Goal: Task Accomplishment & Management: Use online tool/utility

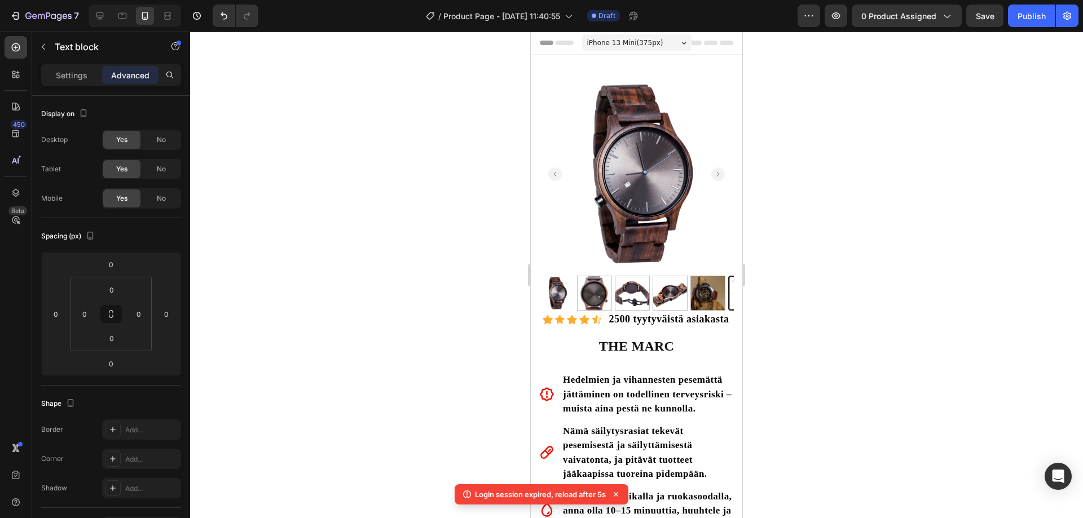
scroll to position [729, 0]
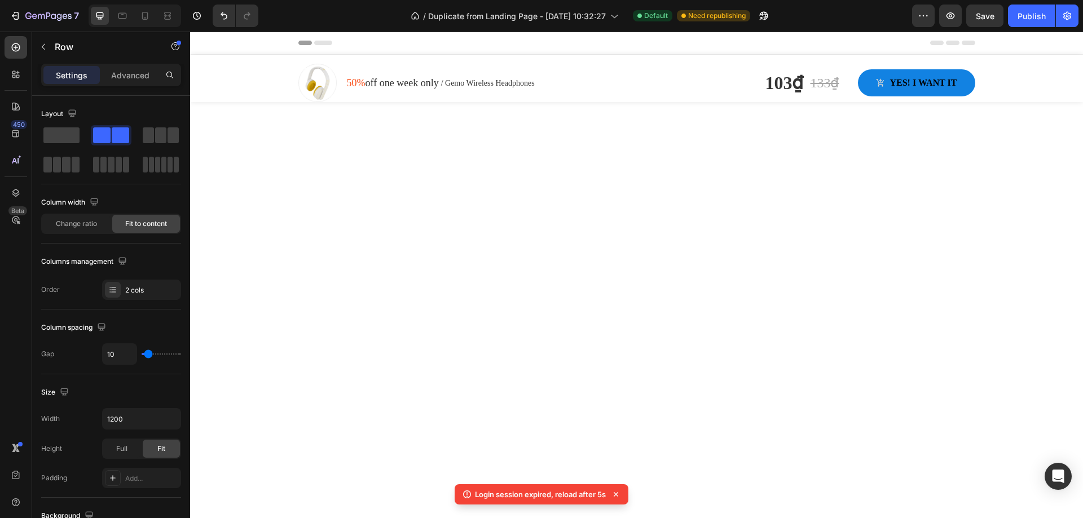
scroll to position [7365, 0]
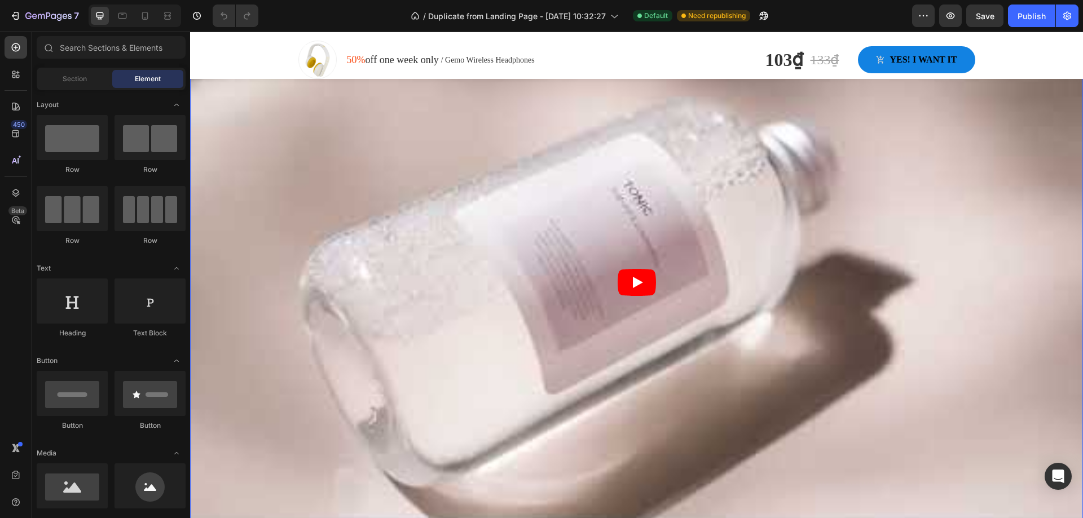
click at [918, 178] on article at bounding box center [636, 283] width 893 height 502
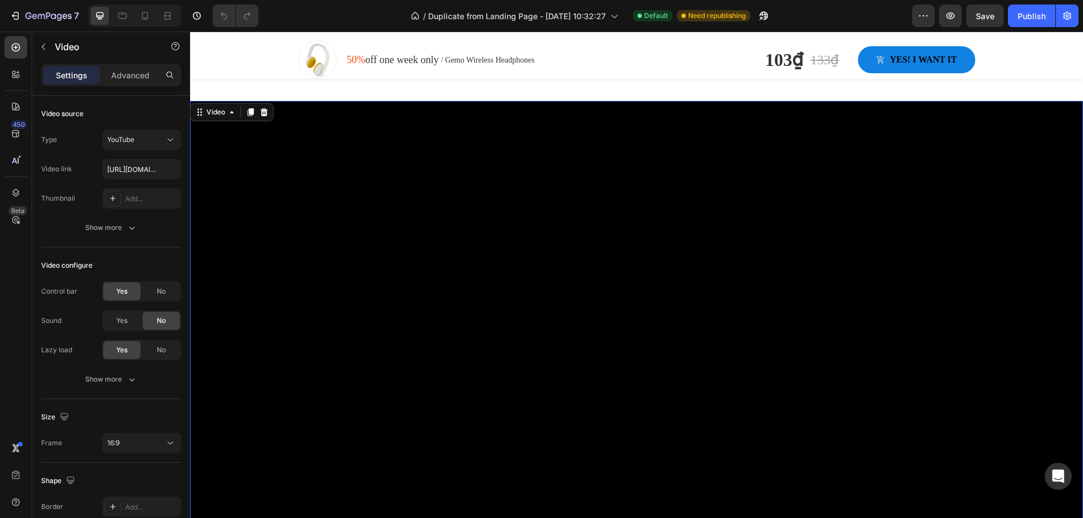
scroll to position [677, 0]
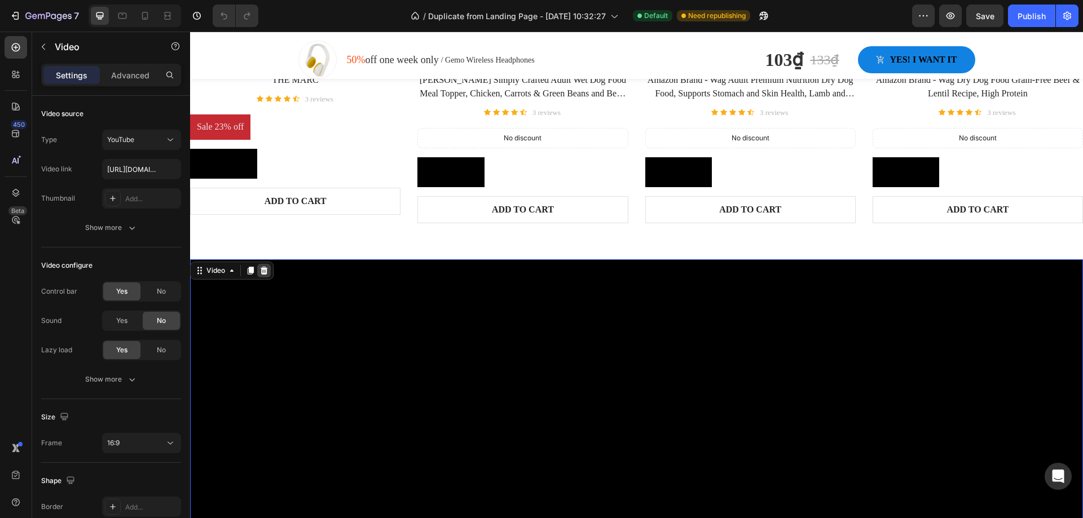
click at [265, 270] on icon at bounding box center [263, 270] width 9 height 9
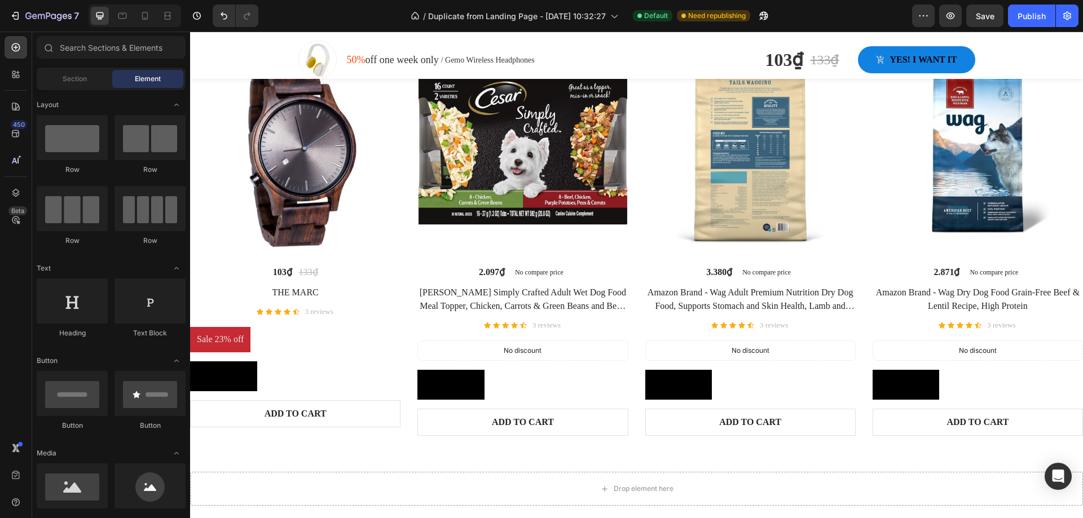
scroll to position [508, 0]
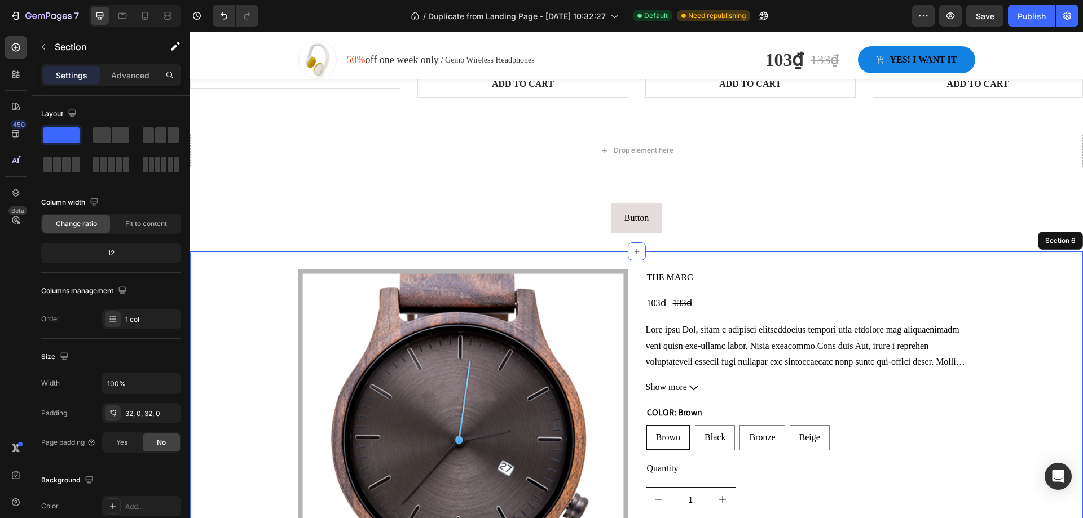
click at [401, 255] on div "Product Images THE MARC Product Title 103₫ Product Price Product Price 133₫ Com…" at bounding box center [636, 439] width 893 height 375
click at [1069, 238] on icon at bounding box center [1073, 240] width 9 height 9
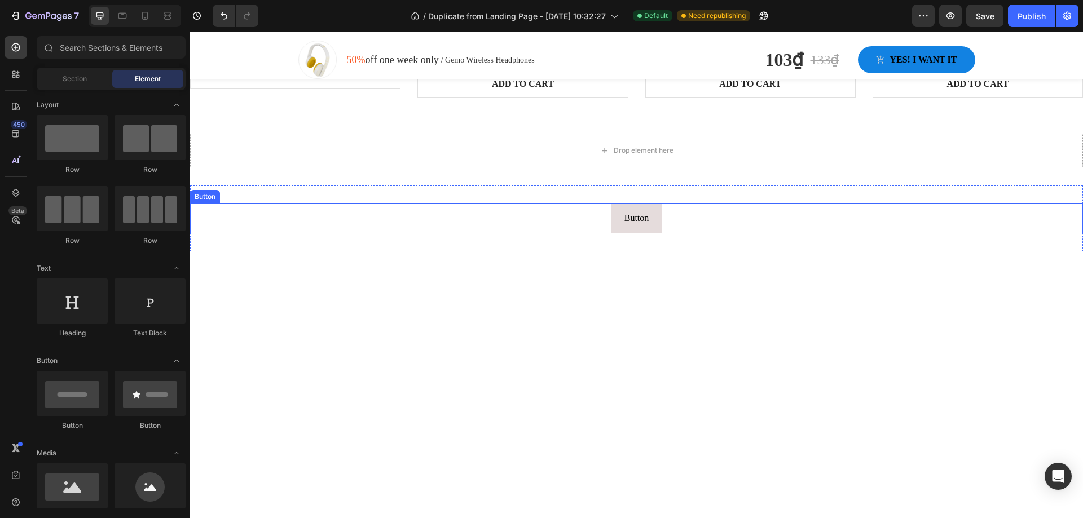
click at [479, 224] on div "Button Button" at bounding box center [636, 219] width 893 height 30
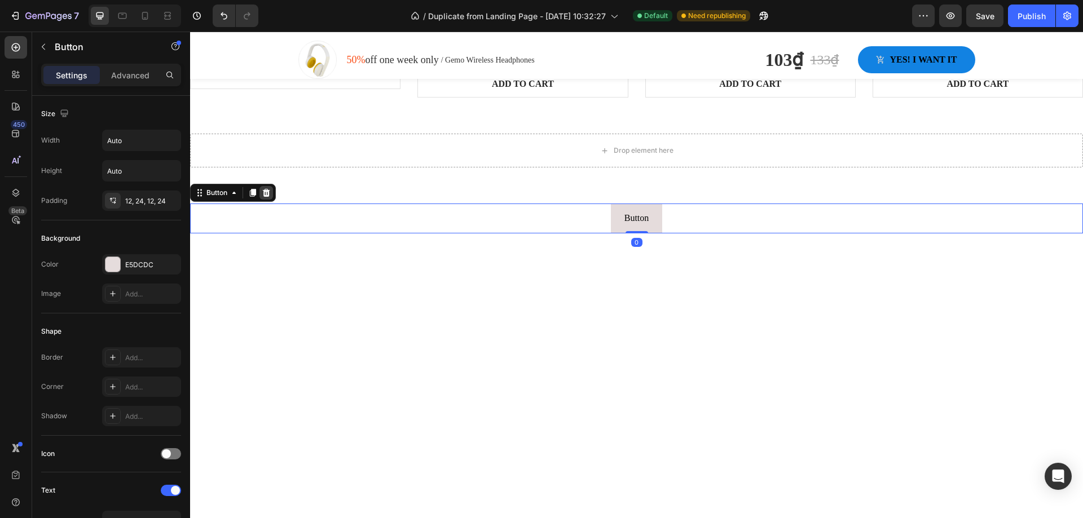
click at [267, 189] on icon at bounding box center [266, 193] width 7 height 8
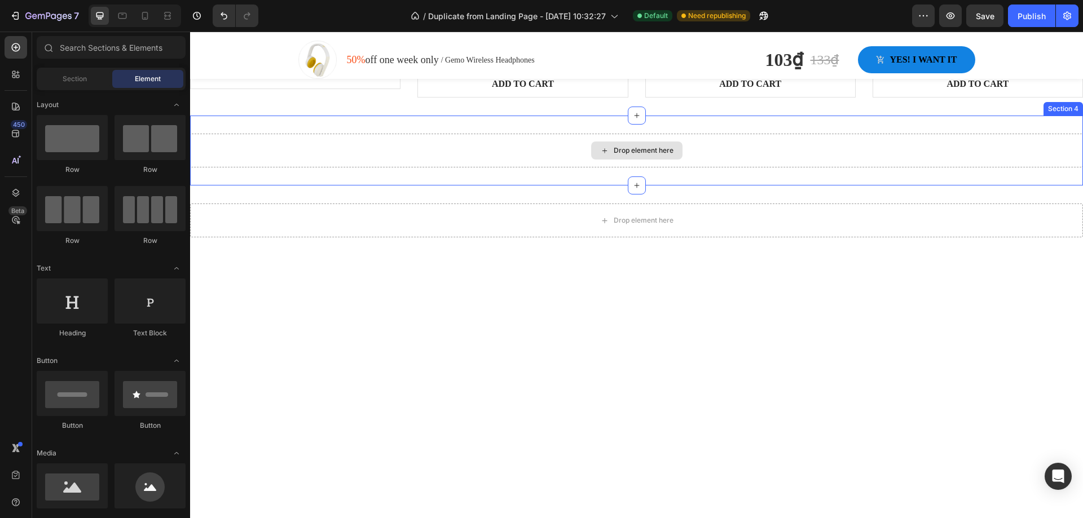
click at [305, 134] on div "Drop element here" at bounding box center [636, 151] width 893 height 34
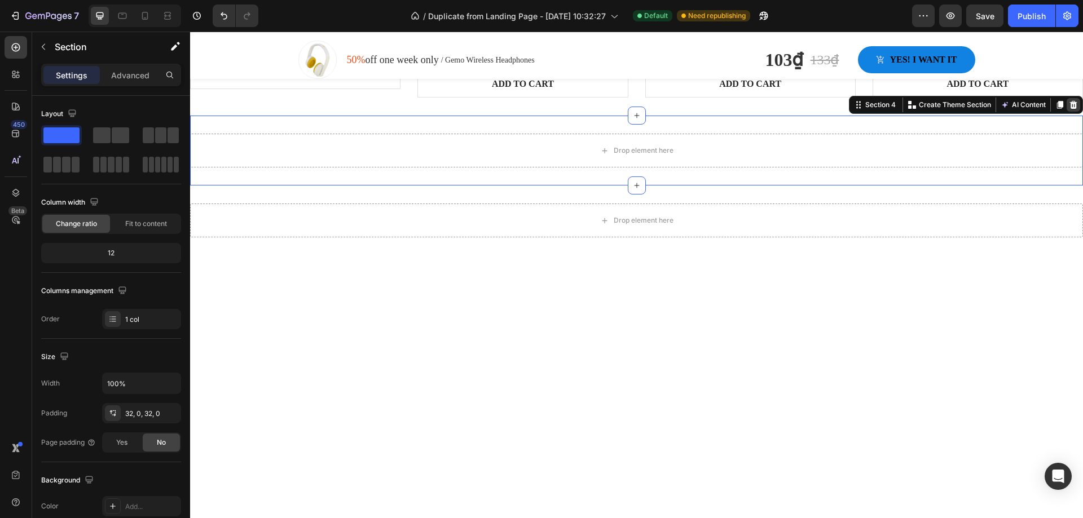
click at [1070, 103] on icon at bounding box center [1073, 105] width 7 height 8
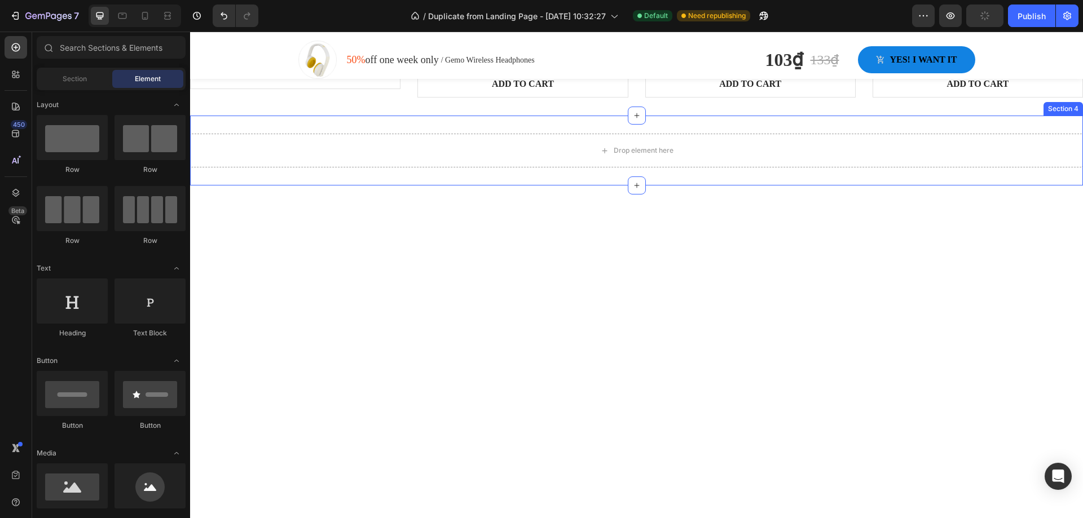
click at [1002, 174] on div "Drop element here Section 4" at bounding box center [636, 151] width 893 height 70
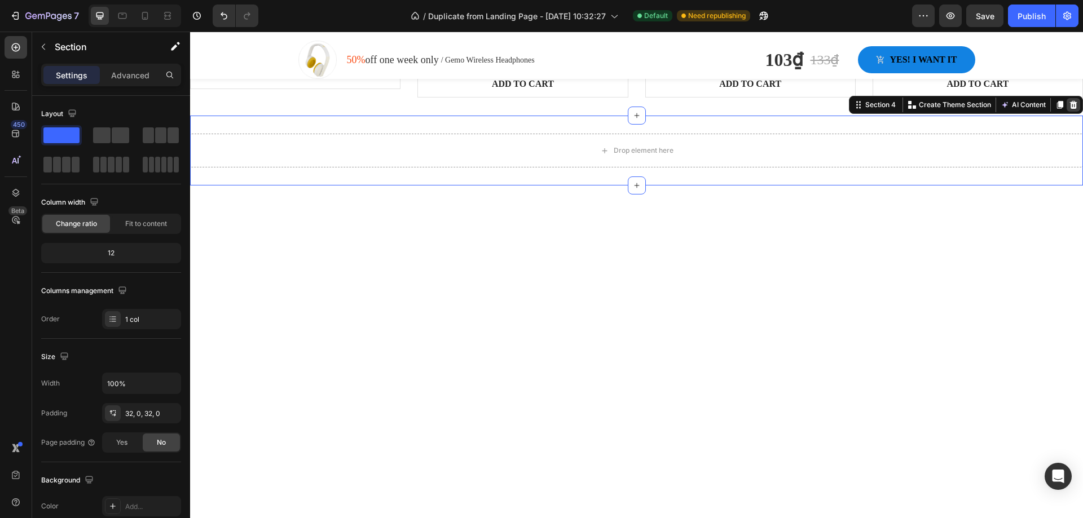
click at [1070, 103] on icon at bounding box center [1073, 105] width 7 height 8
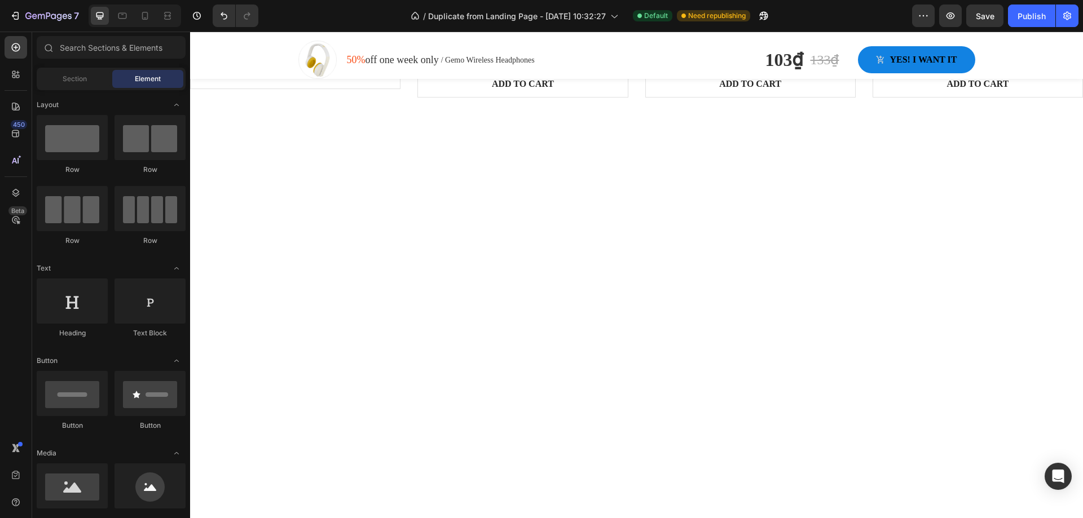
click at [841, 281] on div at bounding box center [636, 383] width 893 height 498
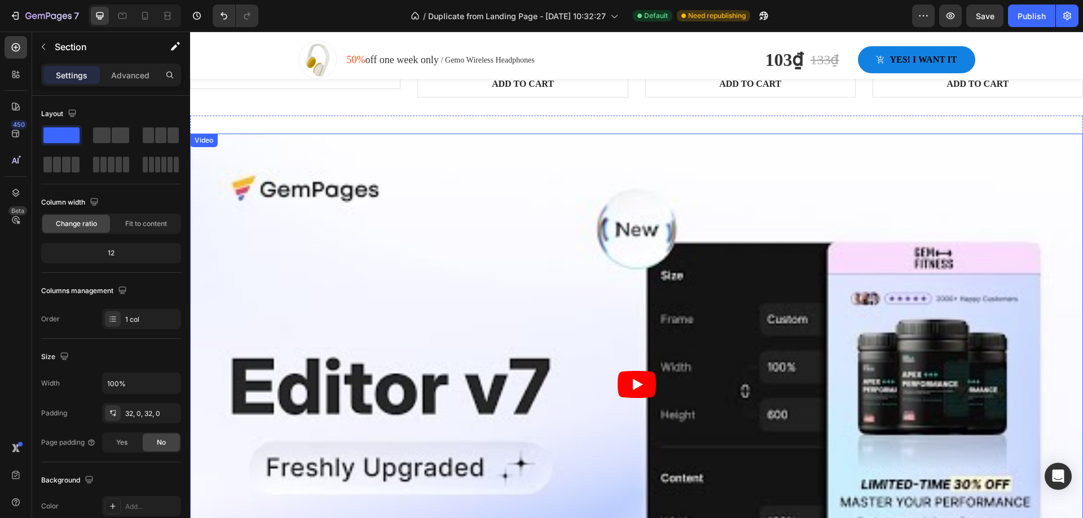
click at [782, 182] on article at bounding box center [636, 385] width 893 height 502
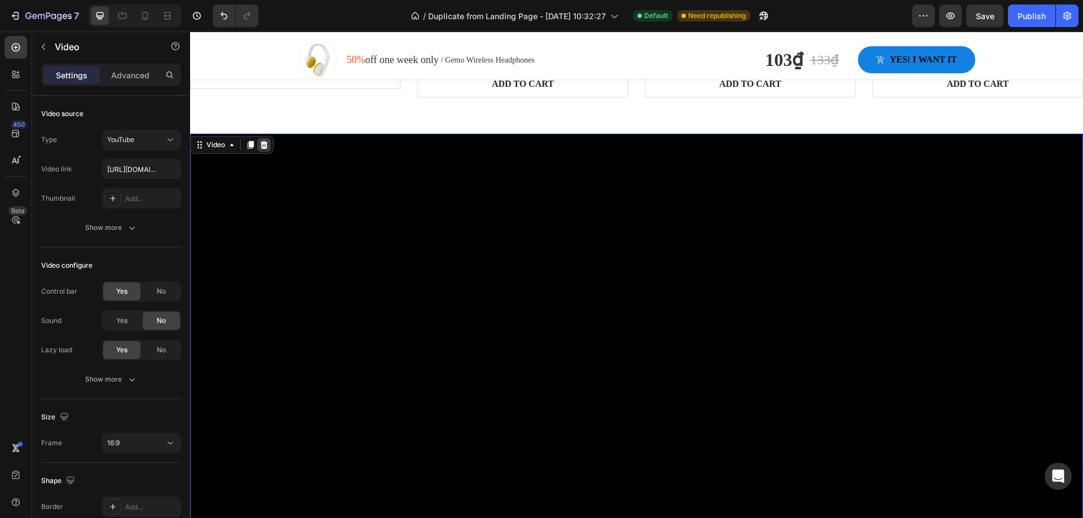
click at [263, 141] on icon at bounding box center [264, 145] width 7 height 8
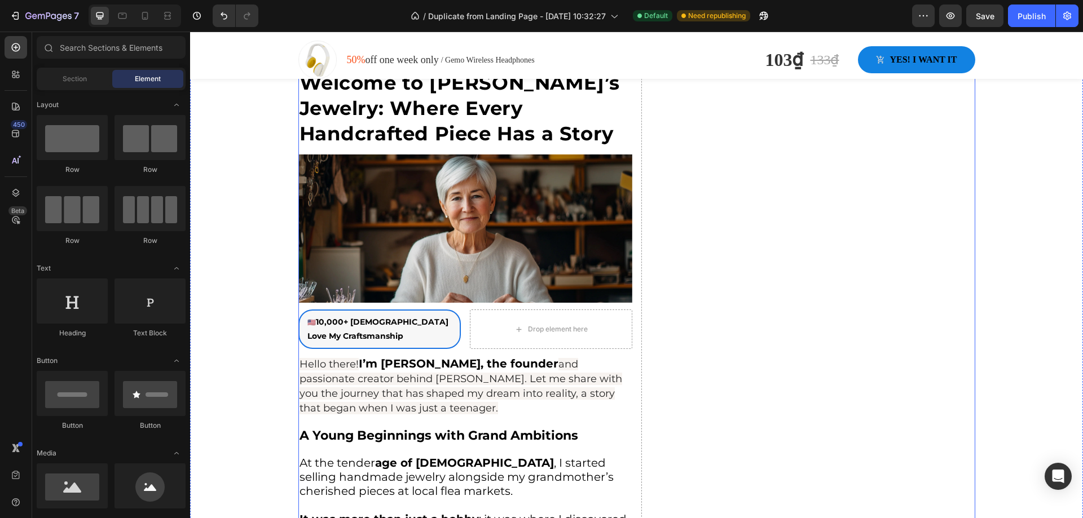
scroll to position [1072, 0]
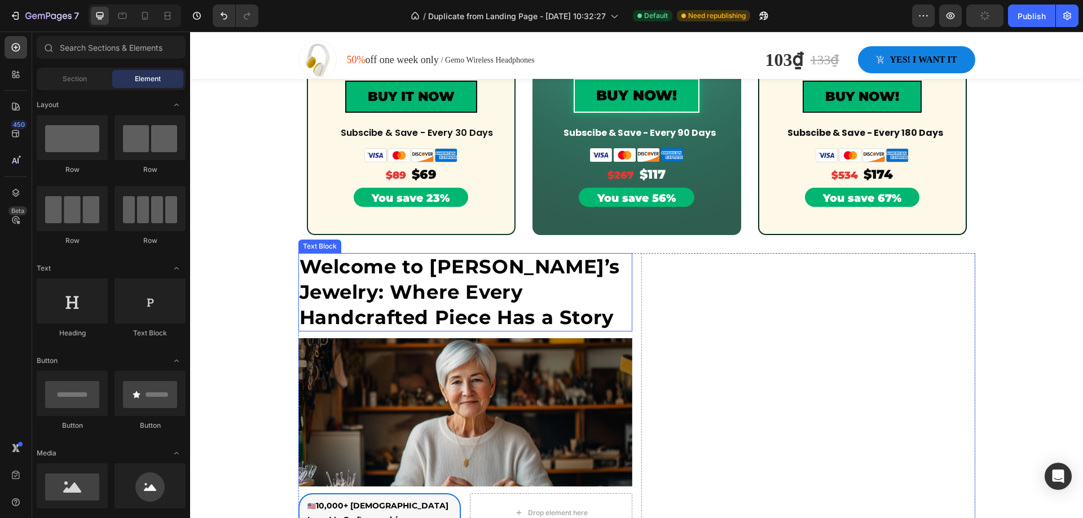
click at [468, 269] on strong "Welcome to Claire’s Jewelry: Where Every Handcrafted Piece Has a Story" at bounding box center [460, 292] width 321 height 74
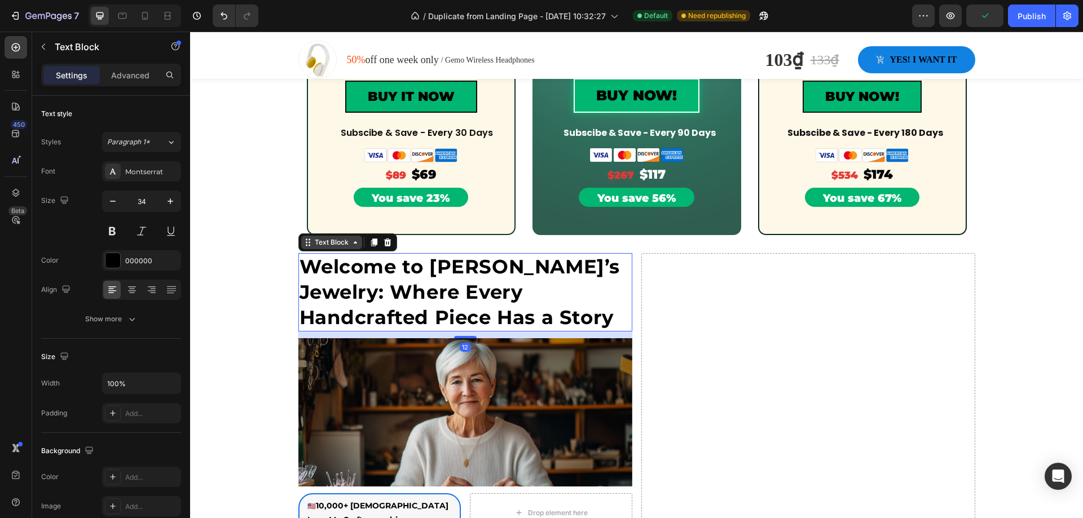
click at [303, 244] on icon at bounding box center [307, 242] width 9 height 9
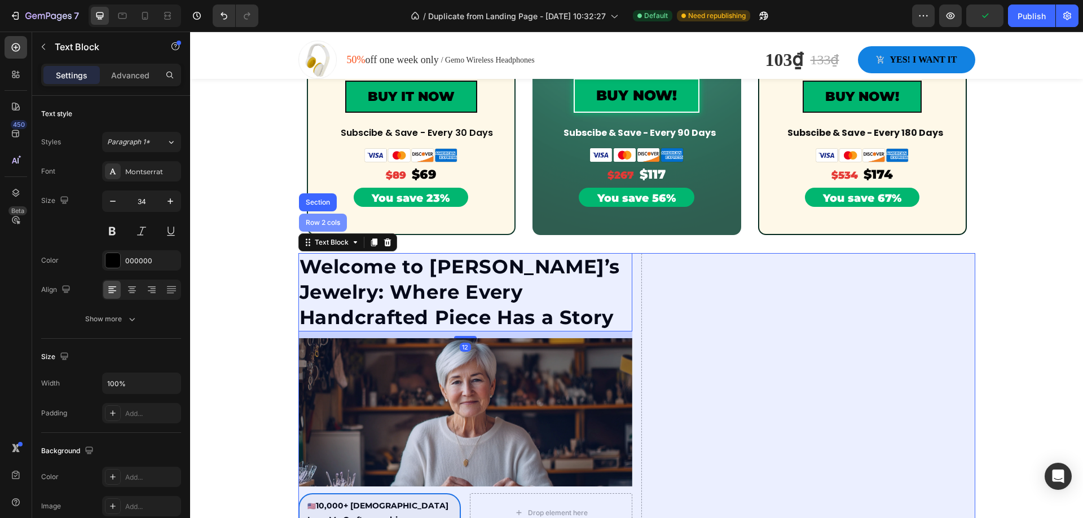
click at [311, 224] on div "Row 2 cols" at bounding box center [322, 222] width 39 height 7
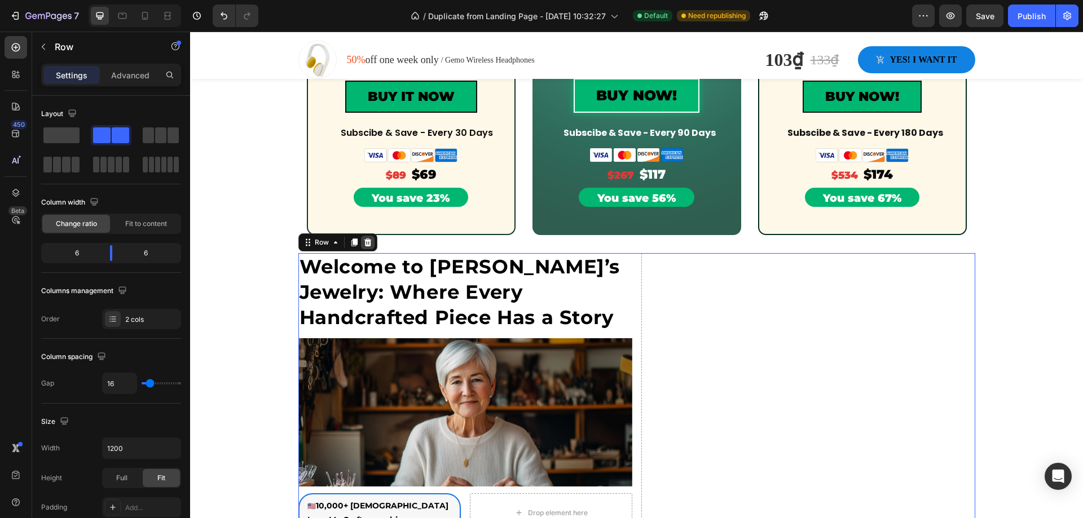
click at [362, 248] on div at bounding box center [368, 243] width 14 height 14
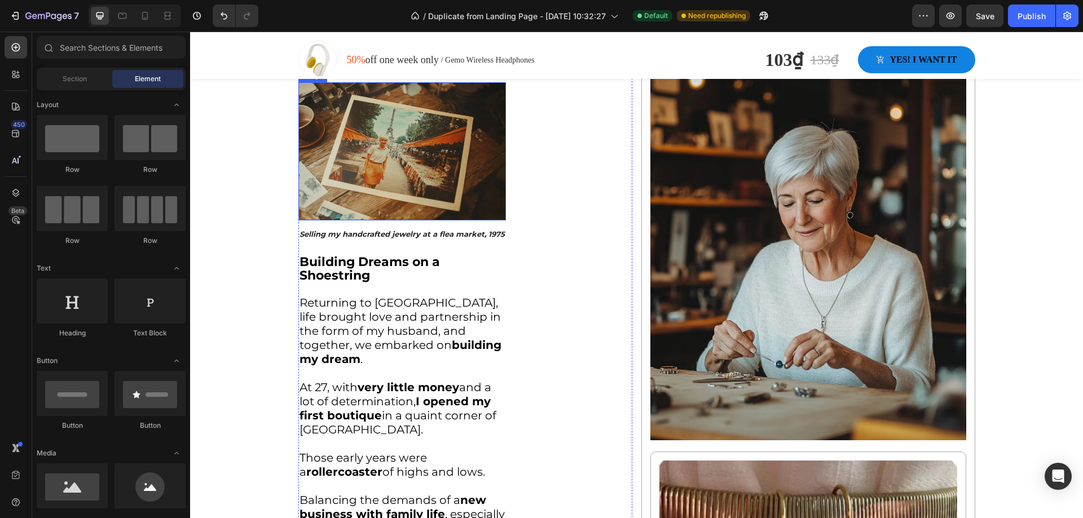
scroll to position [1015, 0]
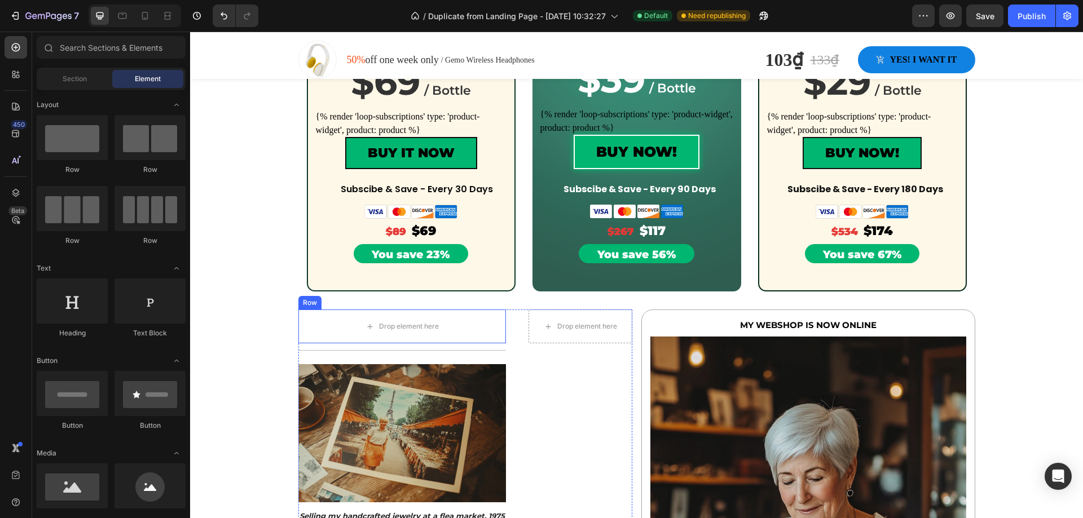
click at [298, 306] on div "Row" at bounding box center [309, 303] width 23 height 14
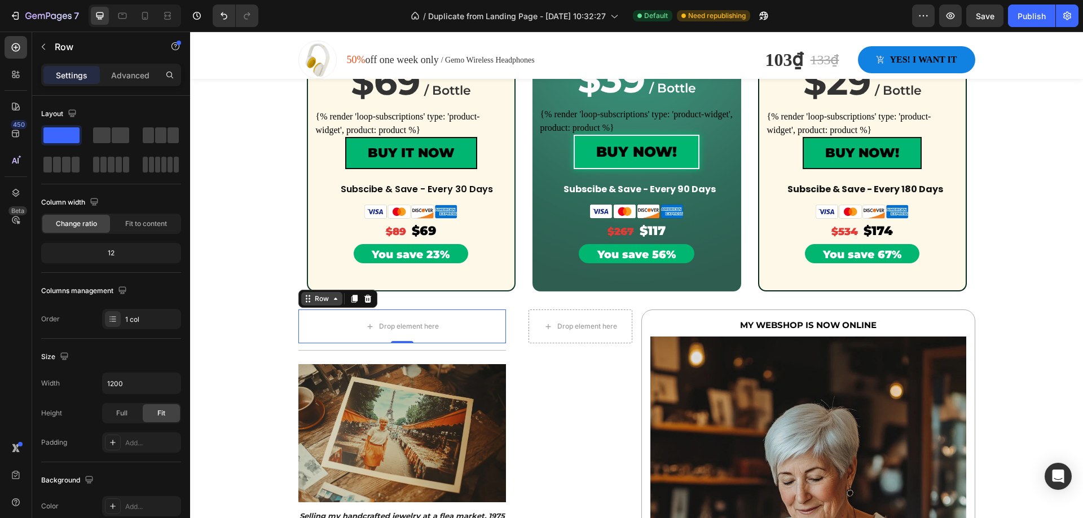
click at [303, 296] on icon at bounding box center [307, 298] width 9 height 9
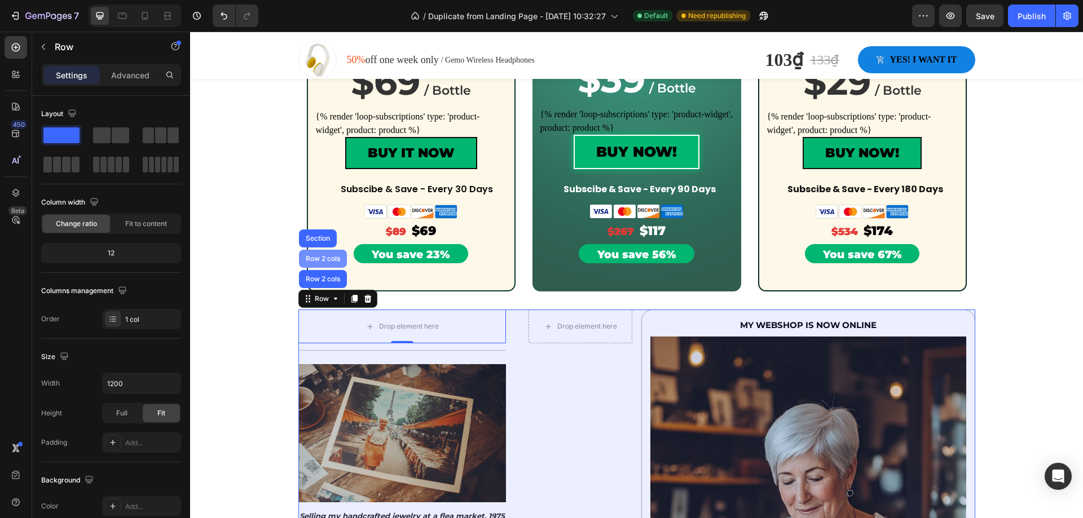
click at [306, 258] on div "Row 2 cols" at bounding box center [322, 259] width 39 height 7
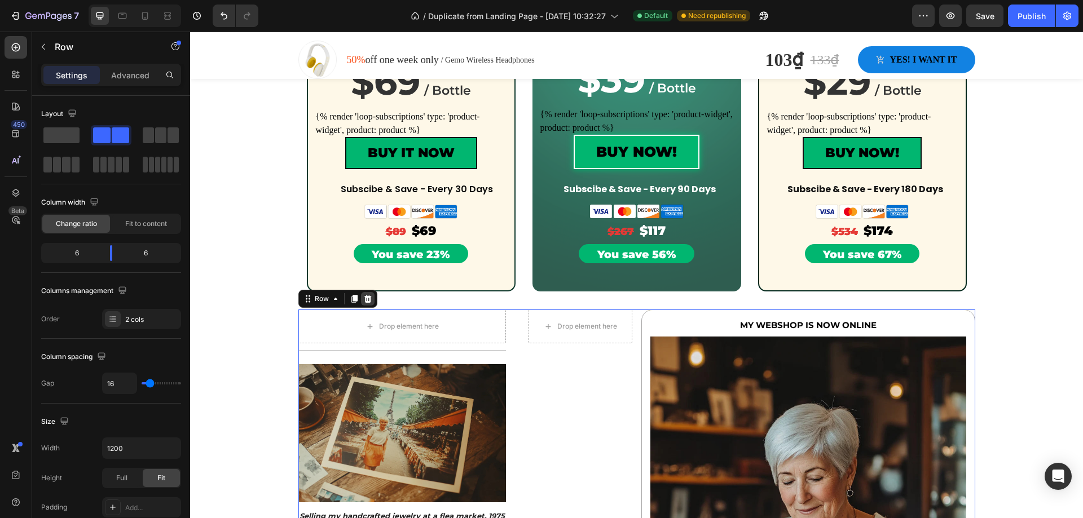
click at [364, 298] on icon at bounding box center [367, 299] width 7 height 8
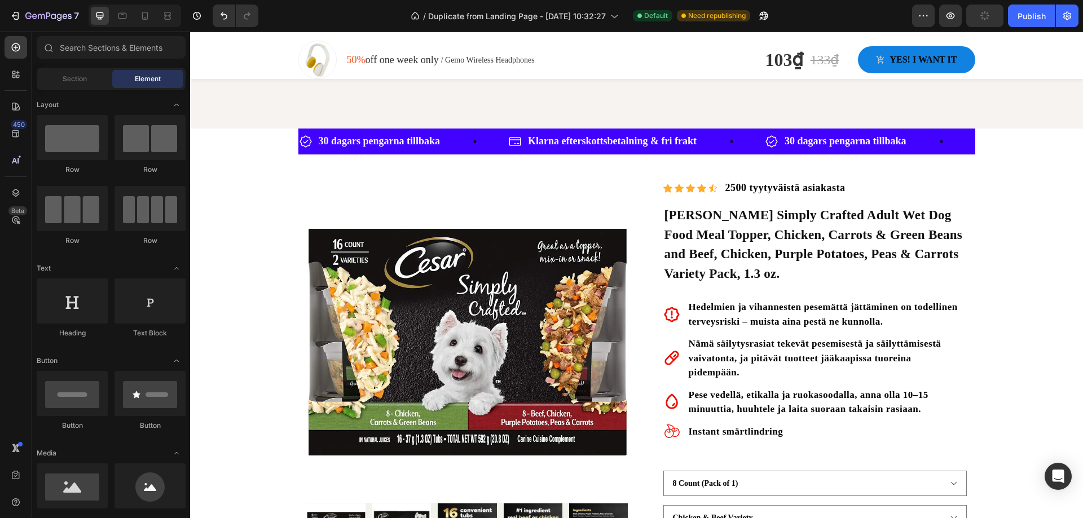
scroll to position [1185, 0]
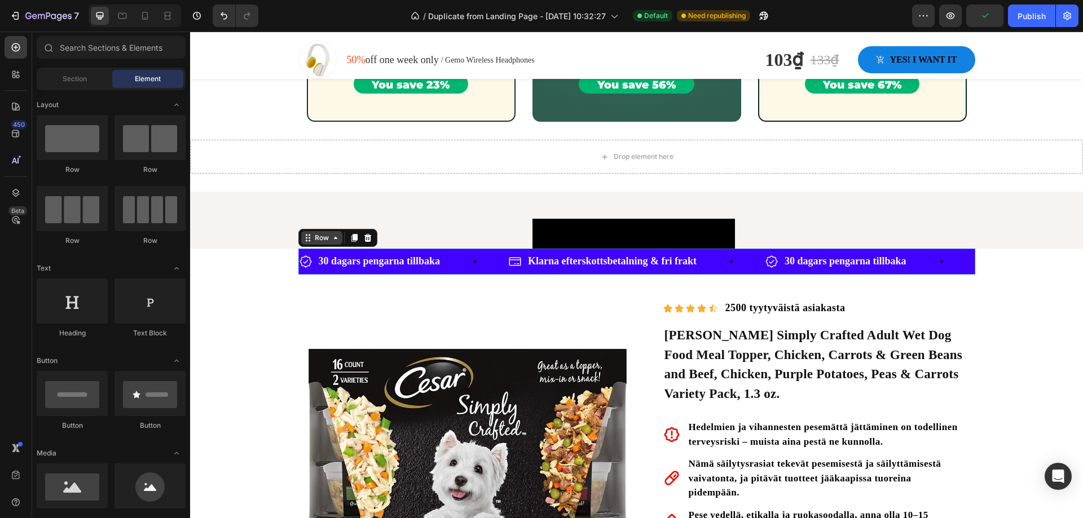
click at [301, 244] on div "Row" at bounding box center [321, 238] width 41 height 14
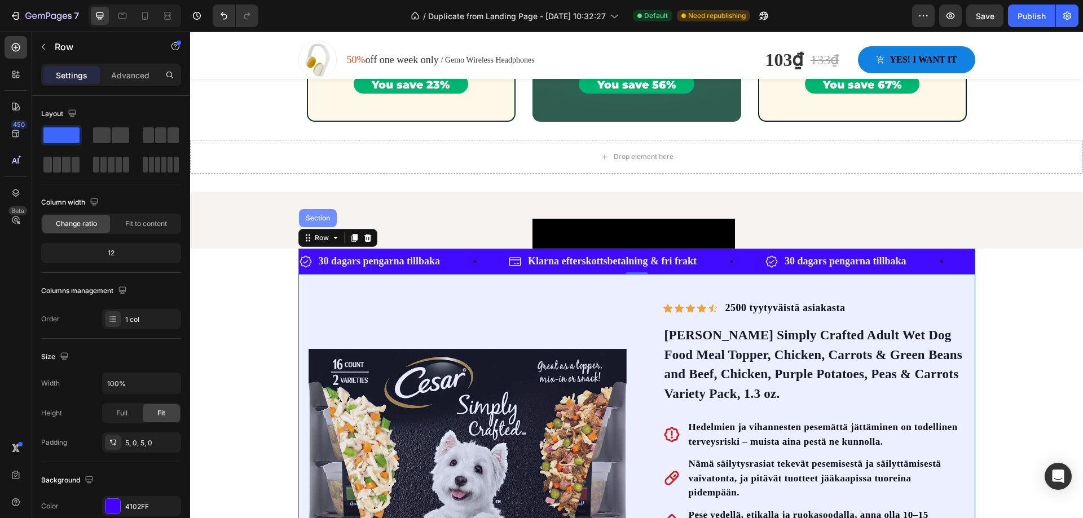
click at [307, 220] on div "Section" at bounding box center [317, 218] width 29 height 7
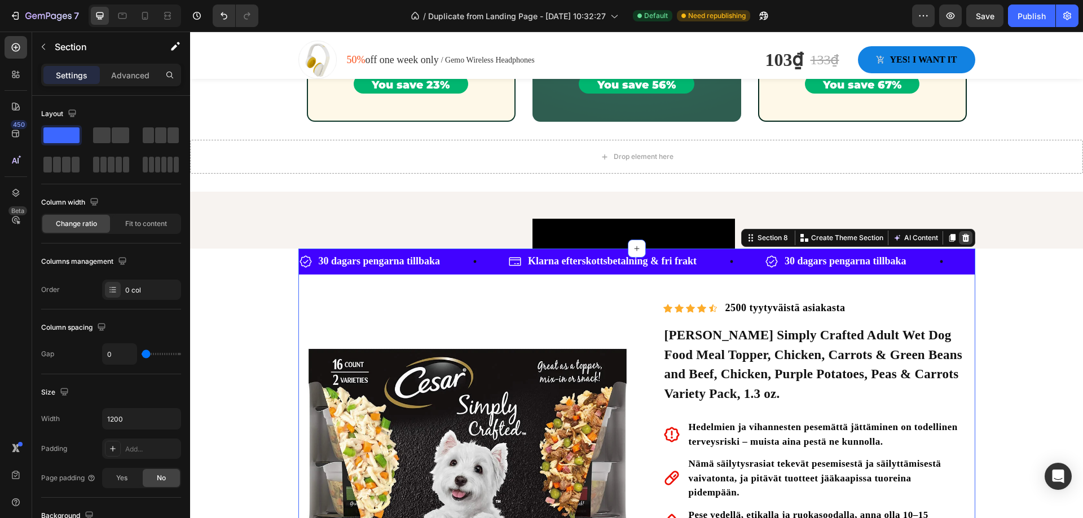
click at [961, 239] on icon at bounding box center [965, 238] width 9 height 9
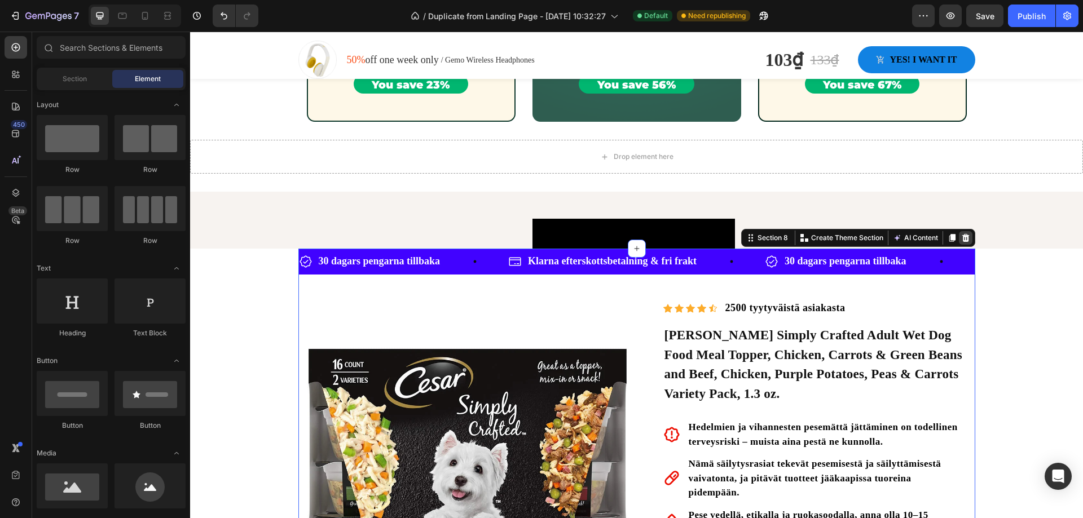
scroll to position [1078, 0]
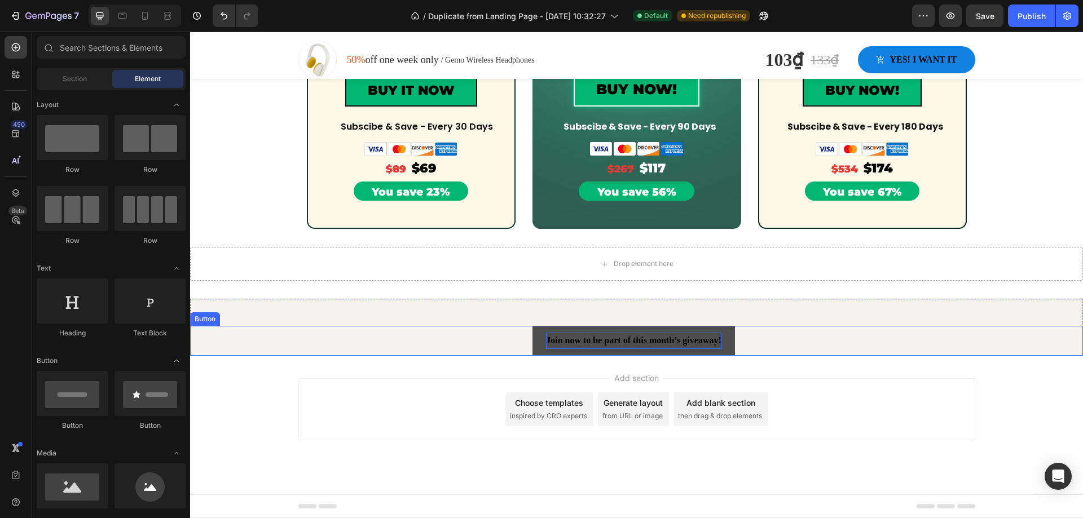
click at [580, 333] on p "Join now to be part of this month’s giveaway!" at bounding box center [633, 341] width 175 height 16
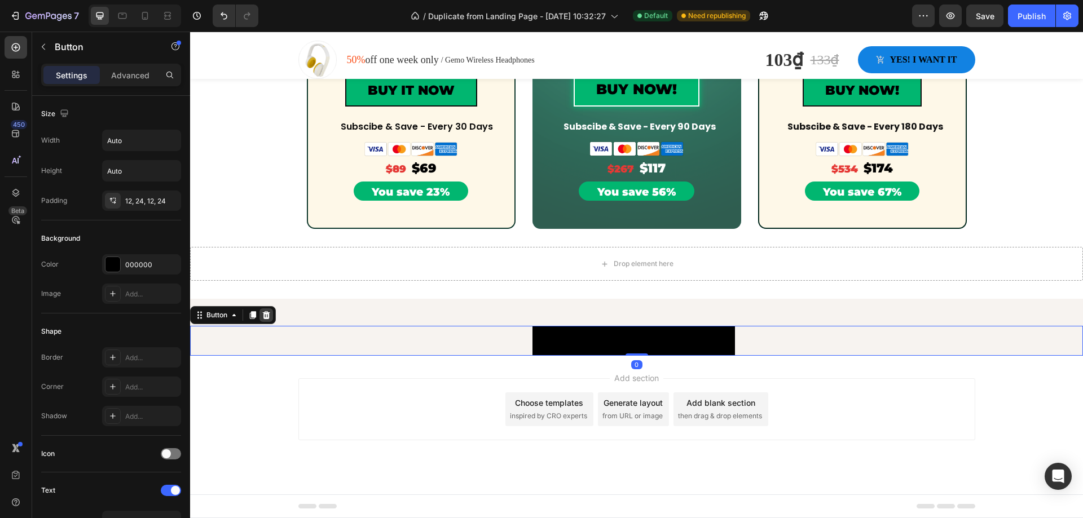
click at [265, 313] on icon at bounding box center [266, 315] width 7 height 8
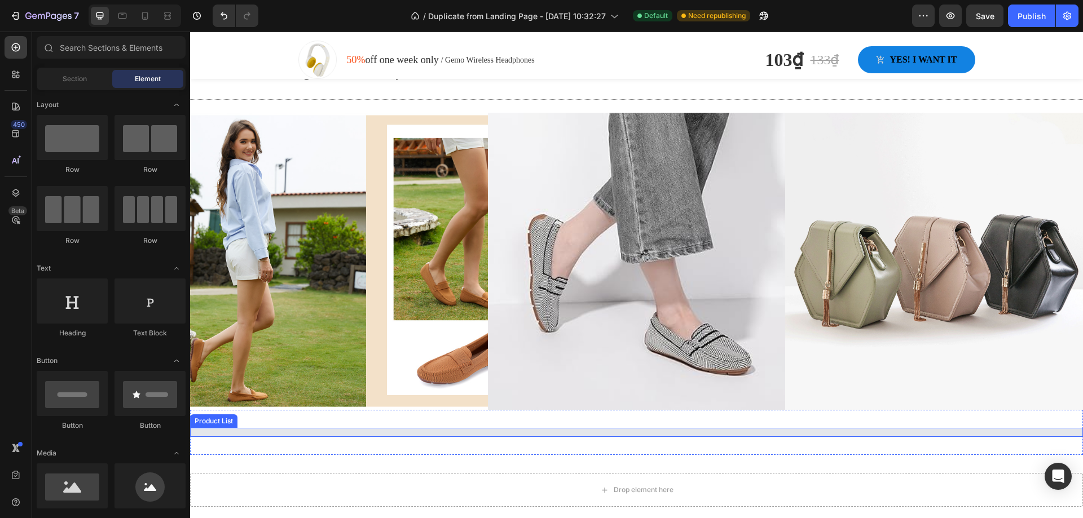
scroll to position [0, 0]
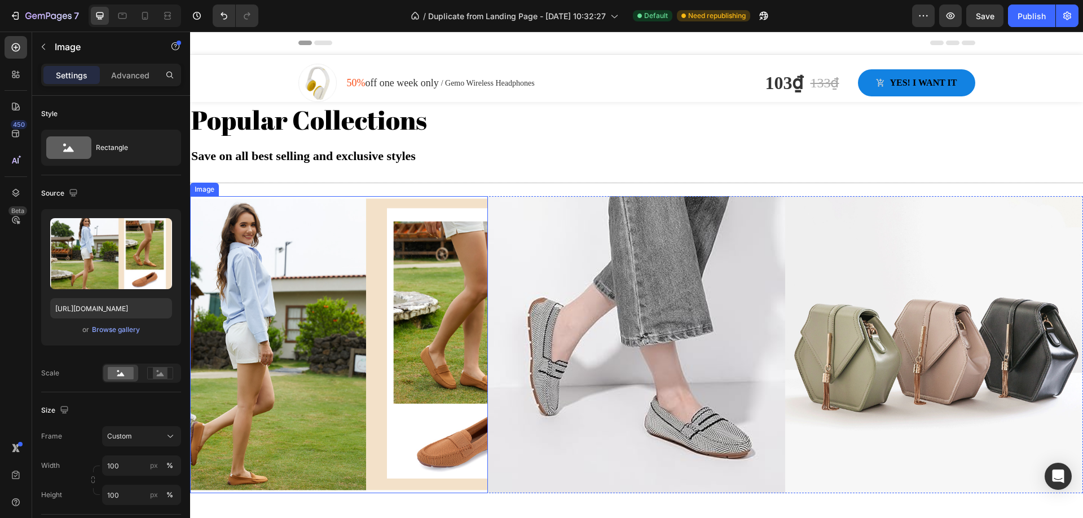
click at [201, 196] on img at bounding box center [339, 345] width 298 height 298
click at [270, 186] on div at bounding box center [265, 186] width 14 height 14
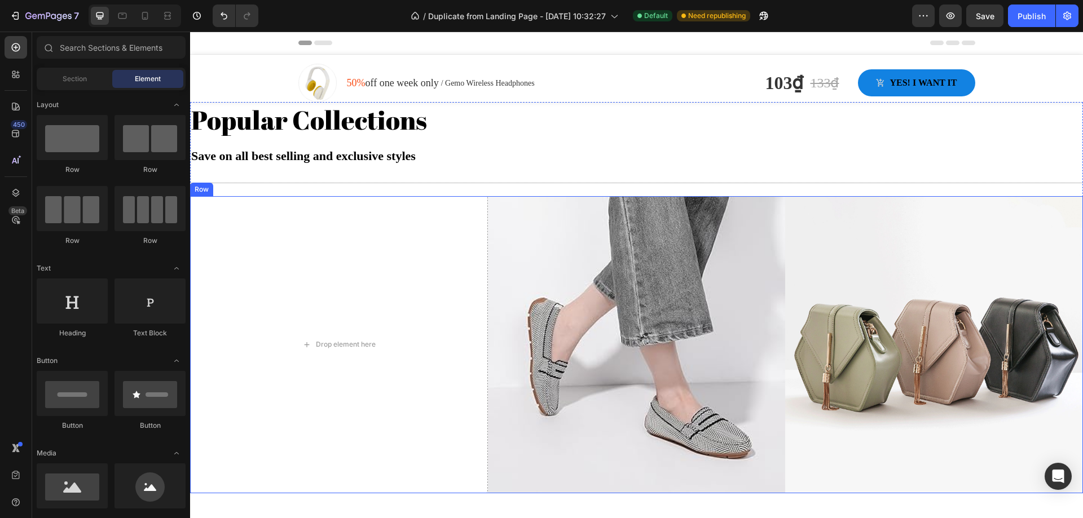
click at [203, 190] on div "Row" at bounding box center [201, 189] width 19 height 10
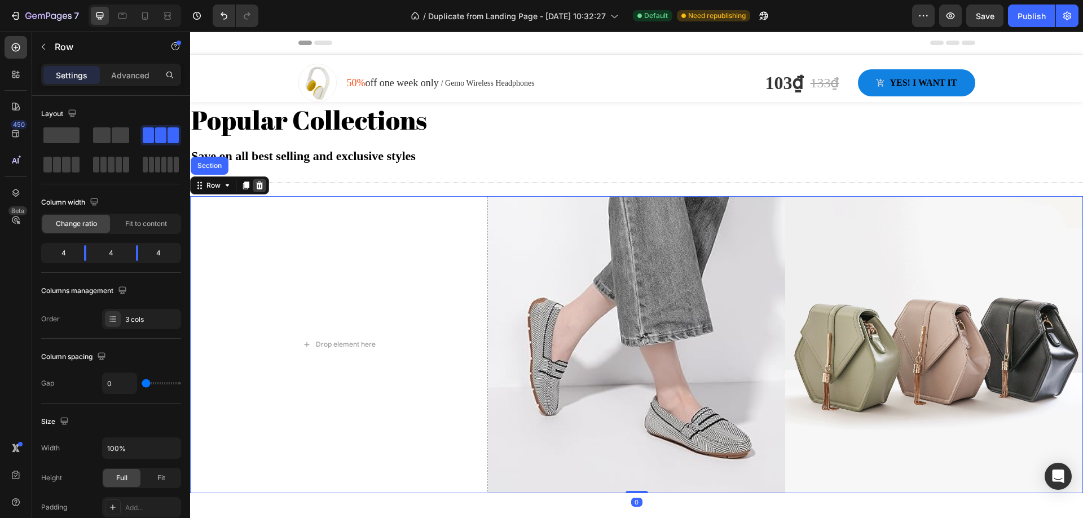
click at [262, 188] on icon at bounding box center [259, 185] width 7 height 8
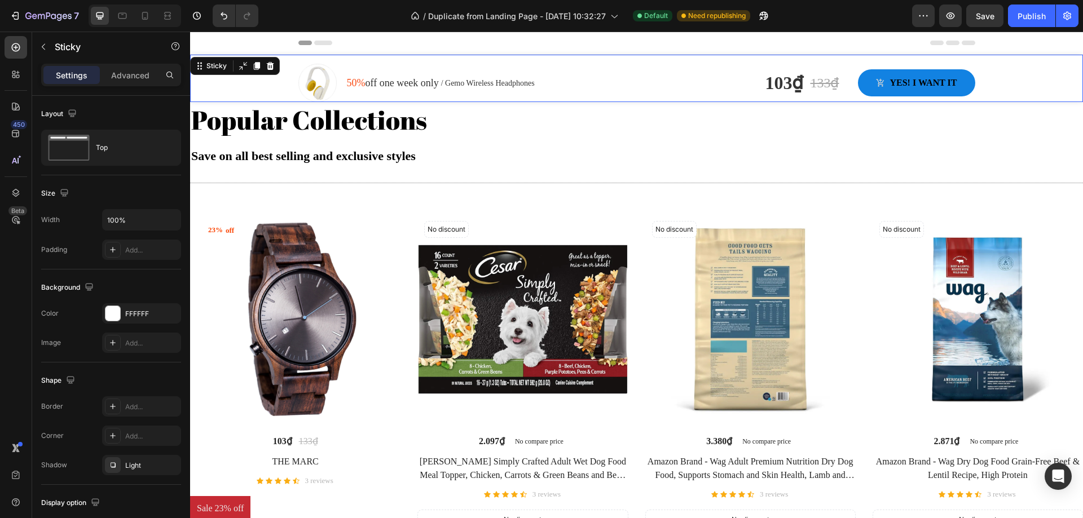
click at [222, 66] on div "Image 50% off one week only Text block / Gemo Wireless Headphones Text block Ro…" at bounding box center [636, 78] width 893 height 47
click at [270, 69] on icon at bounding box center [270, 66] width 7 height 8
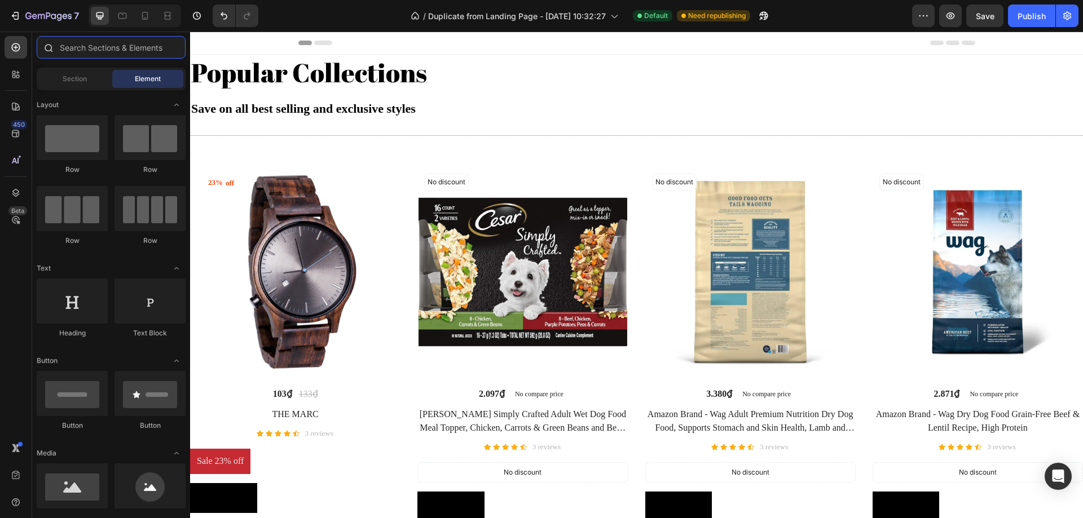
click at [61, 51] on input "text" at bounding box center [111, 47] width 149 height 23
click at [20, 73] on icon at bounding box center [15, 74] width 11 height 11
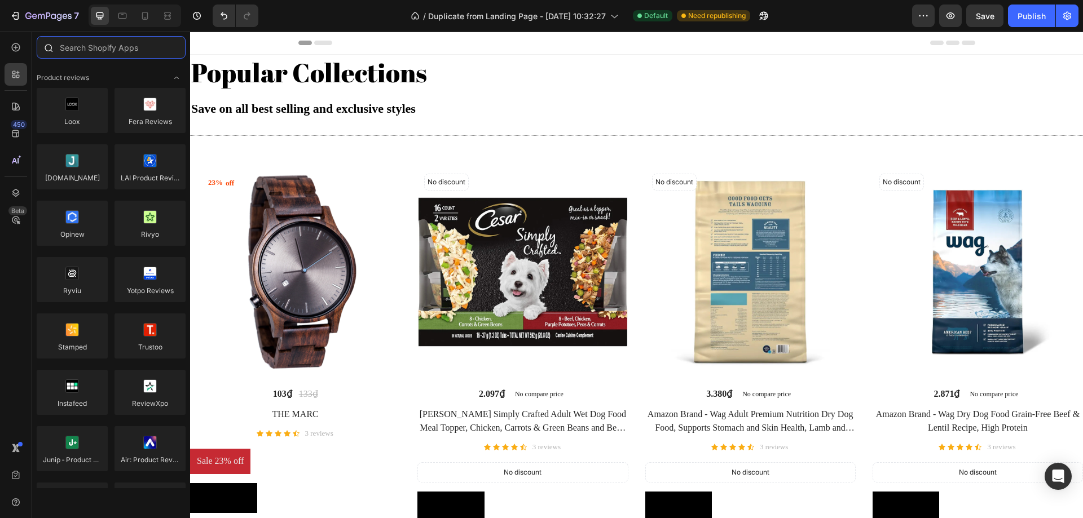
click at [95, 43] on input "text" at bounding box center [111, 47] width 149 height 23
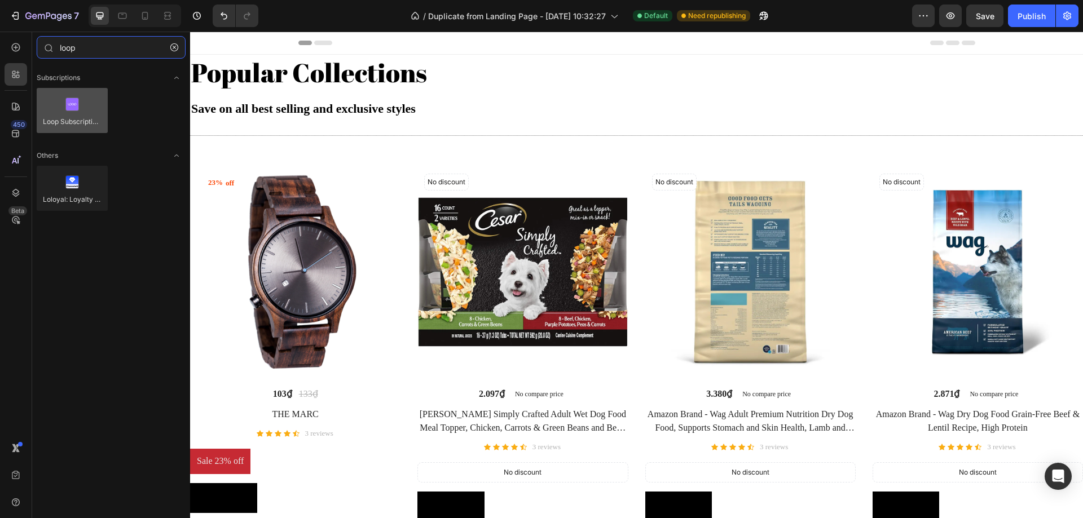
type input "loop"
click at [74, 103] on div at bounding box center [72, 110] width 71 height 45
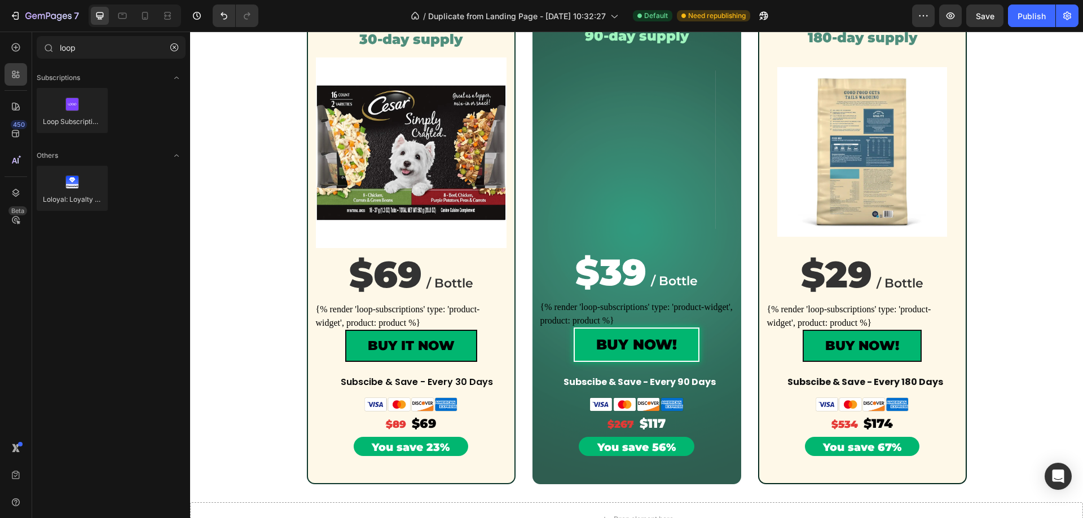
scroll to position [654, 0]
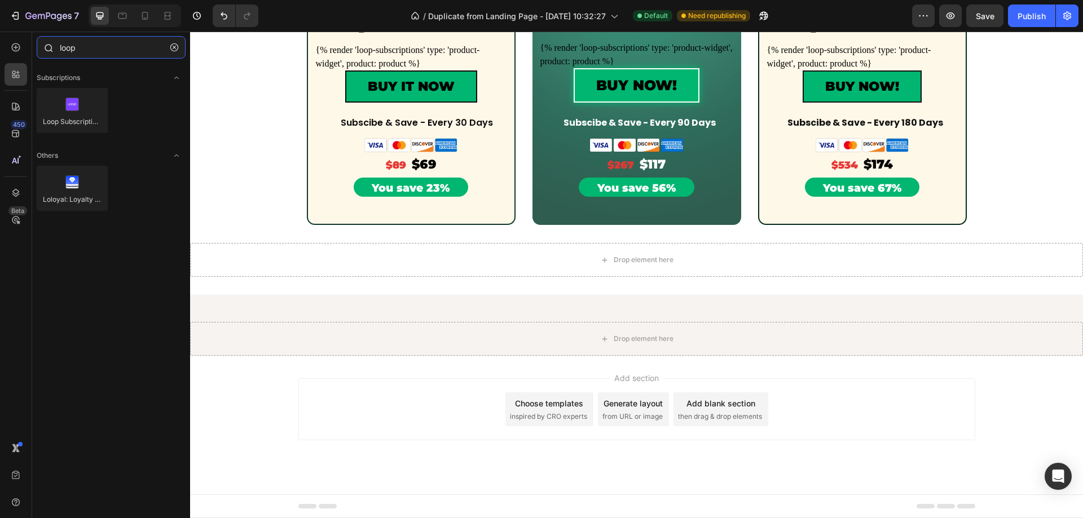
click at [103, 47] on input "loop" at bounding box center [111, 47] width 149 height 23
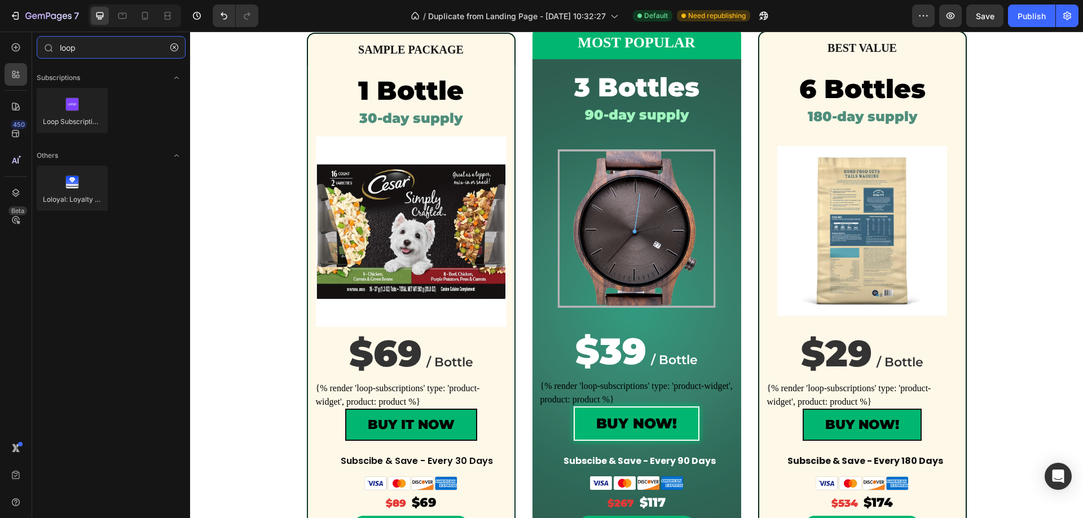
scroll to position [1035, 0]
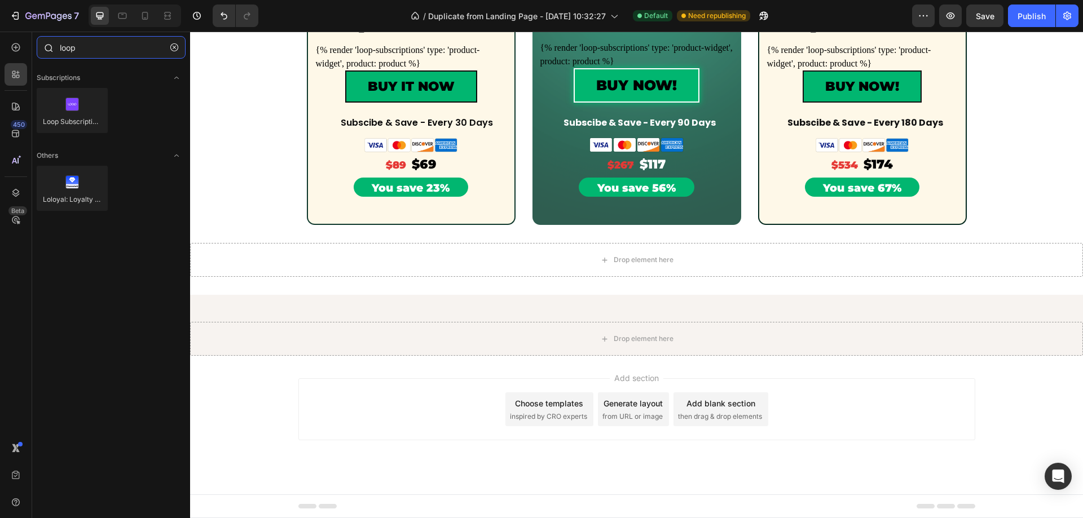
drag, startPoint x: 106, startPoint y: 45, endPoint x: 45, endPoint y: 49, distance: 61.1
click at [45, 49] on div "loop" at bounding box center [111, 49] width 158 height 27
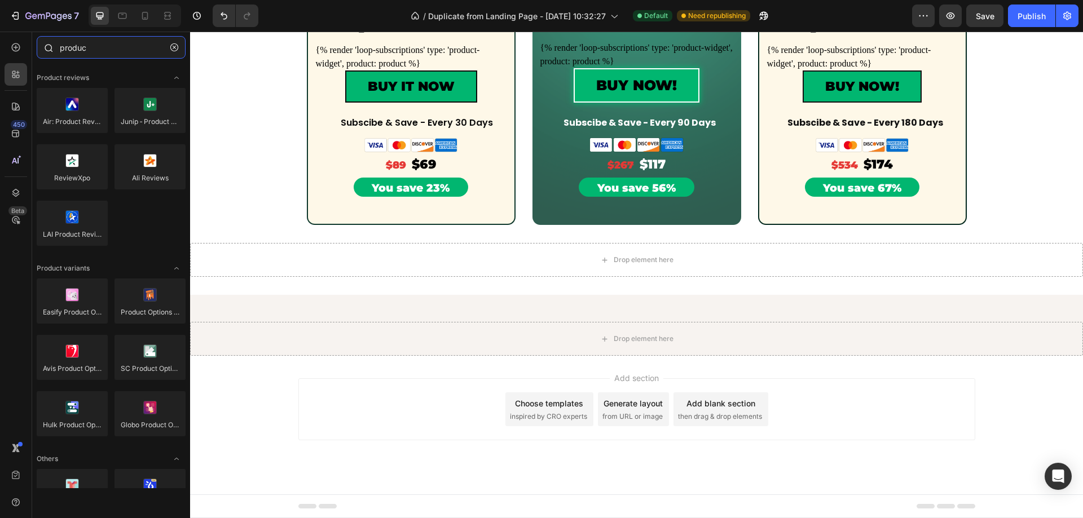
type input "product"
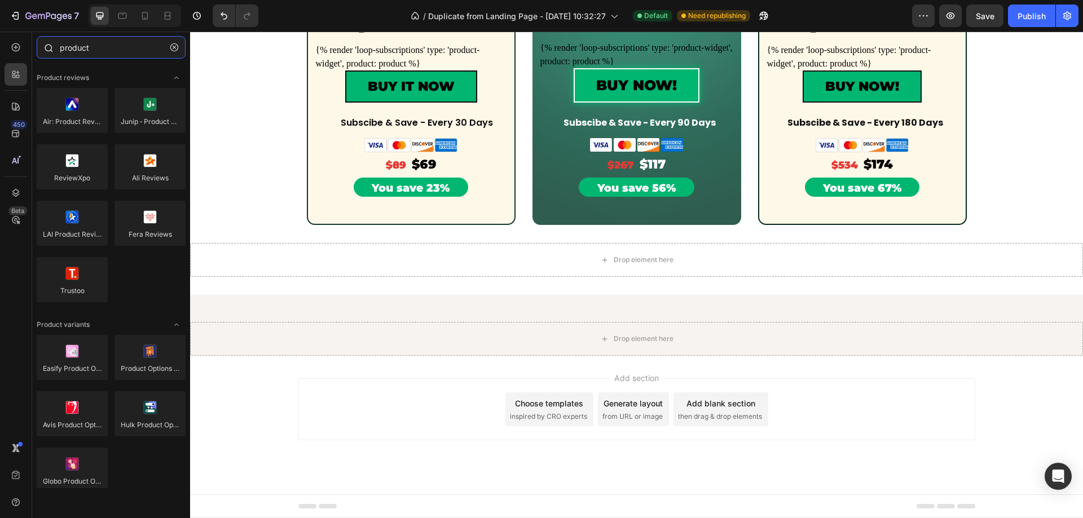
click at [108, 50] on input "product" at bounding box center [111, 47] width 149 height 23
drag, startPoint x: 118, startPoint y: 50, endPoint x: 36, endPoint y: 50, distance: 82.9
click at [36, 50] on div "product" at bounding box center [111, 49] width 158 height 27
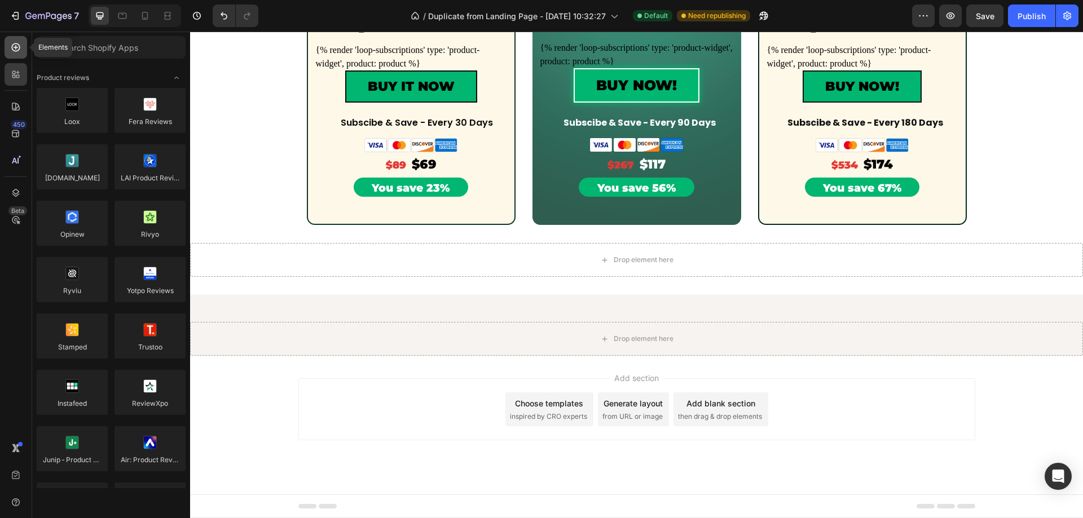
click at [14, 55] on div at bounding box center [16, 47] width 23 height 23
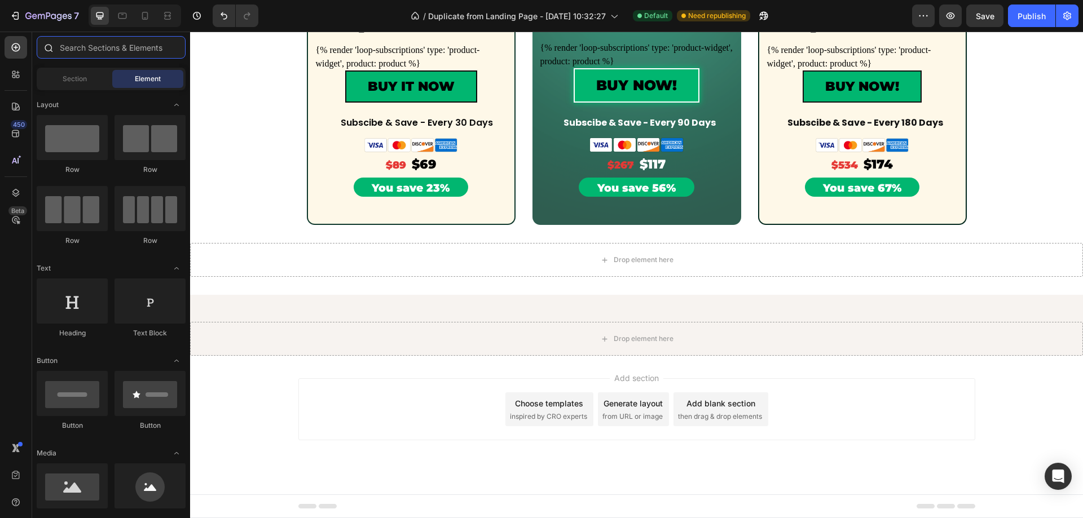
click at [89, 51] on input "text" at bounding box center [111, 47] width 149 height 23
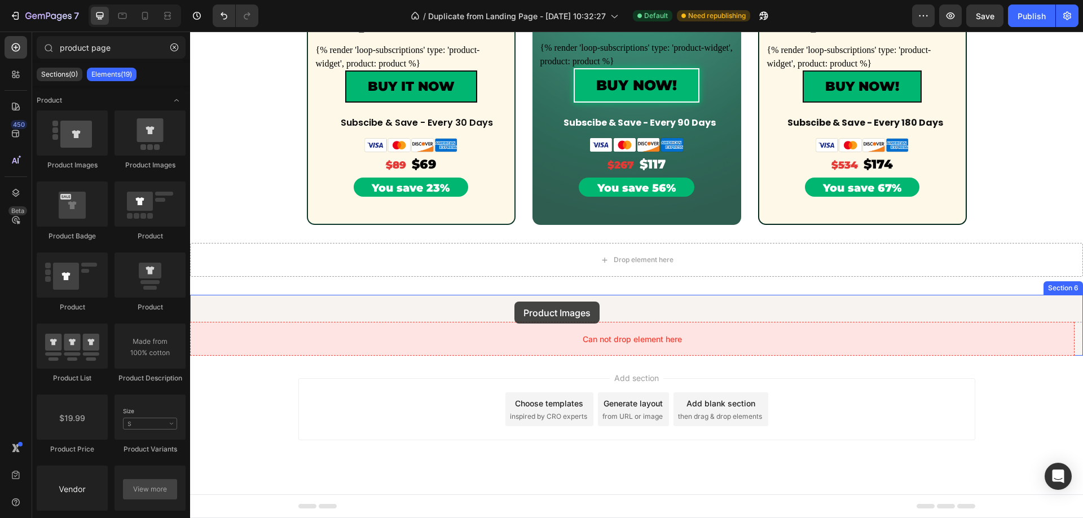
drag, startPoint x: 329, startPoint y: 159, endPoint x: 514, endPoint y: 302, distance: 234.5
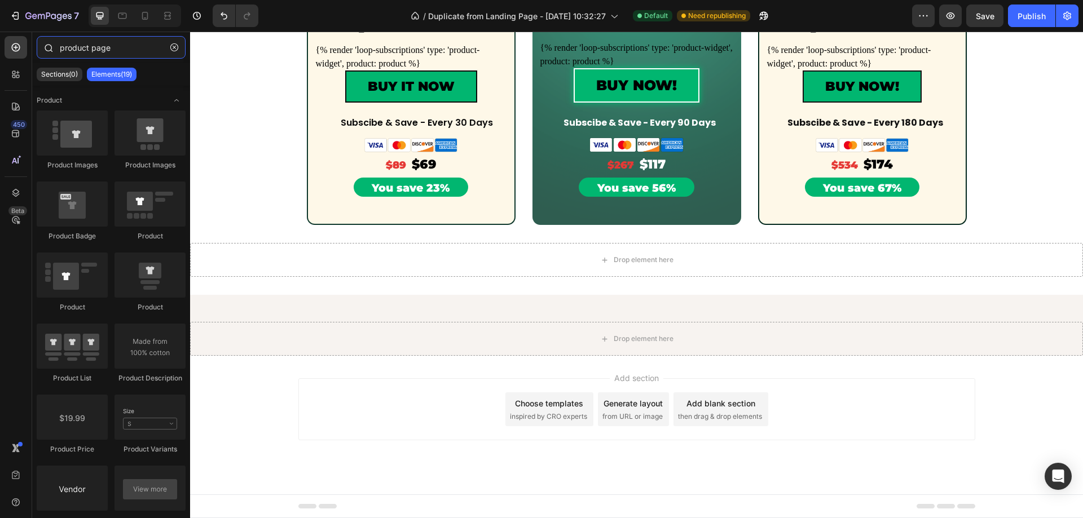
click at [99, 50] on input "product page" at bounding box center [111, 47] width 149 height 23
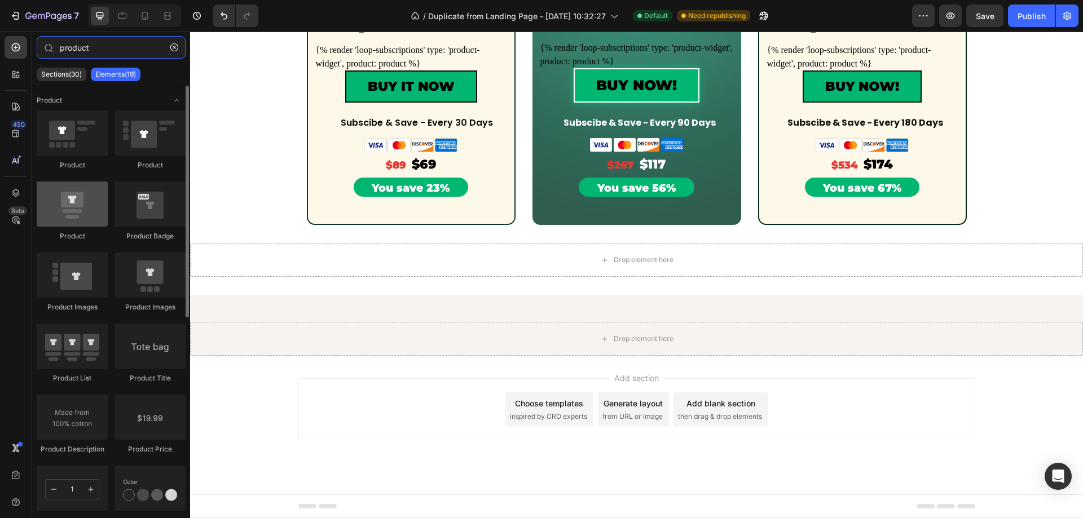
type input "product"
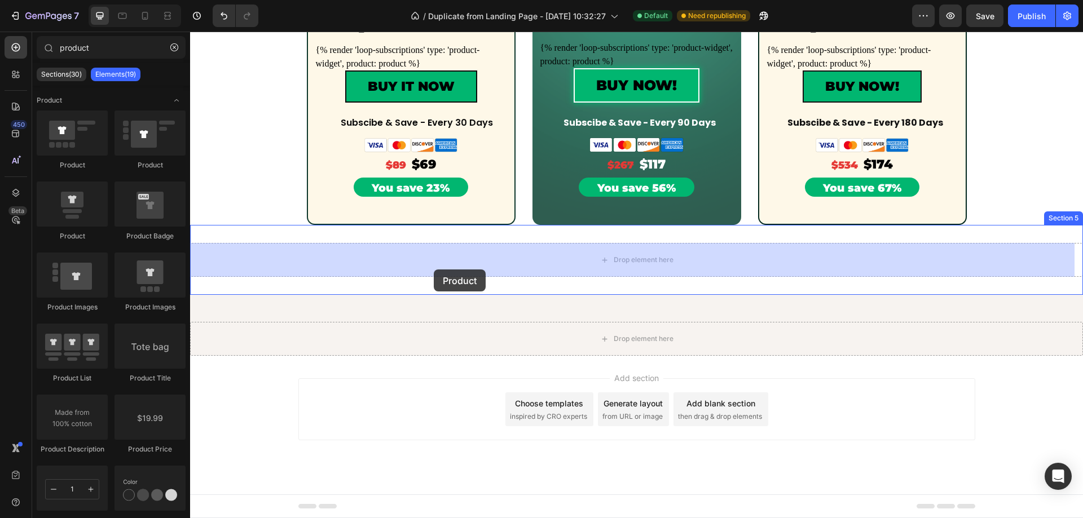
drag, startPoint x: 262, startPoint y: 232, endPoint x: 434, endPoint y: 270, distance: 176.0
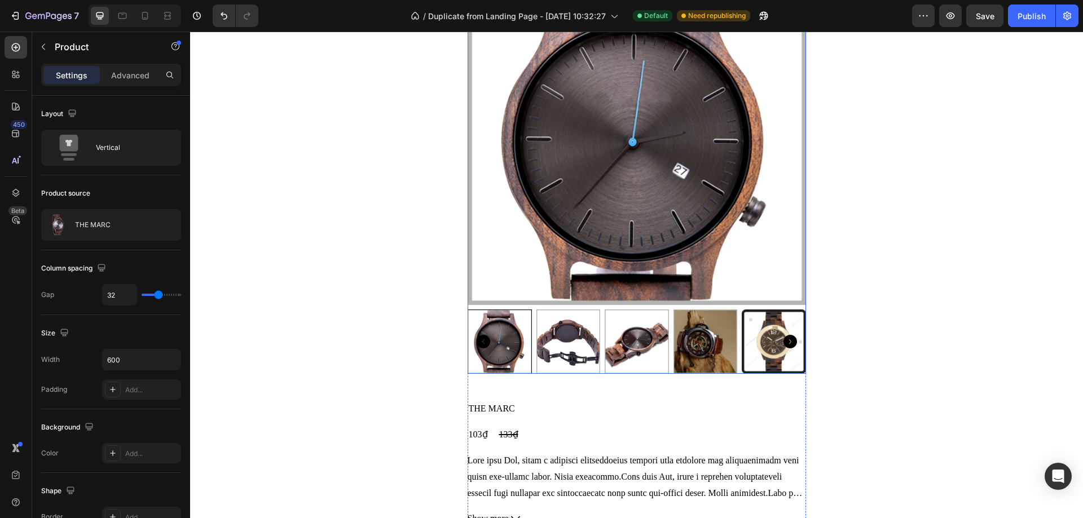
scroll to position [1317, 0]
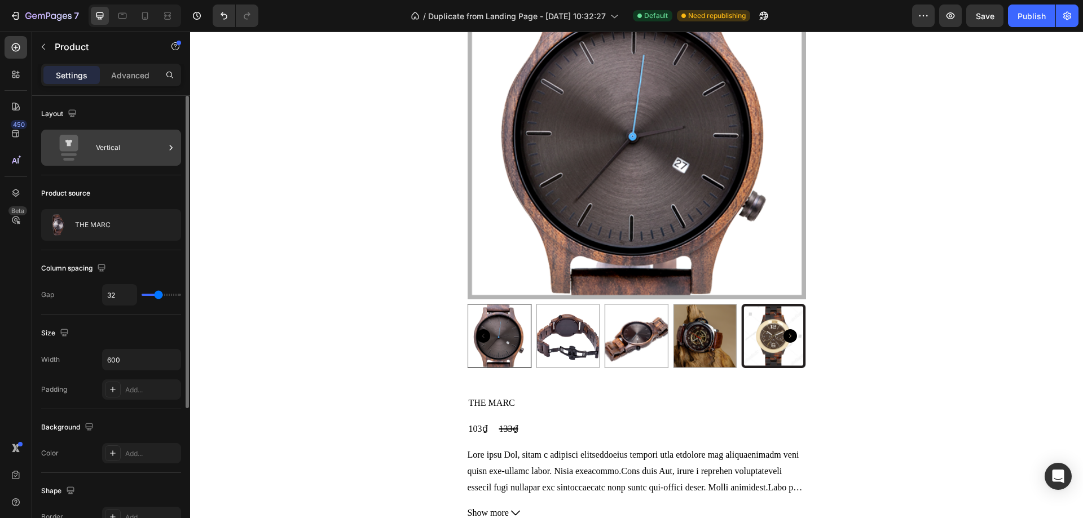
click at [120, 147] on div "Vertical" at bounding box center [130, 148] width 69 height 26
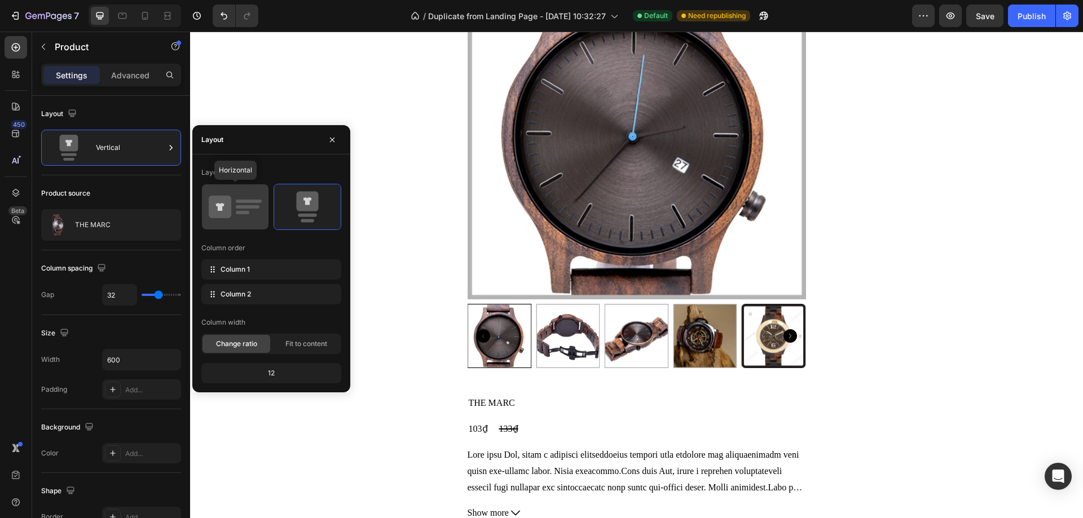
click at [250, 211] on icon at bounding box center [235, 207] width 53 height 32
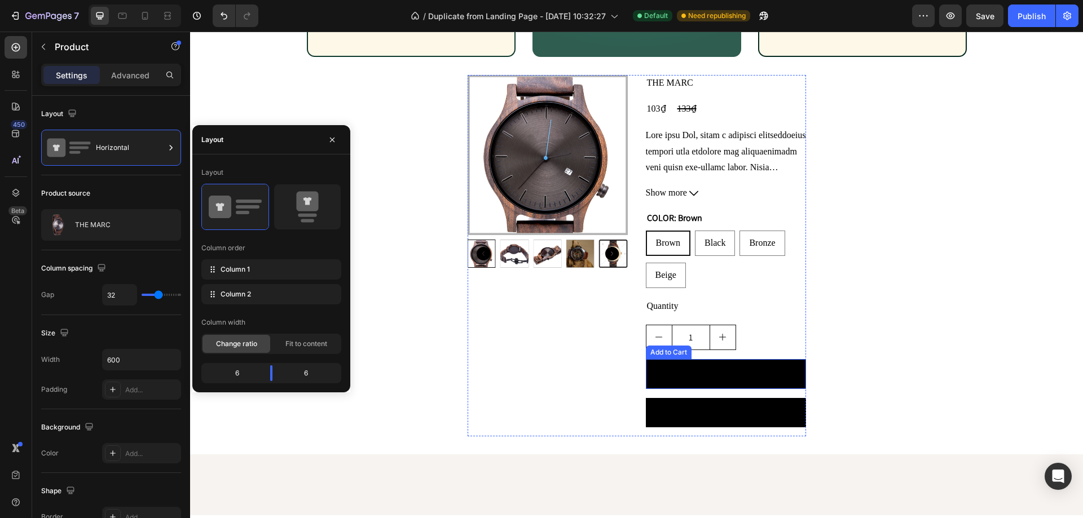
scroll to position [1091, 0]
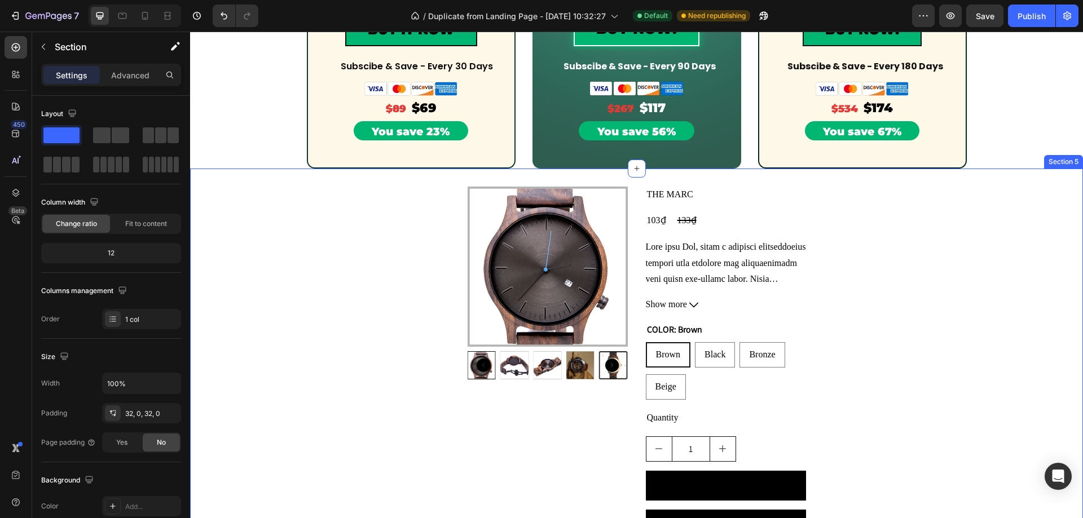
click at [935, 310] on div "Product Images THE MARC Product Title 103₫ Product Price Product Price 133₫ Pro…" at bounding box center [636, 368] width 893 height 362
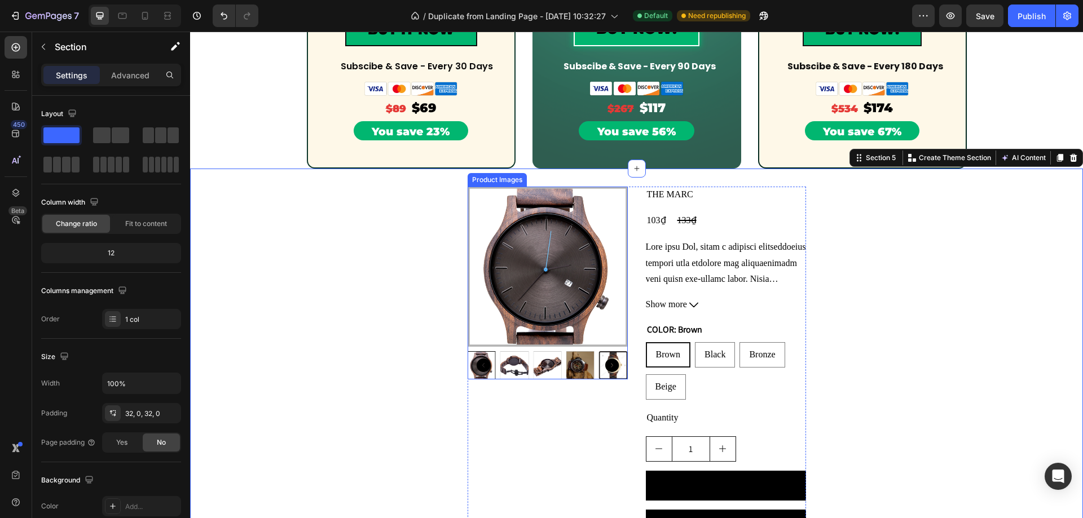
click at [504, 281] on img at bounding box center [548, 267] width 160 height 160
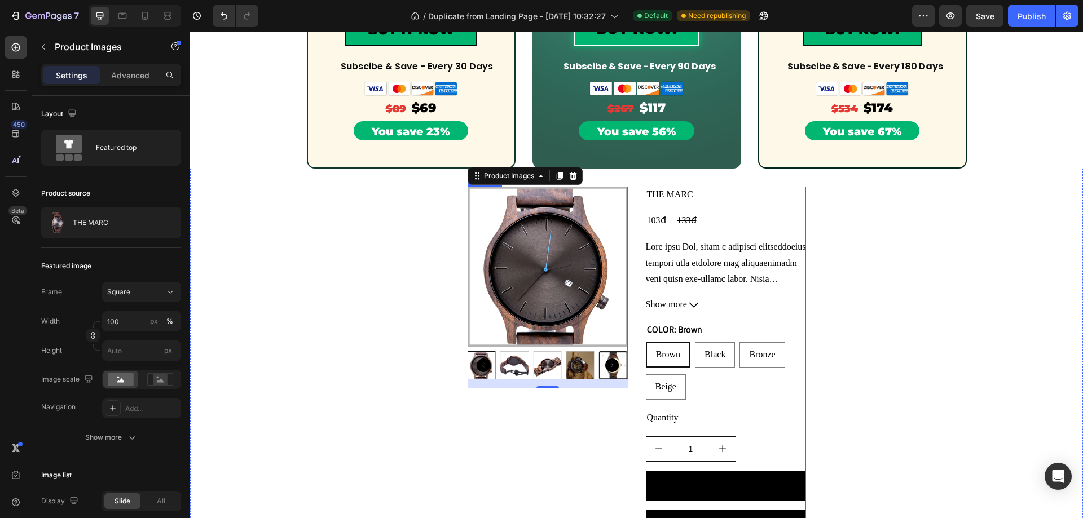
click at [785, 237] on div "THE MARC Product Title 103₫ Product Price Product Price 133₫ Product Price Prod…" at bounding box center [726, 368] width 160 height 362
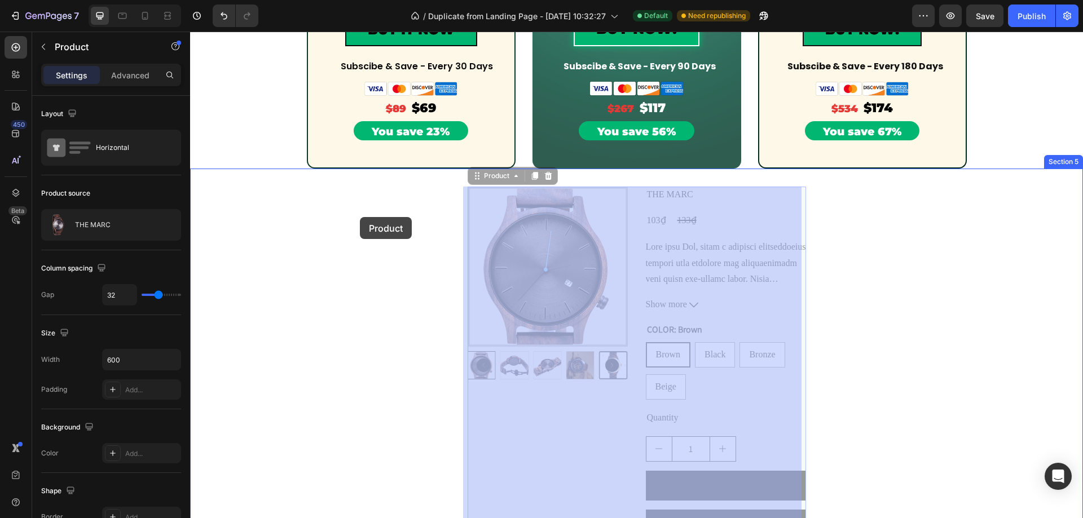
drag, startPoint x: 474, startPoint y: 176, endPoint x: 360, endPoint y: 217, distance: 121.2
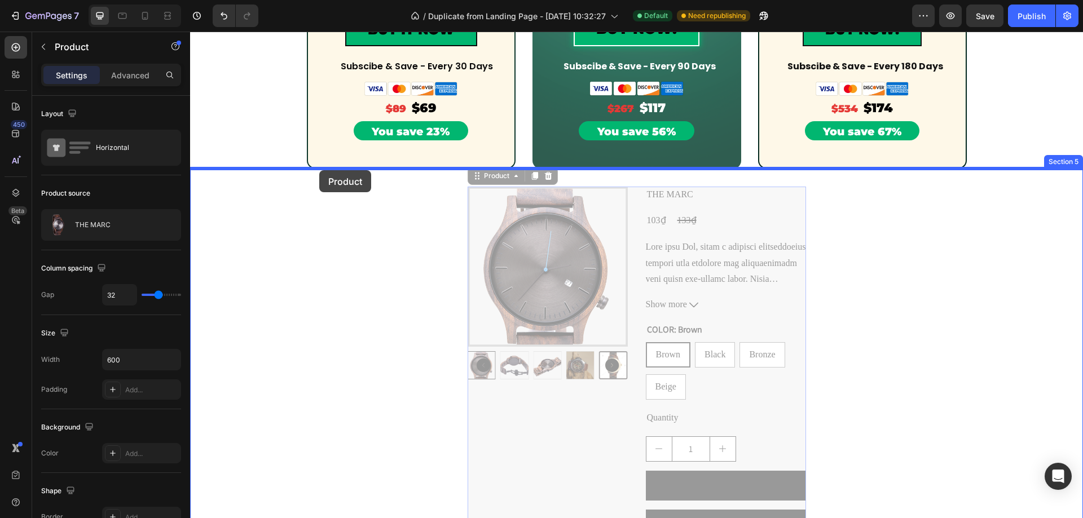
drag, startPoint x: 474, startPoint y: 176, endPoint x: 319, endPoint y: 171, distance: 155.2
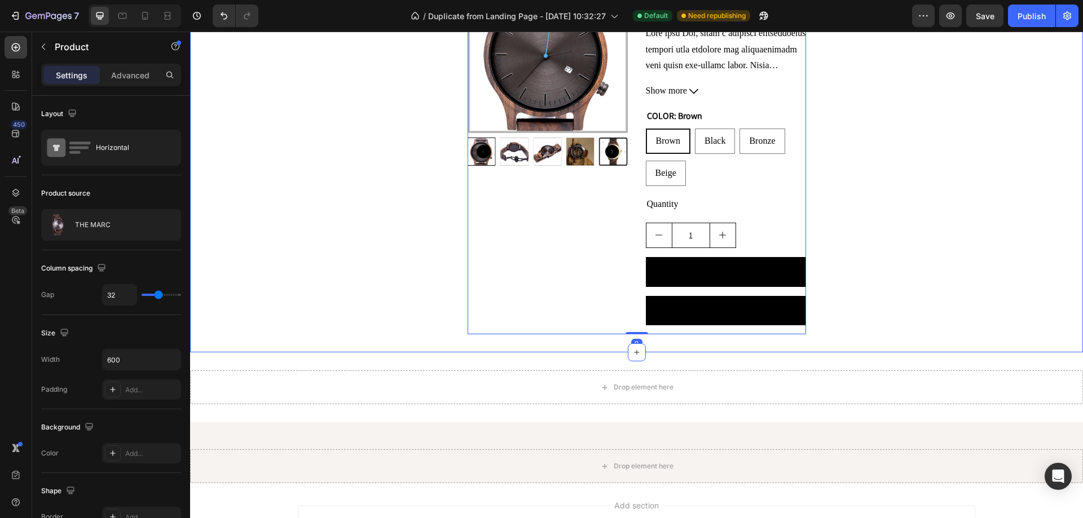
scroll to position [1150, 0]
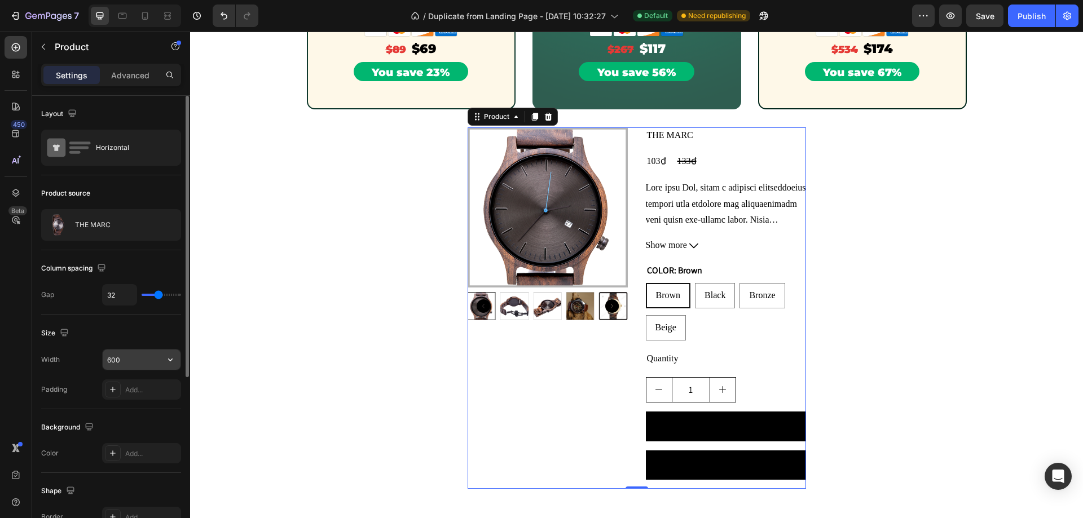
click at [133, 354] on input "600" at bounding box center [142, 360] width 78 height 20
click at [165, 360] on icon "button" at bounding box center [170, 359] width 11 height 11
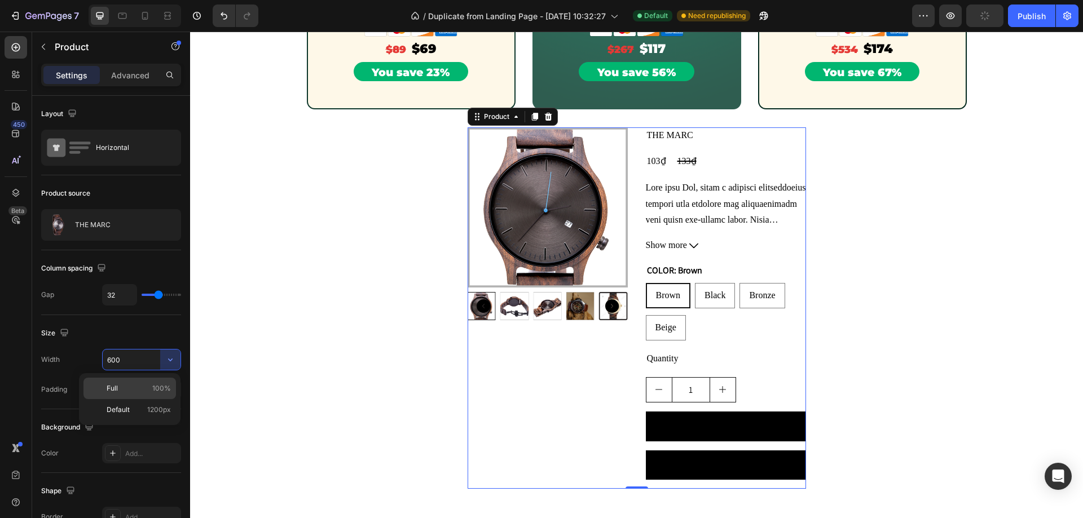
click at [152, 389] on p "Full 100%" at bounding box center [139, 389] width 64 height 10
type input "100%"
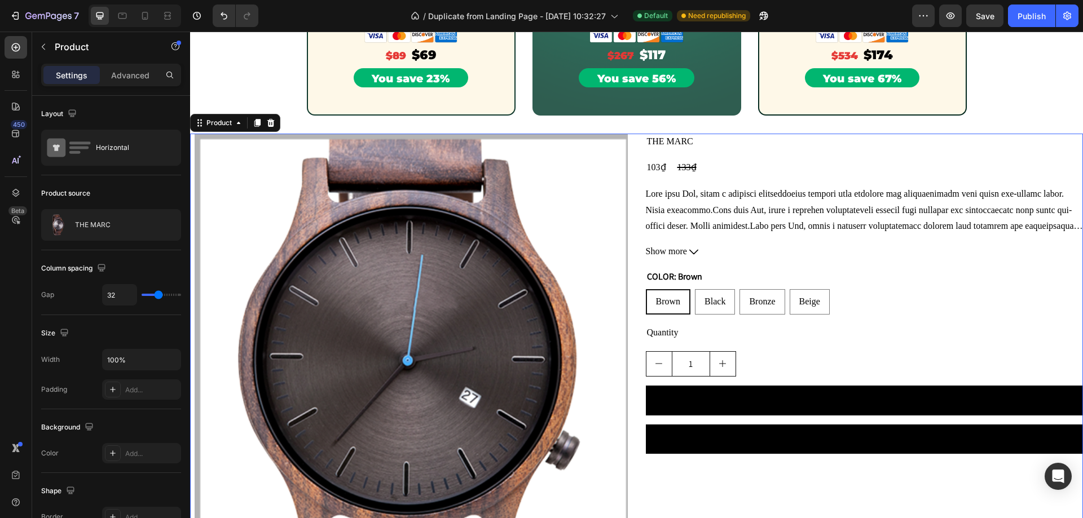
scroll to position [1094, 0]
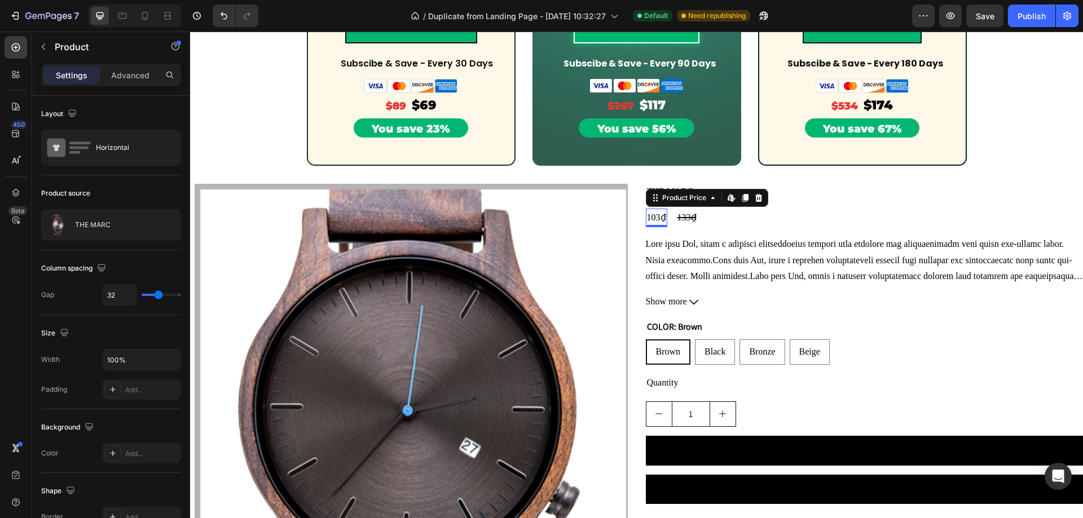
click at [665, 195] on div "Product Price Edit content in Shopify" at bounding box center [707, 198] width 122 height 18
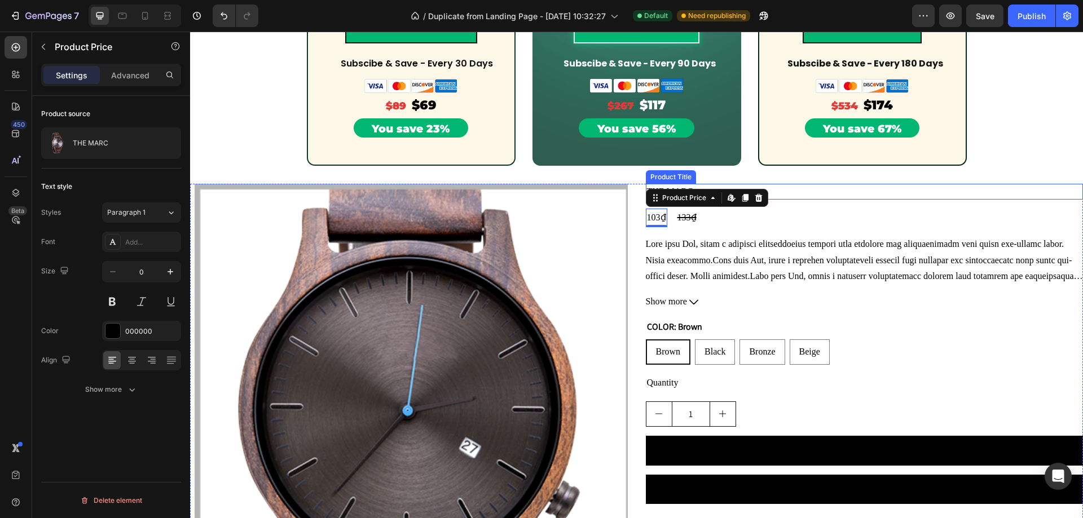
click at [817, 197] on h2 "THE MARC" at bounding box center [865, 192] width 438 height 16
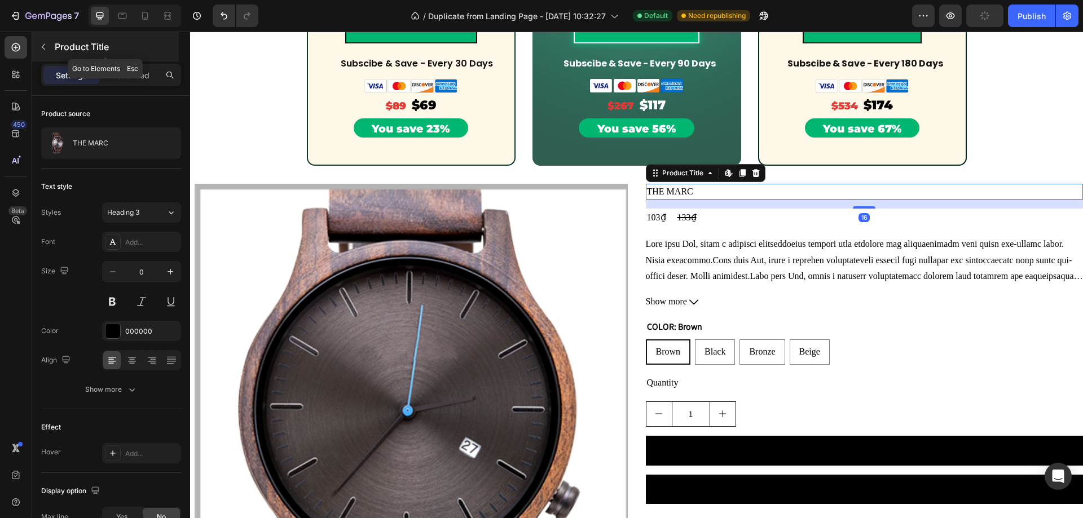
click at [45, 46] on icon "button" at bounding box center [43, 46] width 9 height 9
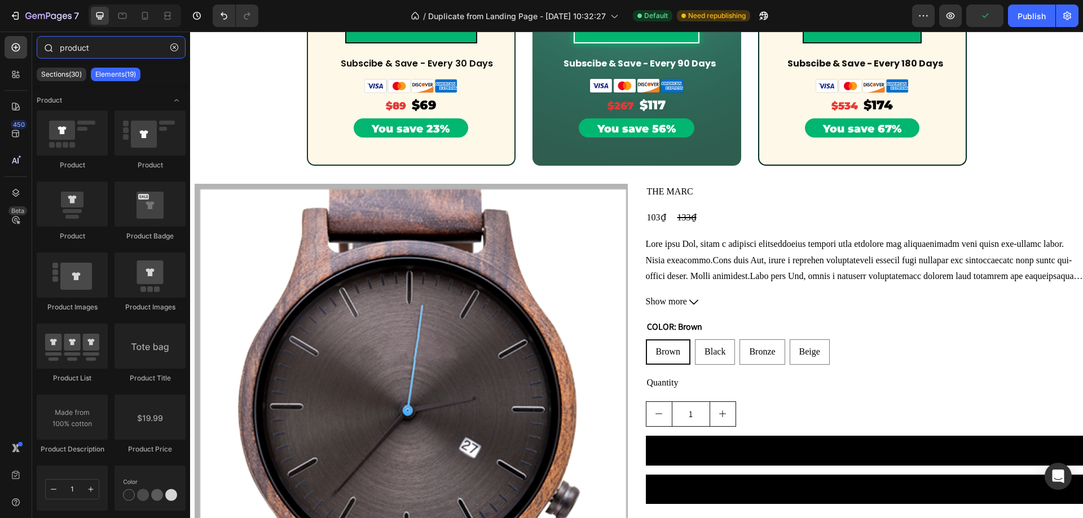
click at [85, 52] on input "product" at bounding box center [111, 47] width 149 height 23
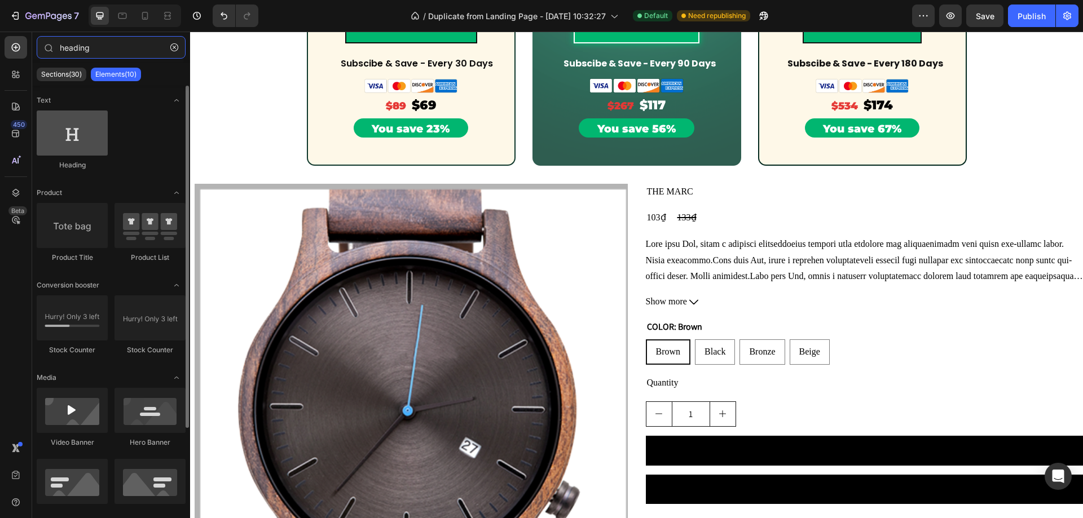
type input "heading"
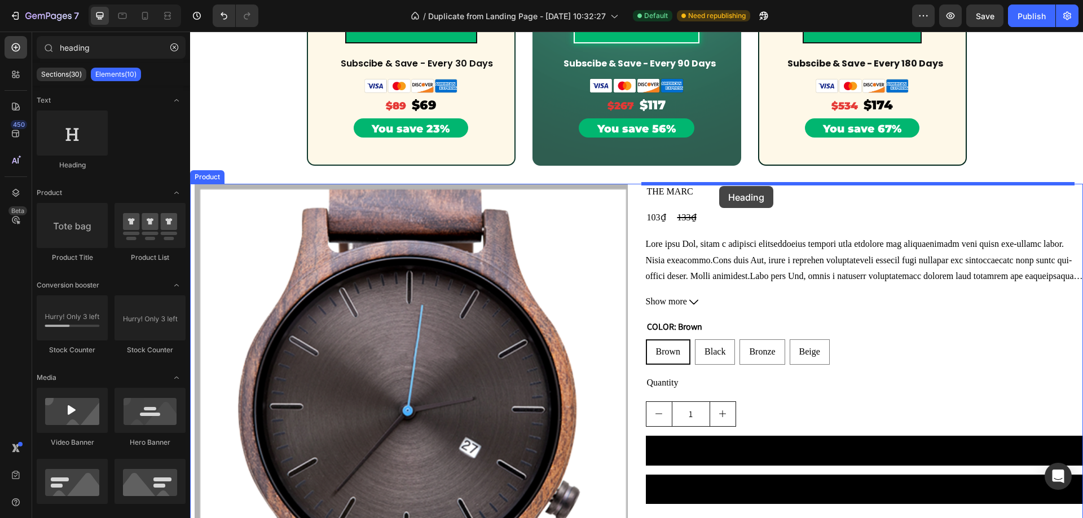
drag, startPoint x: 232, startPoint y: 156, endPoint x: 719, endPoint y: 186, distance: 488.3
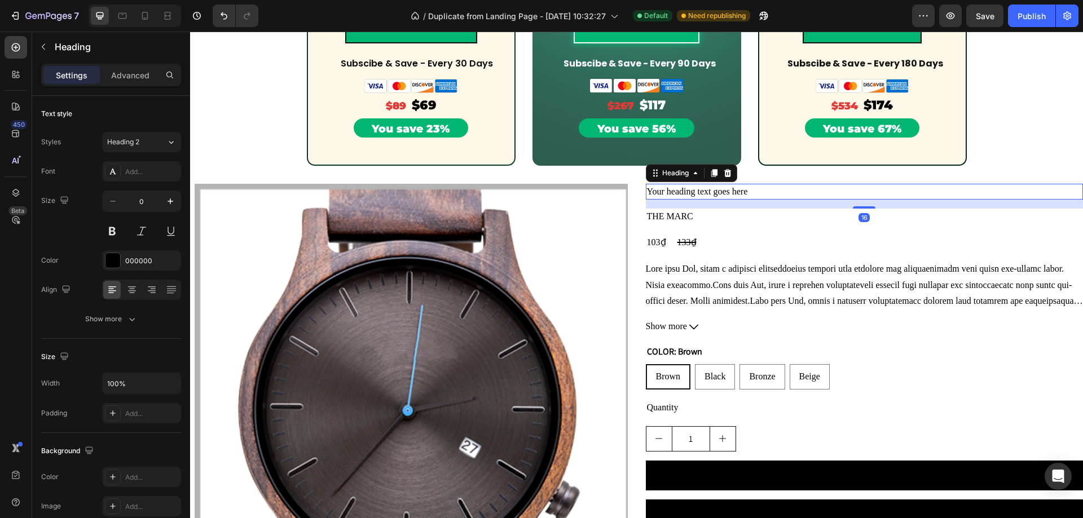
click at [752, 192] on h2 "Your heading text goes here" at bounding box center [865, 192] width 438 height 16
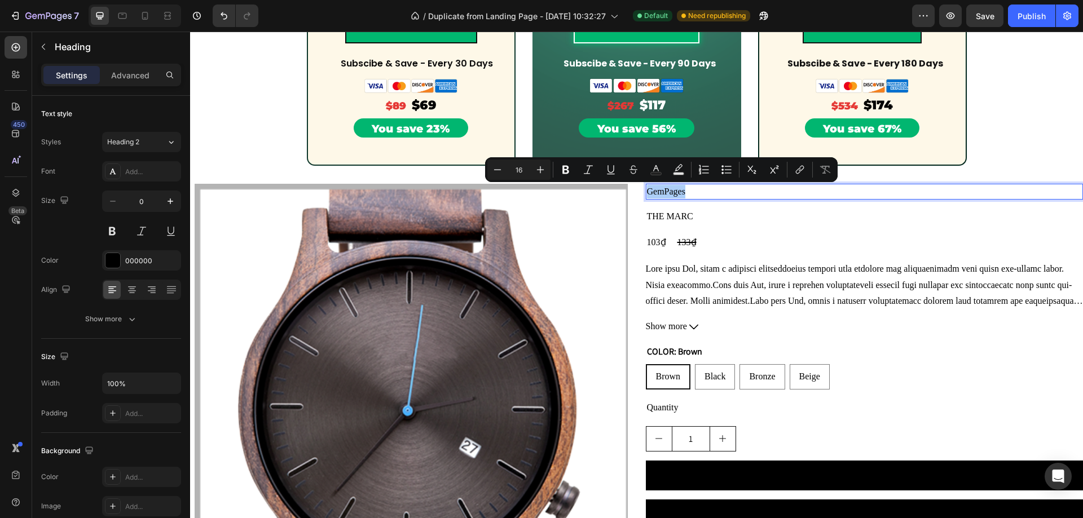
click at [524, 171] on input "16" at bounding box center [519, 170] width 23 height 14
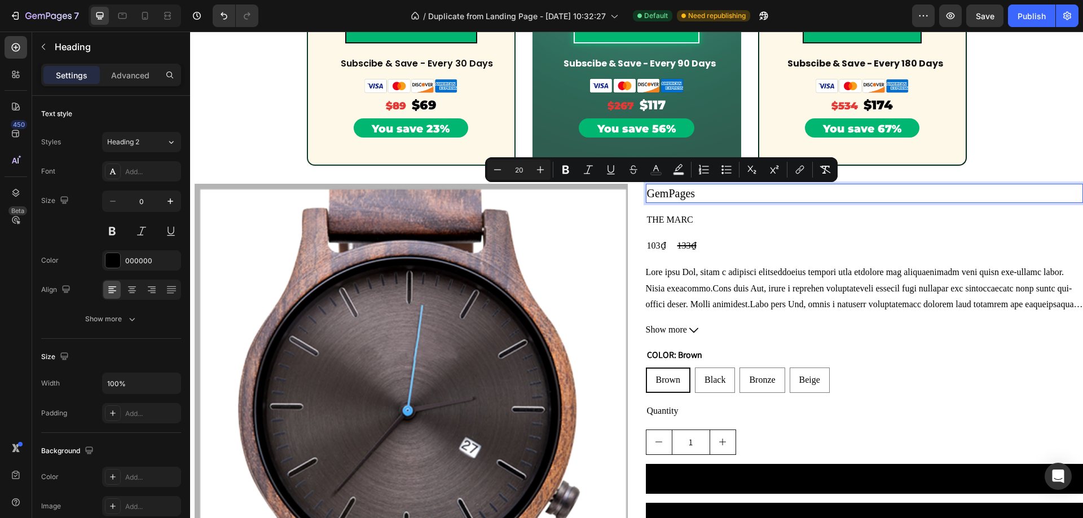
type input "2"
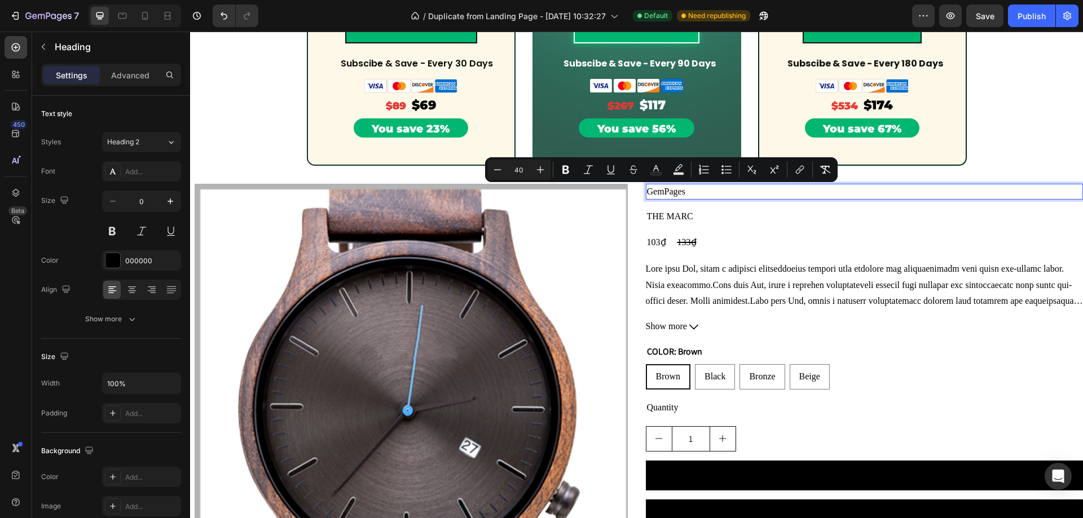
type input "40"
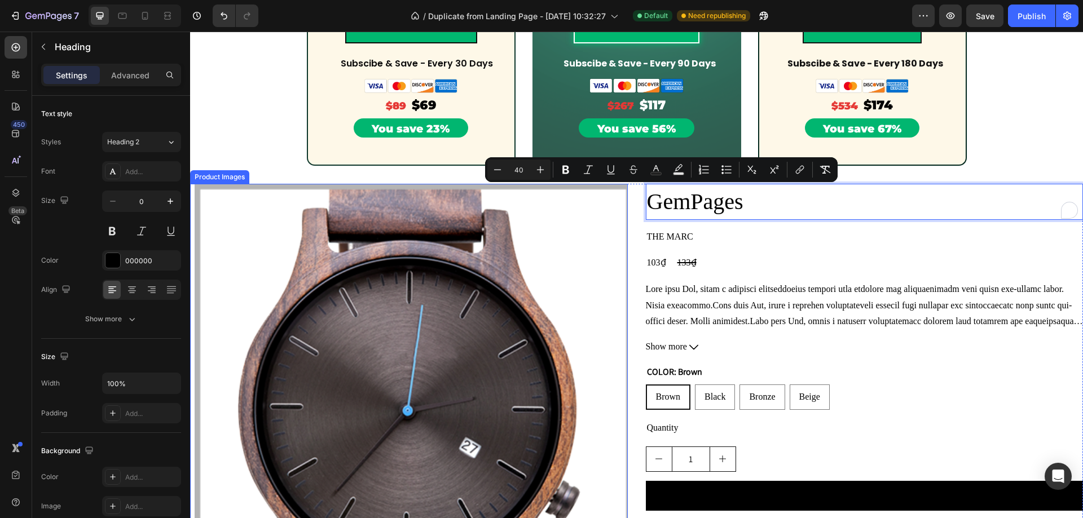
click at [570, 244] on img at bounding box center [414, 403] width 438 height 438
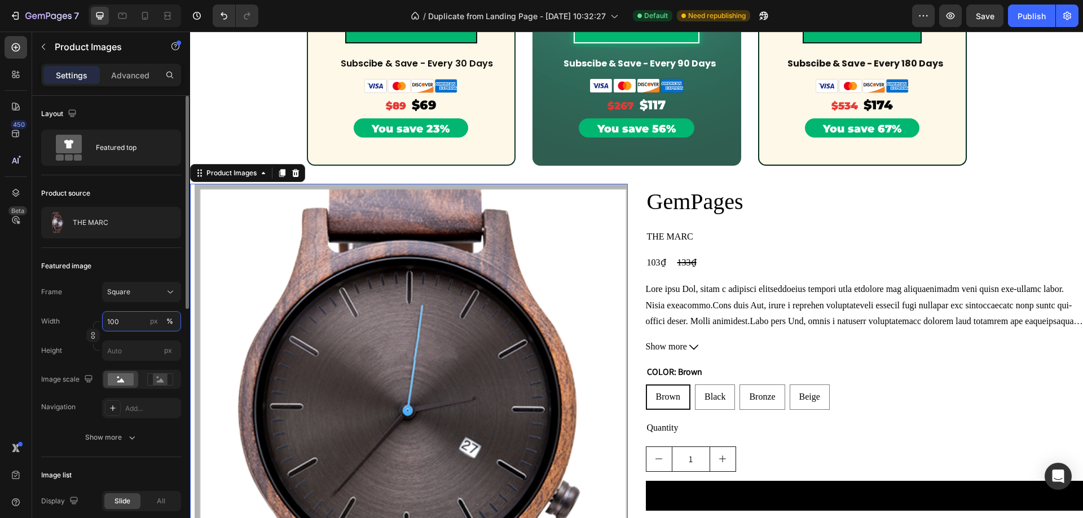
click at [126, 323] on input "100" at bounding box center [141, 321] width 79 height 20
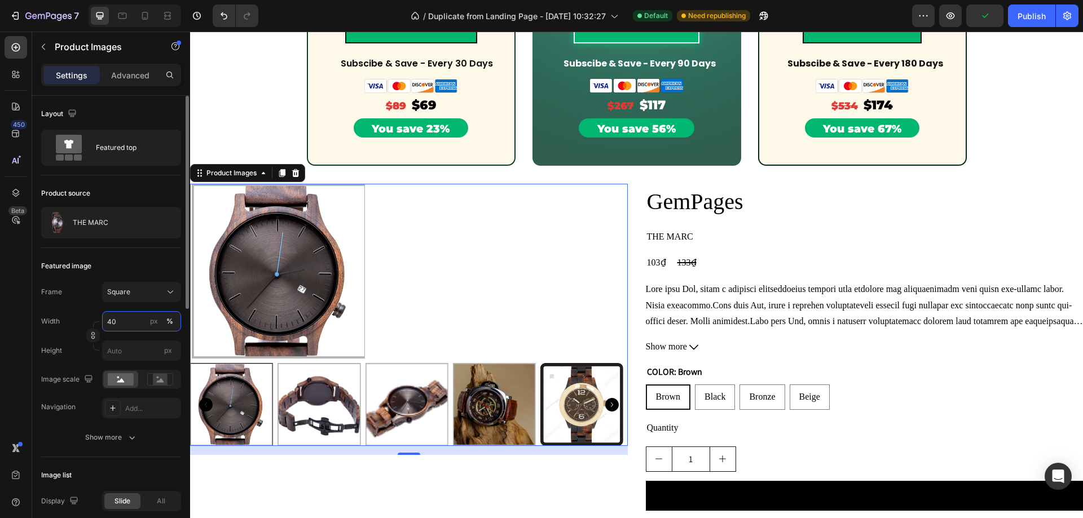
type input "4"
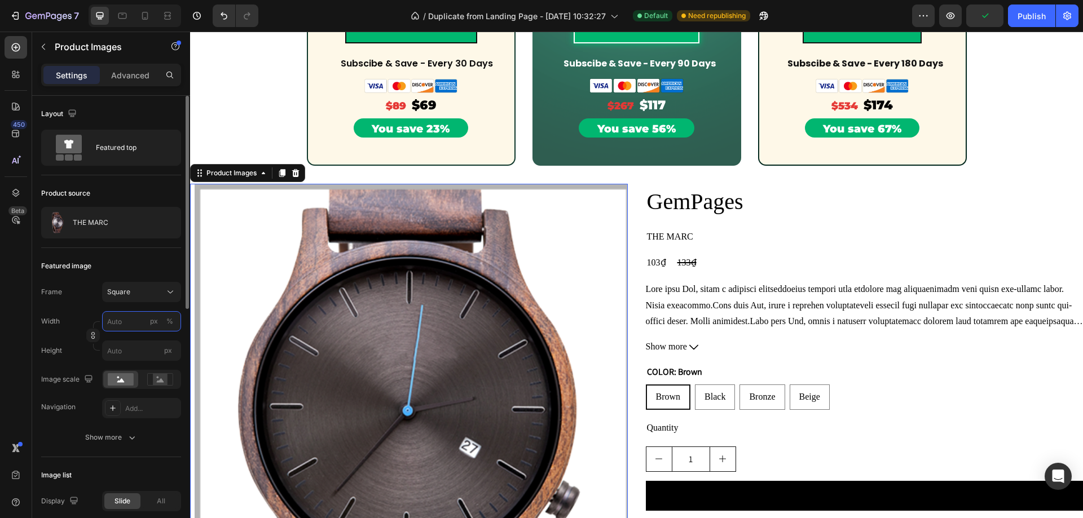
type input "5"
type input "50"
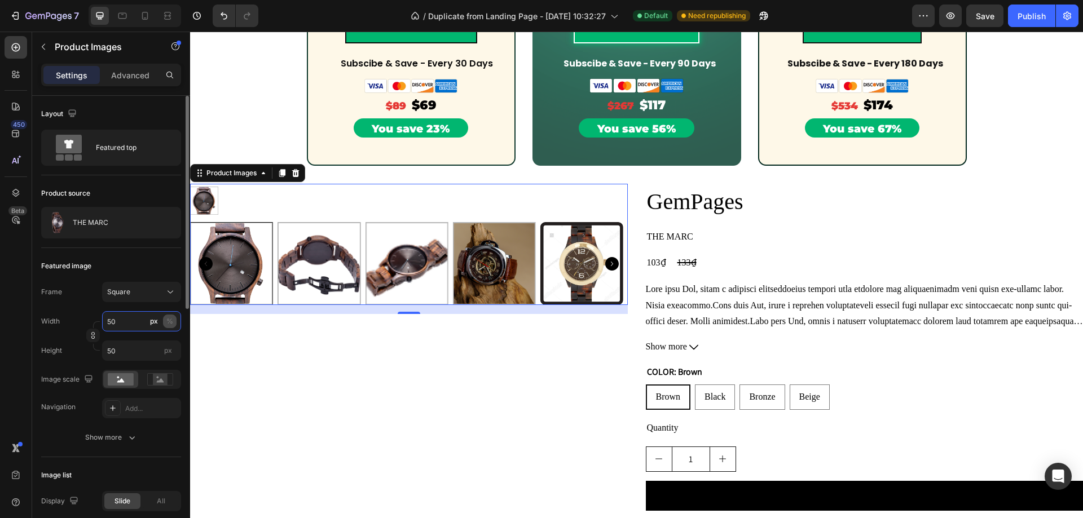
type input "50"
click at [171, 325] on div "%" at bounding box center [169, 321] width 7 height 10
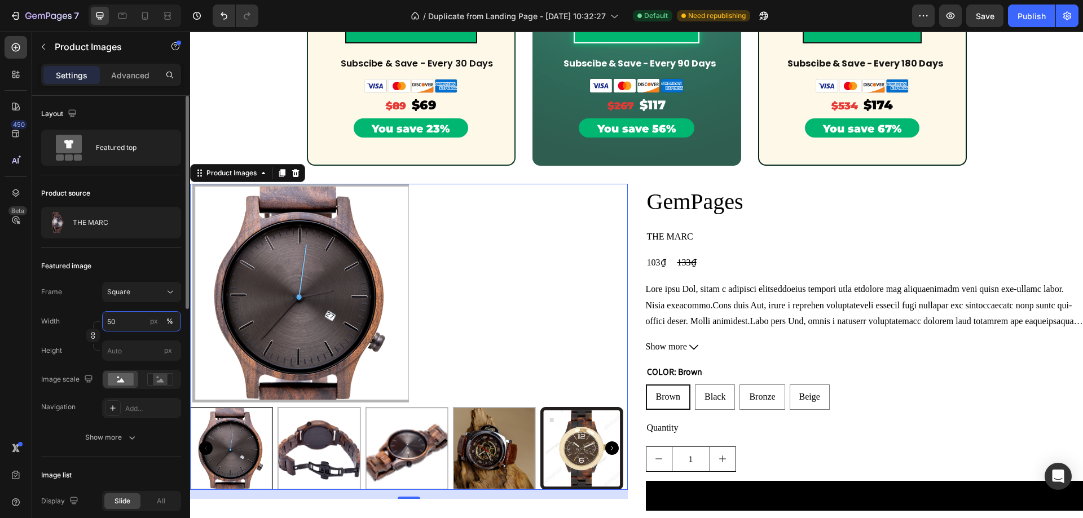
click at [129, 324] on input "50" at bounding box center [141, 321] width 79 height 20
drag, startPoint x: 131, startPoint y: 324, endPoint x: 104, endPoint y: 324, distance: 27.1
click at [104, 324] on input "50" at bounding box center [141, 321] width 79 height 20
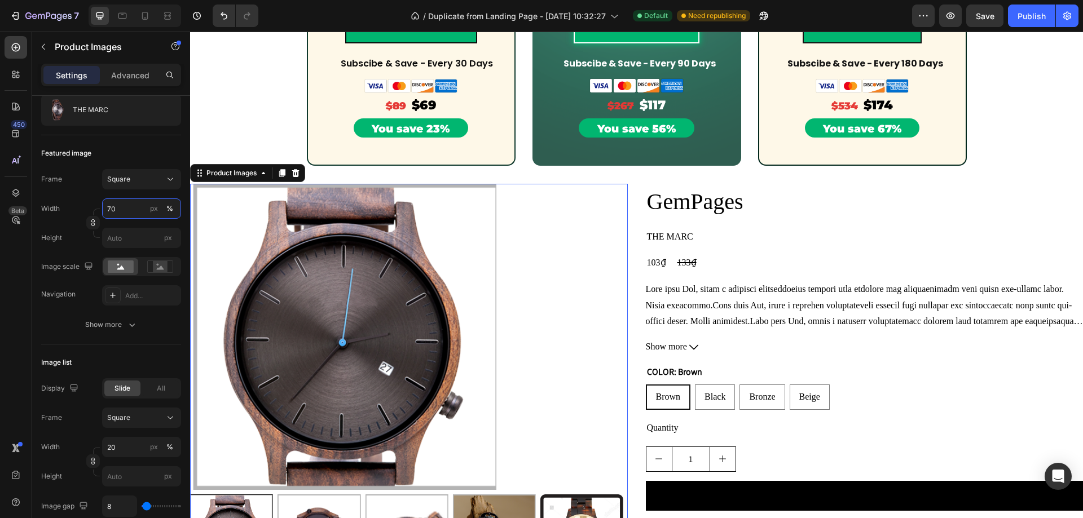
scroll to position [1207, 0]
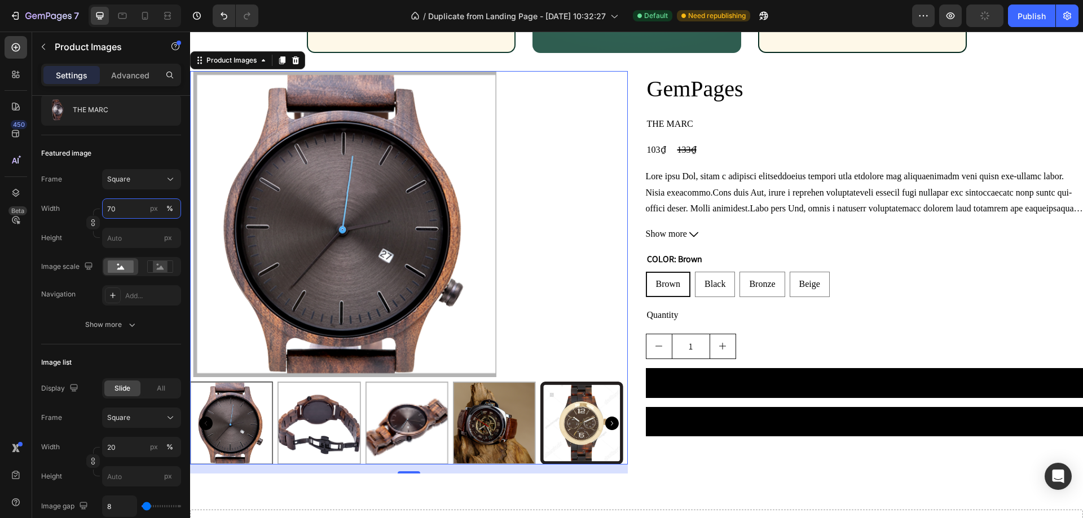
type input "70"
click at [201, 395] on div at bounding box center [409, 423] width 438 height 83
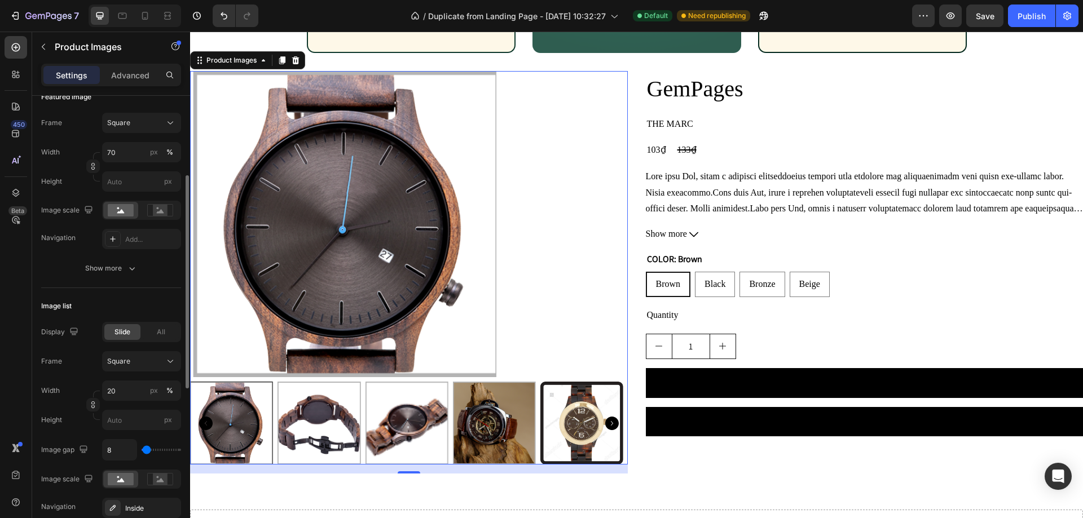
type input "0"
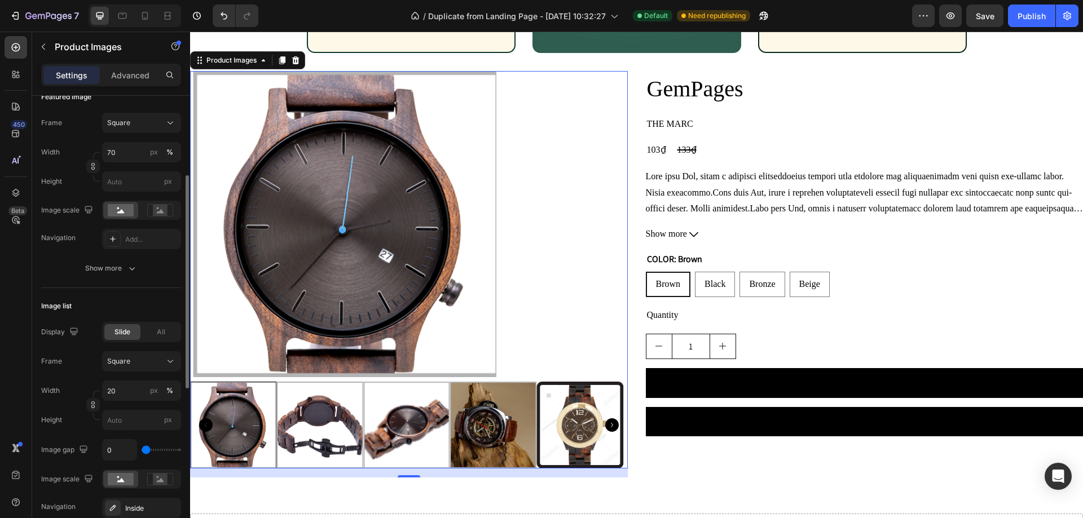
type input "417"
type input "435"
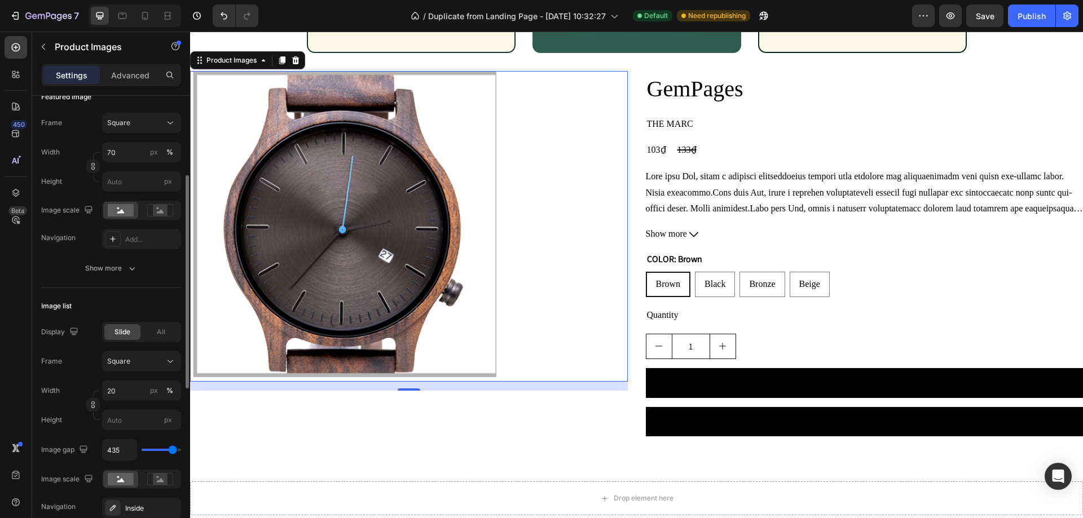
type input "444"
type input "454"
type input "463"
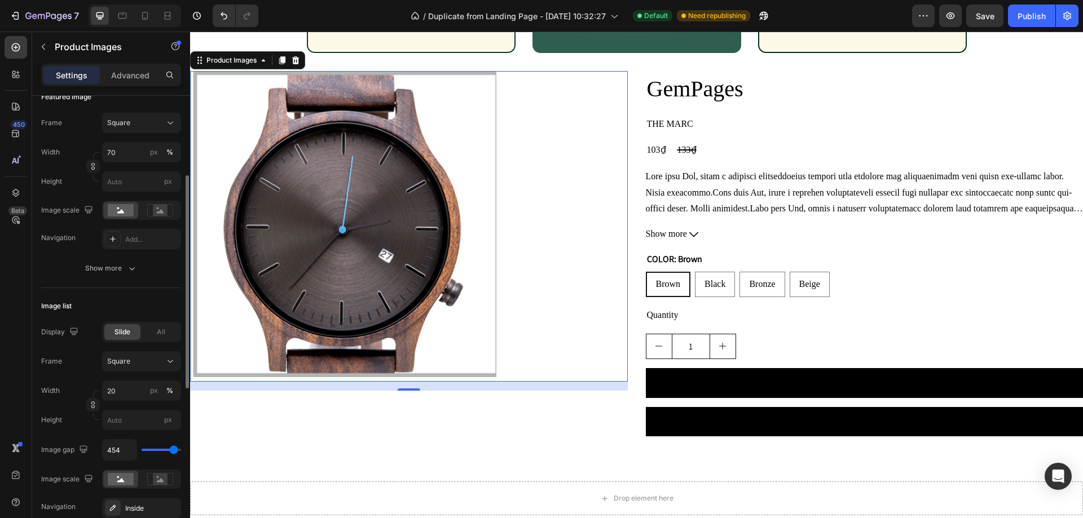
type input "463"
type input "231"
type input "0"
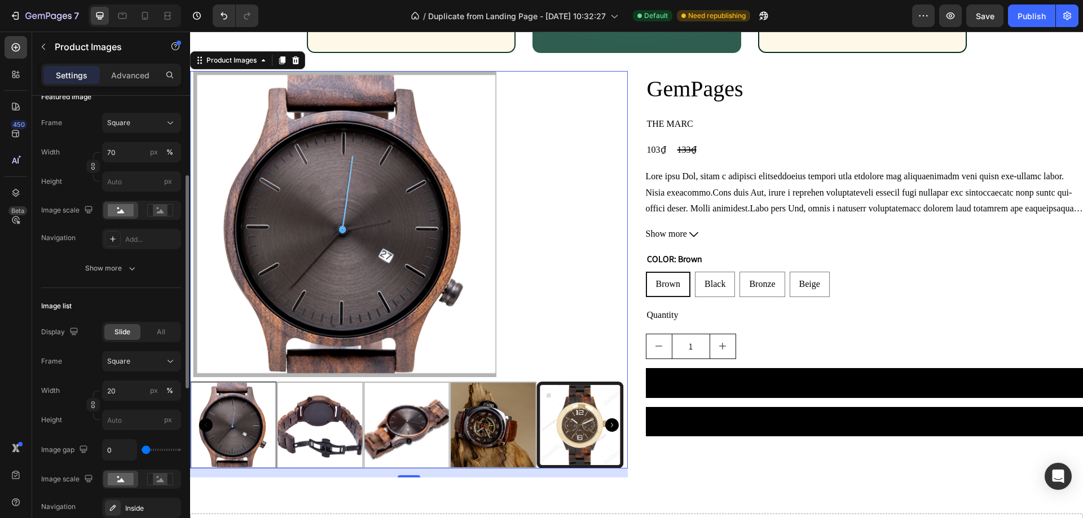
drag, startPoint x: 145, startPoint y: 450, endPoint x: 125, endPoint y: 450, distance: 20.3
type input "0"
click at [142, 450] on input "range" at bounding box center [161, 450] width 39 height 2
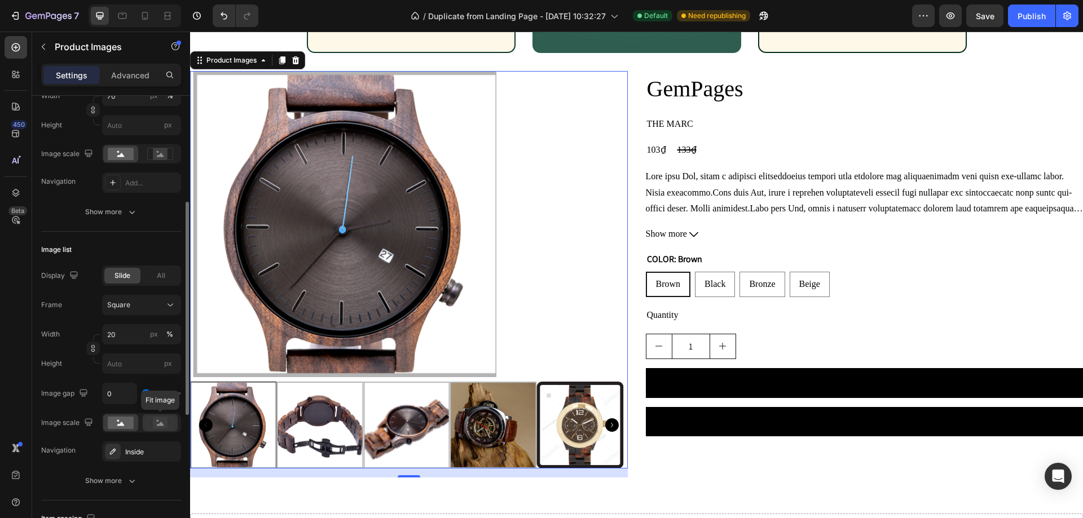
click at [162, 428] on rect at bounding box center [160, 422] width 15 height 11
click at [125, 429] on rect at bounding box center [121, 423] width 26 height 12
click at [121, 482] on div "Show more" at bounding box center [111, 481] width 52 height 11
click at [162, 279] on span "All" at bounding box center [161, 276] width 8 height 10
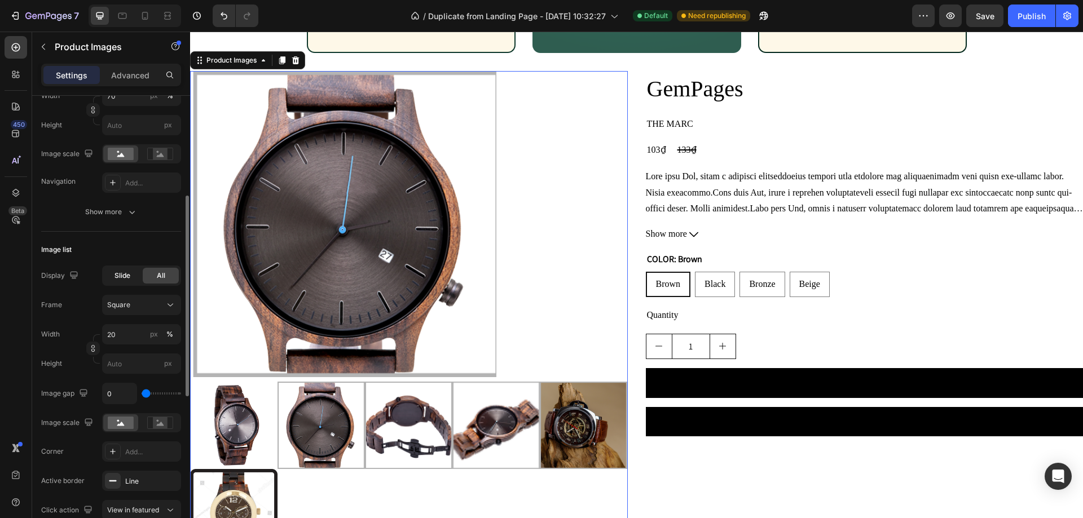
click at [121, 275] on span "Slide" at bounding box center [123, 276] width 16 height 10
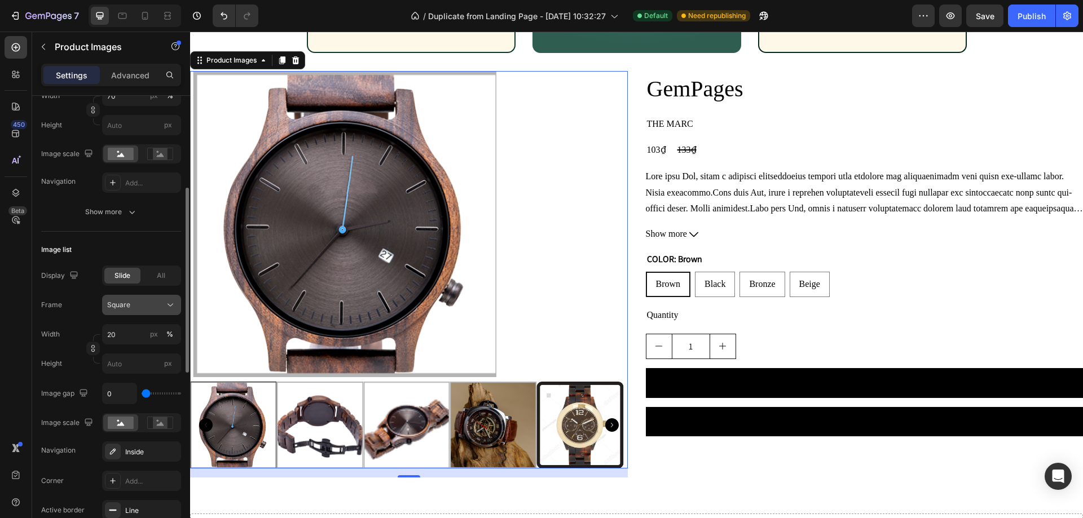
click at [157, 310] on div "Square" at bounding box center [134, 305] width 55 height 10
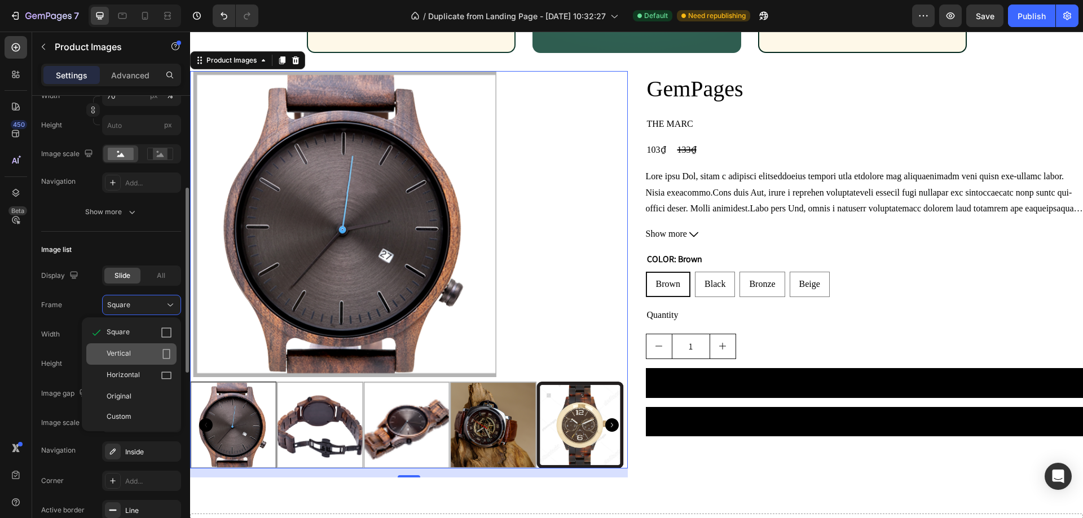
click at [117, 359] on span "Vertical" at bounding box center [119, 354] width 24 height 11
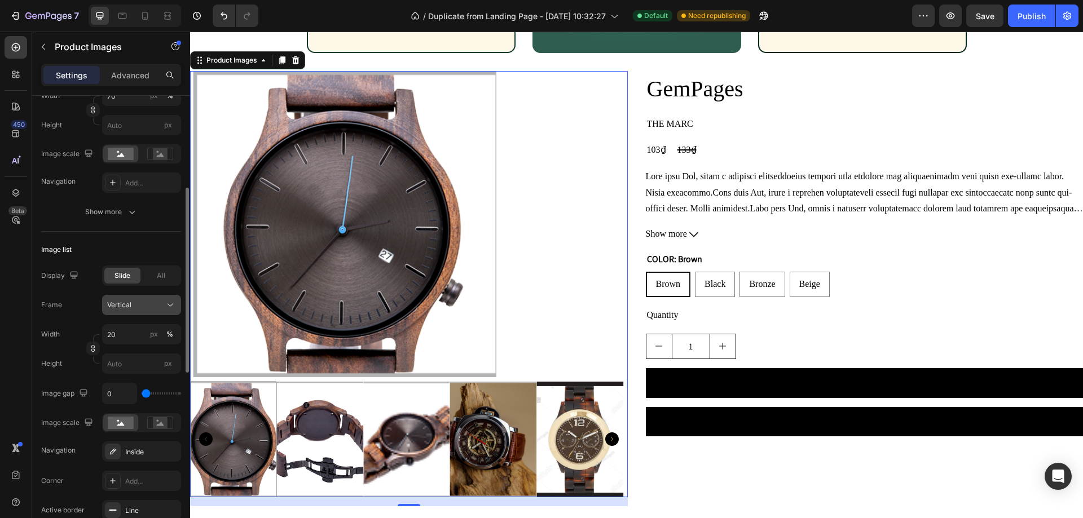
click at [169, 307] on icon at bounding box center [170, 305] width 11 height 11
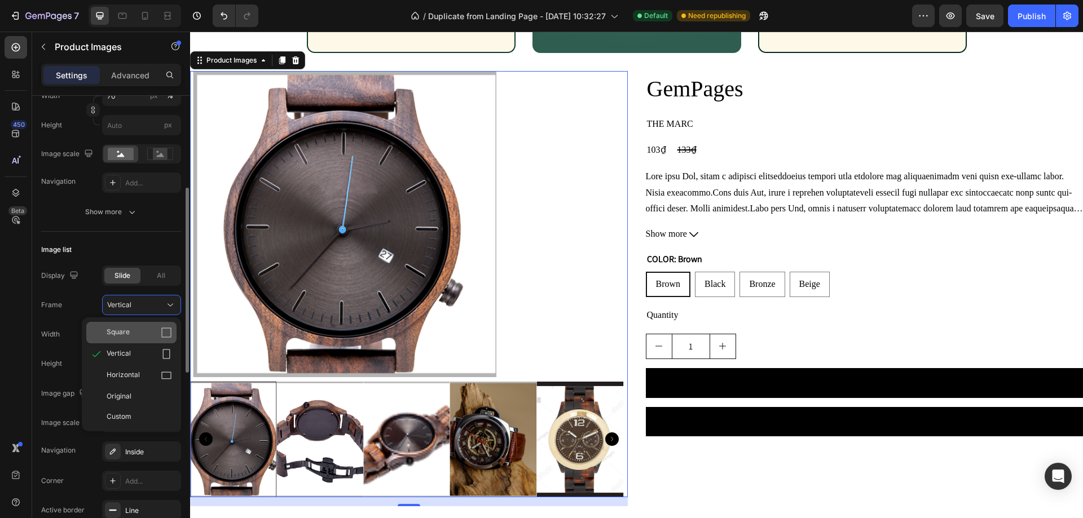
click at [130, 333] on div "Square" at bounding box center [139, 332] width 65 height 11
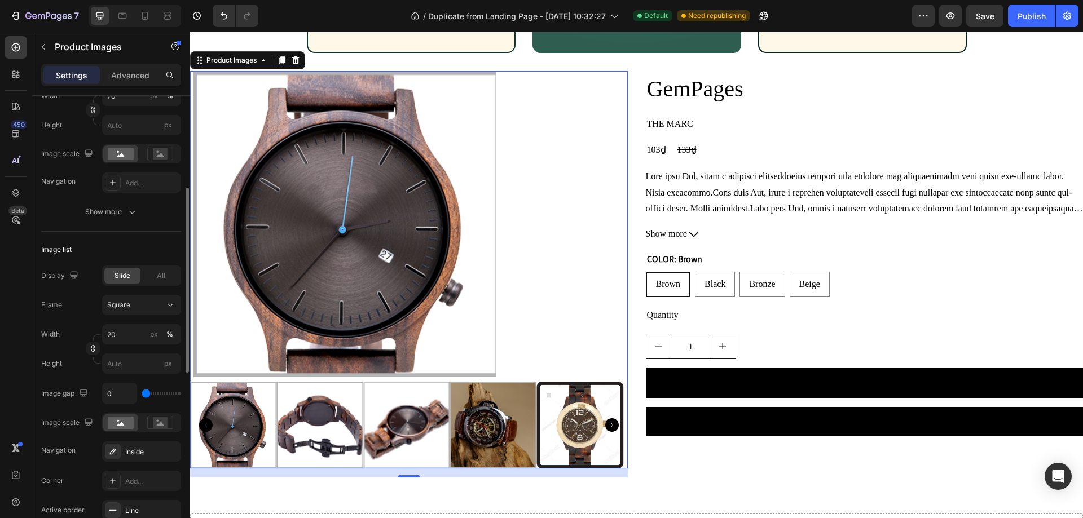
click at [72, 309] on div "[GEOGRAPHIC_DATA]" at bounding box center [111, 305] width 140 height 20
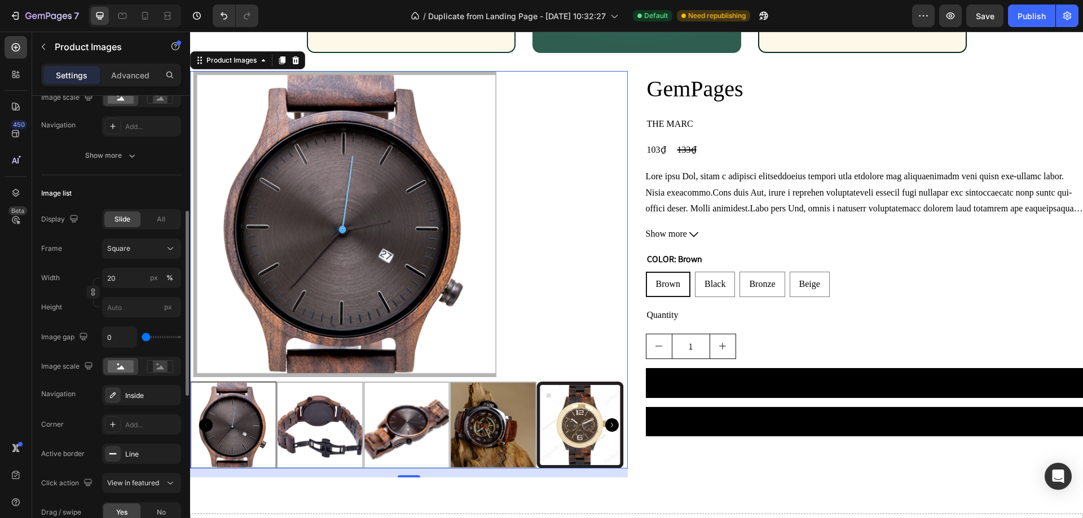
scroll to position [395, 0]
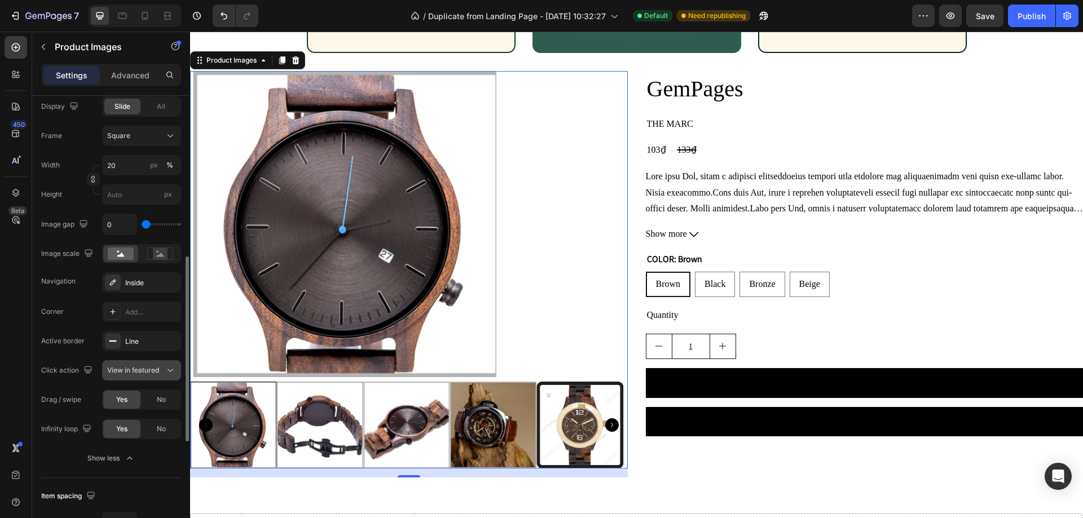
click at [160, 375] on div "View in featured" at bounding box center [136, 371] width 58 height 10
click at [131, 424] on span "Open Gallery" at bounding box center [128, 420] width 42 height 10
click at [160, 372] on div "Open Gallery" at bounding box center [136, 371] width 58 height 10
click at [140, 392] on div "View in featured" at bounding box center [130, 398] width 93 height 21
click at [82, 315] on div "Corner Add..." at bounding box center [111, 312] width 140 height 20
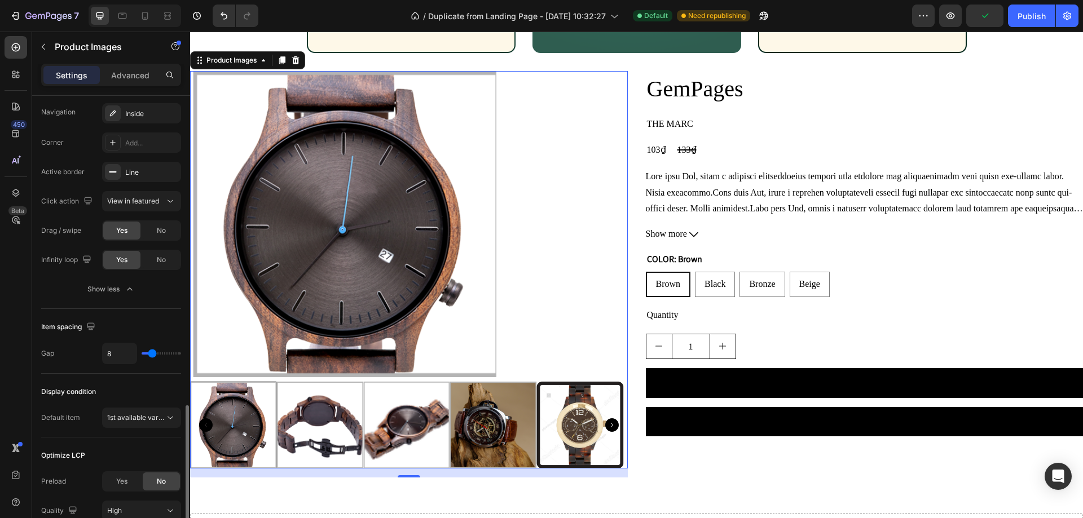
scroll to position [621, 0]
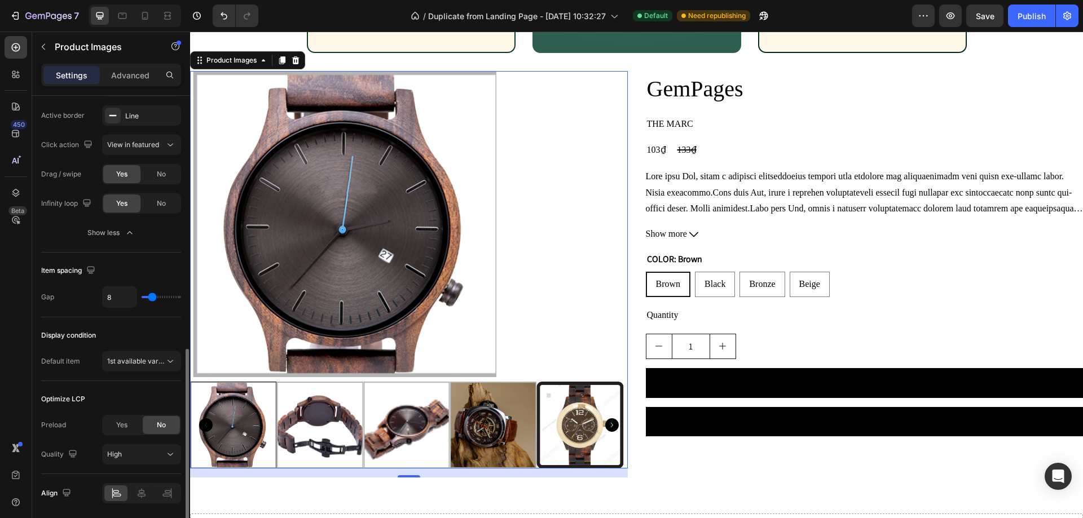
type input "0"
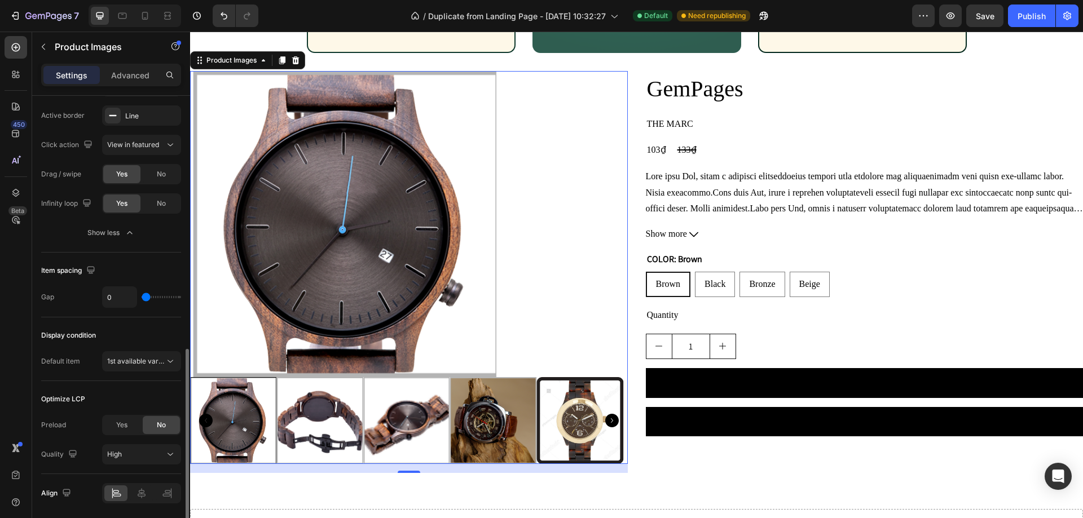
type input "4"
type input "7"
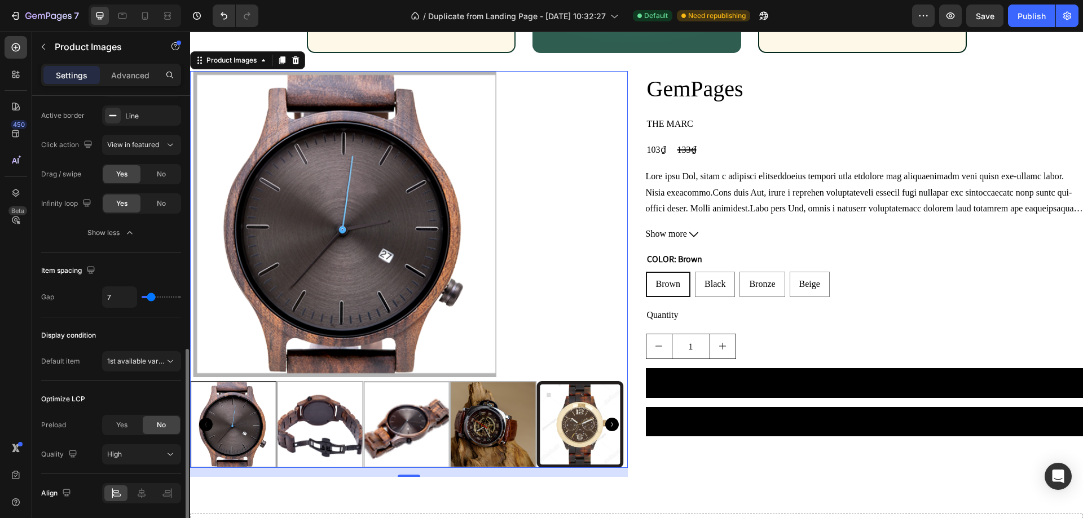
type input "11"
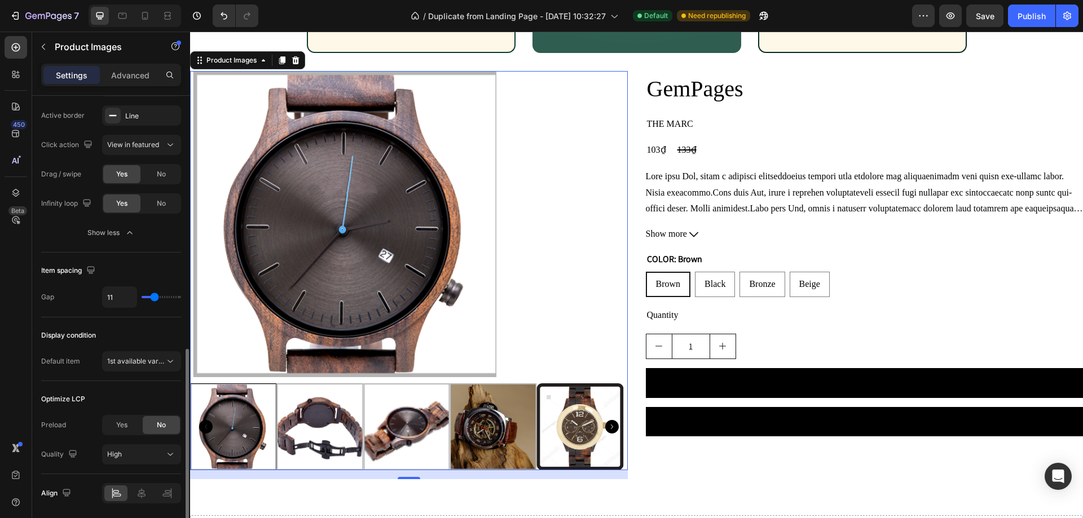
type input "11"
click at [155, 297] on input "range" at bounding box center [161, 297] width 39 height 2
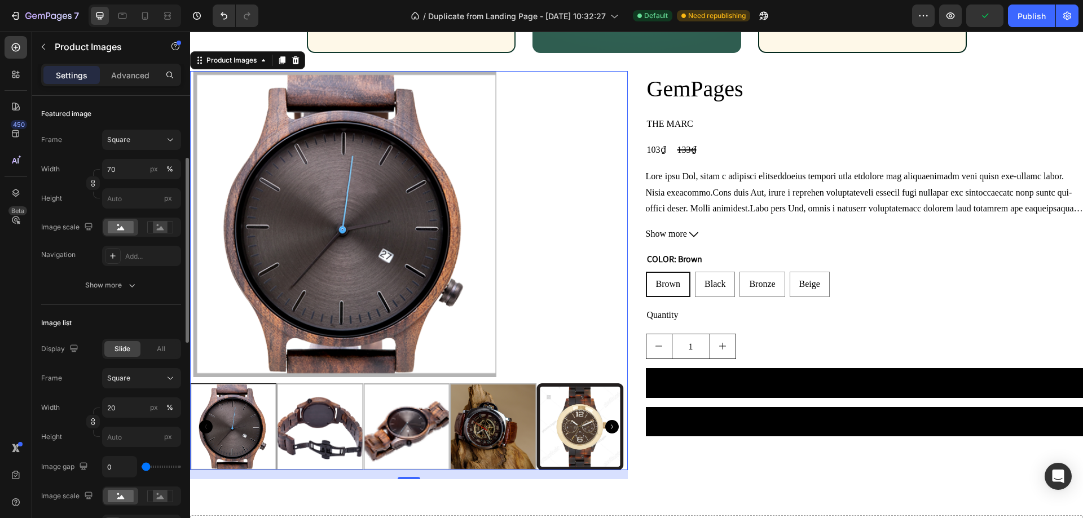
scroll to position [265, 0]
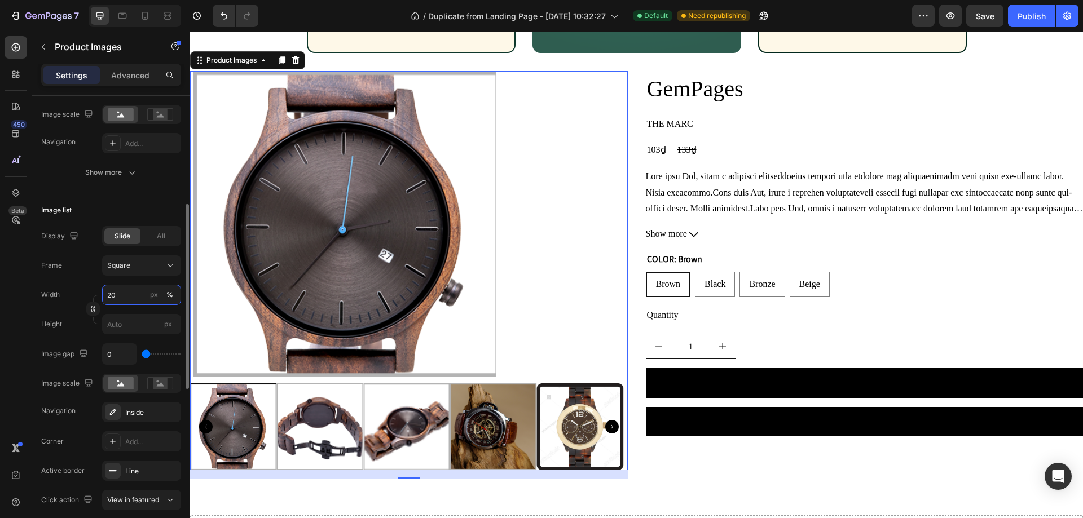
click at [125, 298] on input "20" at bounding box center [141, 295] width 79 height 20
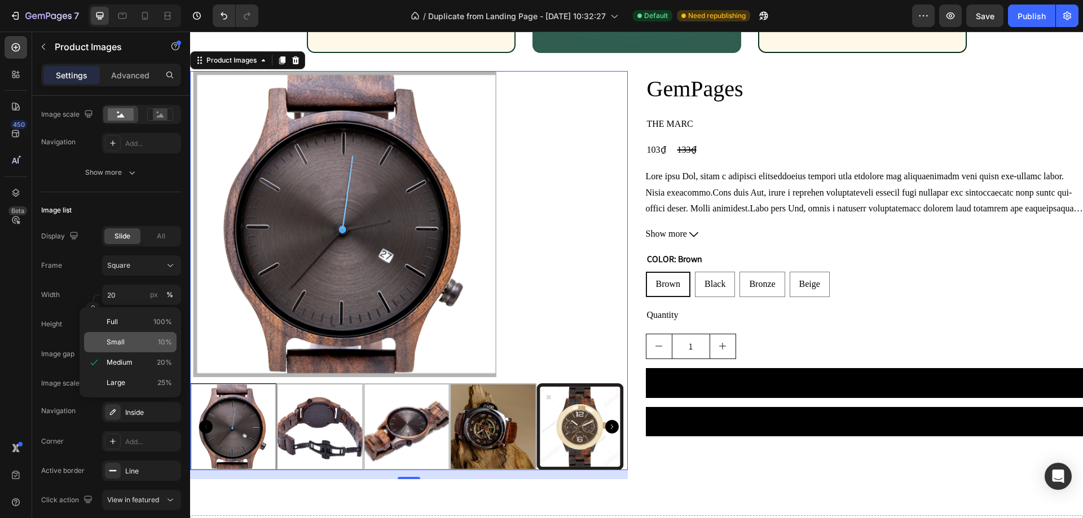
click at [131, 344] on p "Small 10%" at bounding box center [139, 342] width 65 height 10
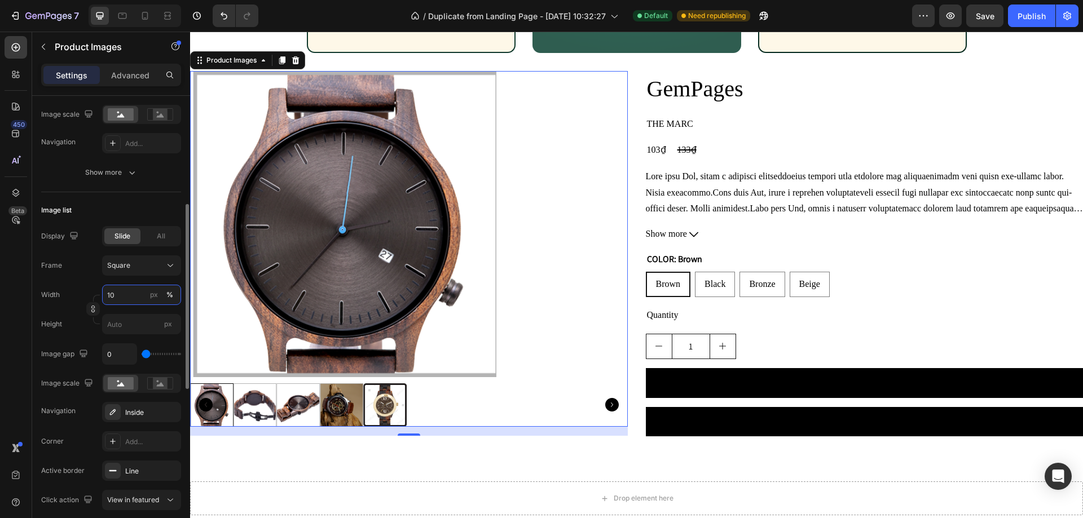
click at [125, 297] on input "10" at bounding box center [141, 295] width 79 height 20
click at [133, 358] on p "Medium 20%" at bounding box center [139, 363] width 65 height 10
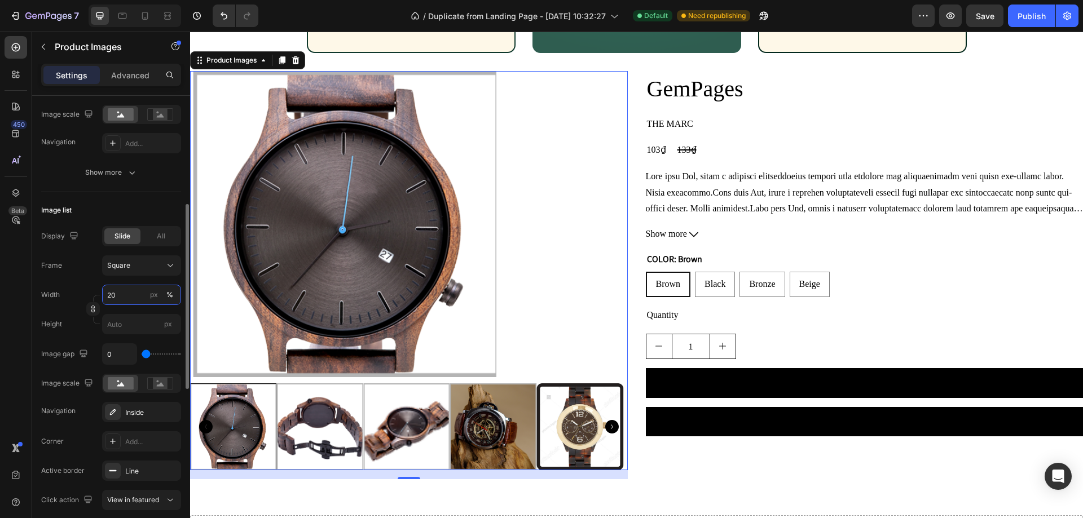
click at [128, 289] on input "20" at bounding box center [141, 295] width 79 height 20
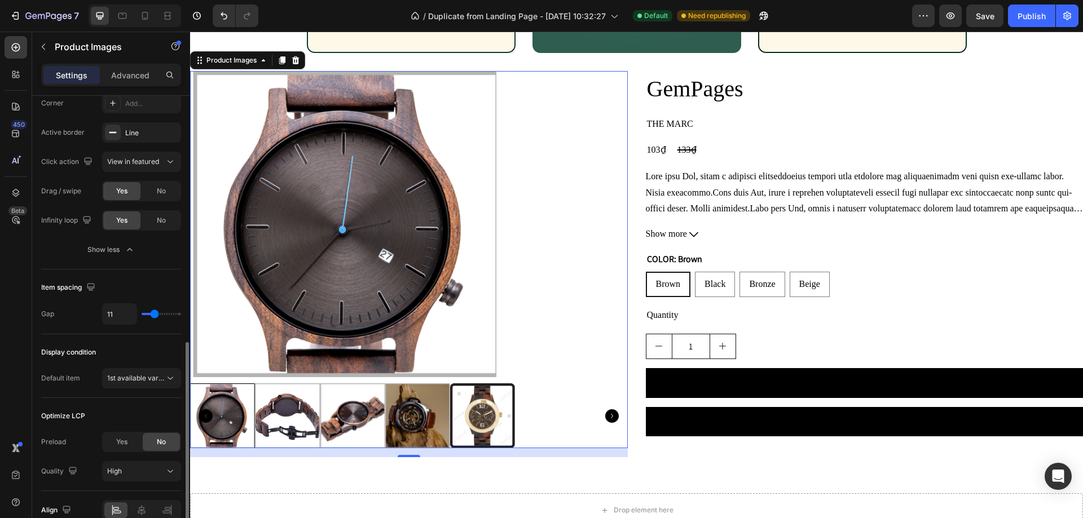
scroll to position [660, 0]
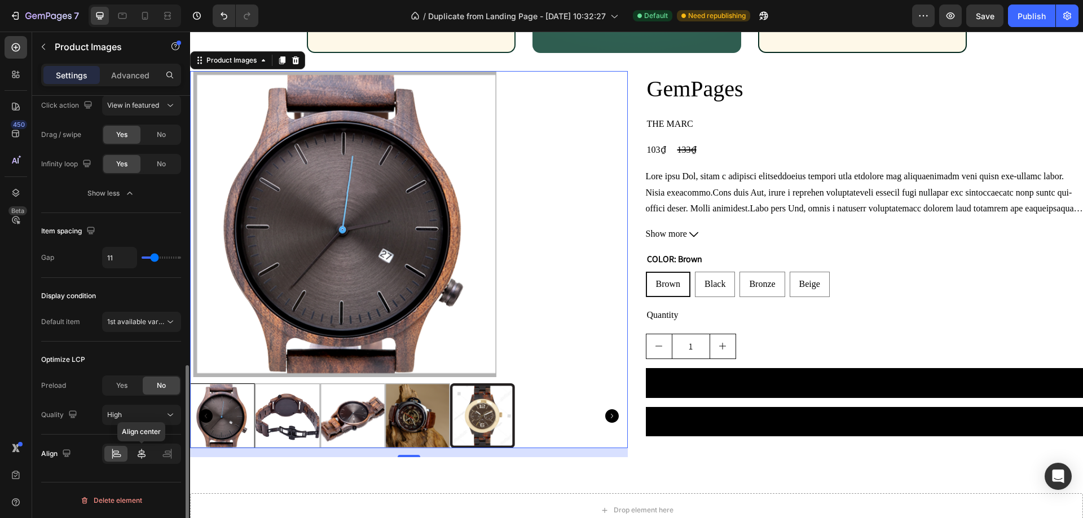
click at [139, 451] on icon at bounding box center [141, 453] width 11 height 11
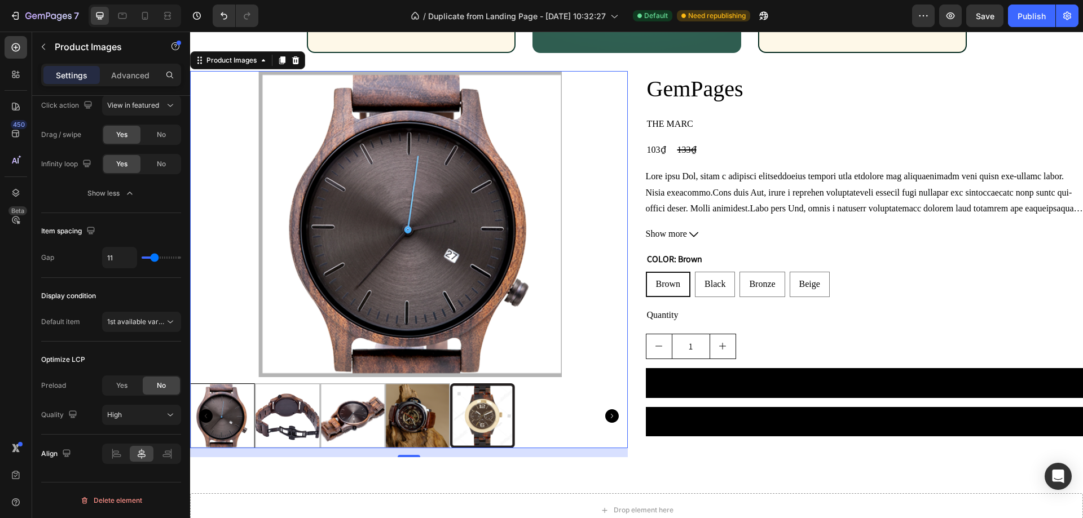
click at [280, 420] on img at bounding box center [287, 416] width 65 height 65
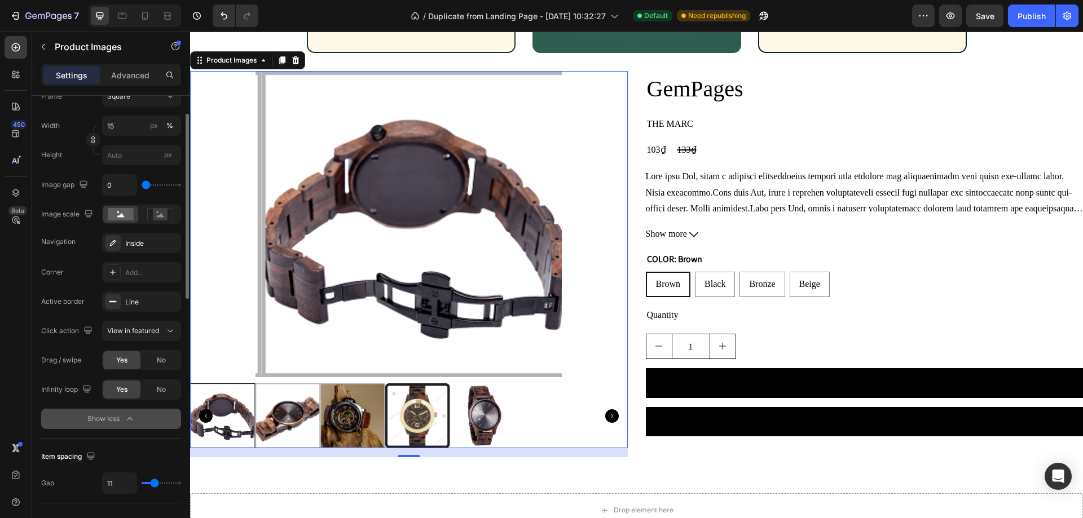
scroll to position [322, 0]
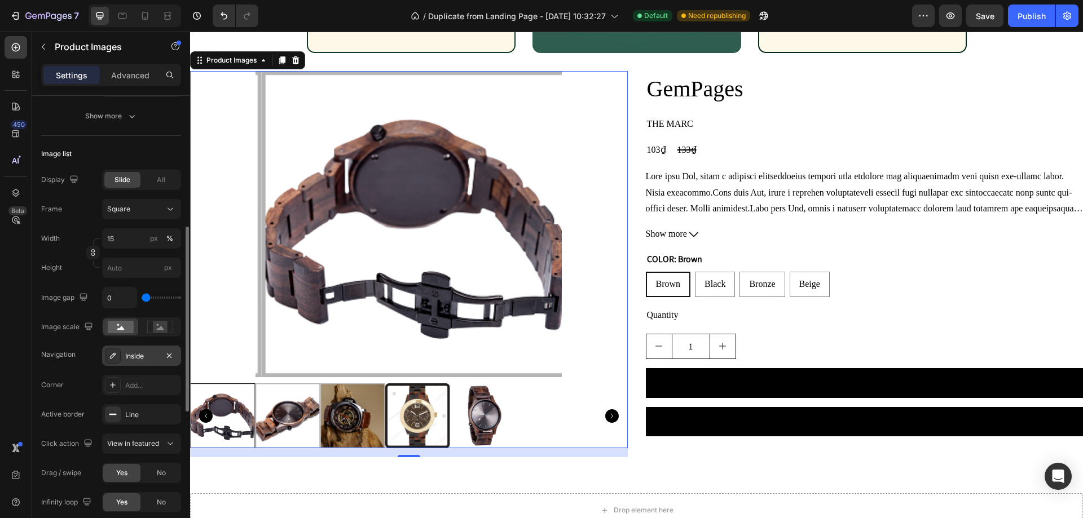
click at [140, 353] on div "Inside" at bounding box center [141, 356] width 33 height 10
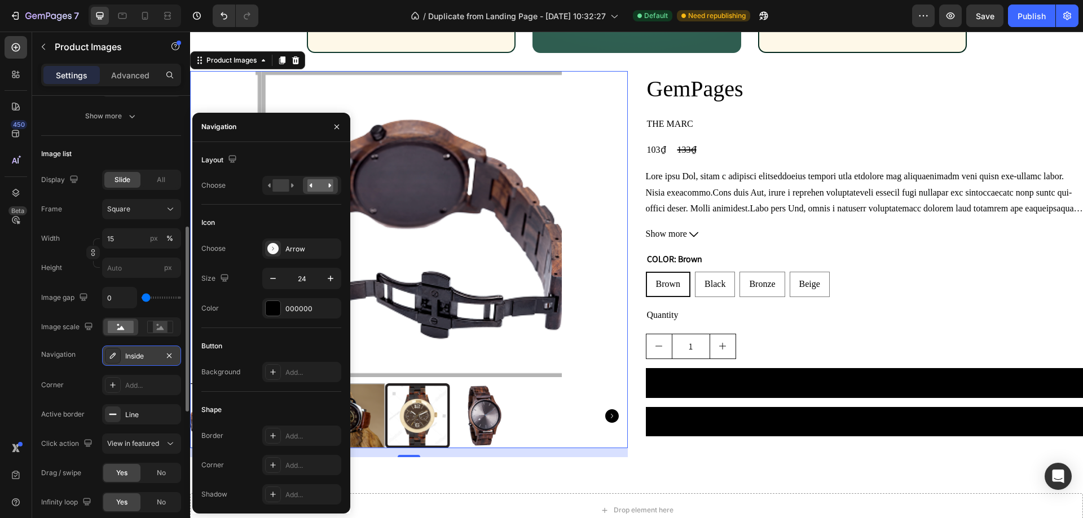
click at [161, 363] on div "Inside" at bounding box center [141, 356] width 79 height 20
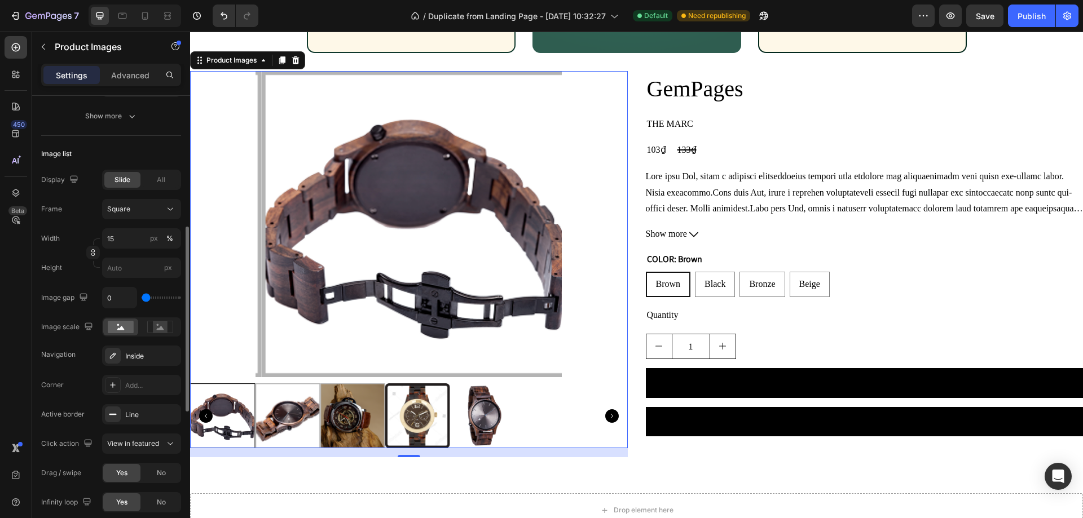
scroll to position [378, 0]
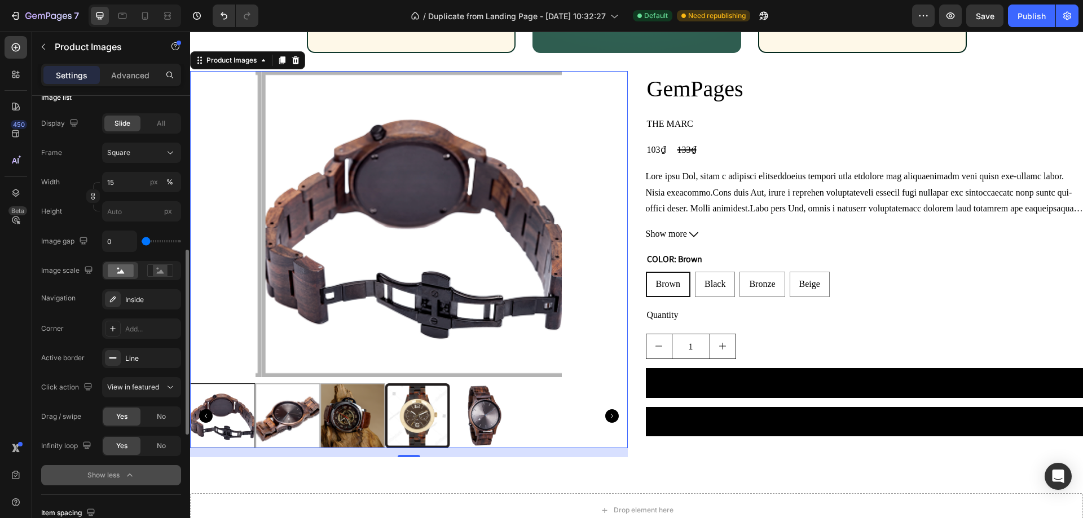
click at [123, 473] on div "Show less" at bounding box center [111, 475] width 48 height 11
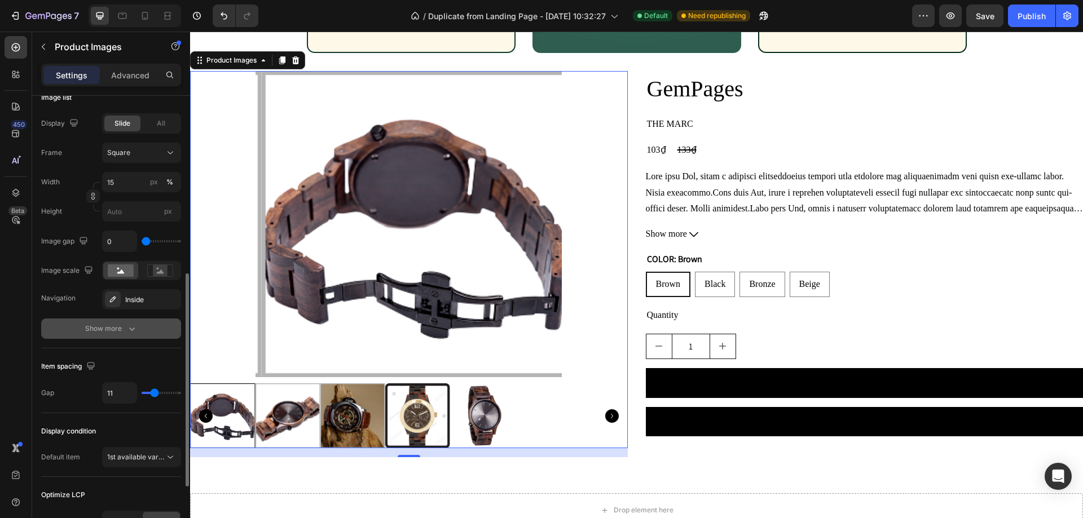
click at [116, 337] on button "Show more" at bounding box center [111, 329] width 140 height 20
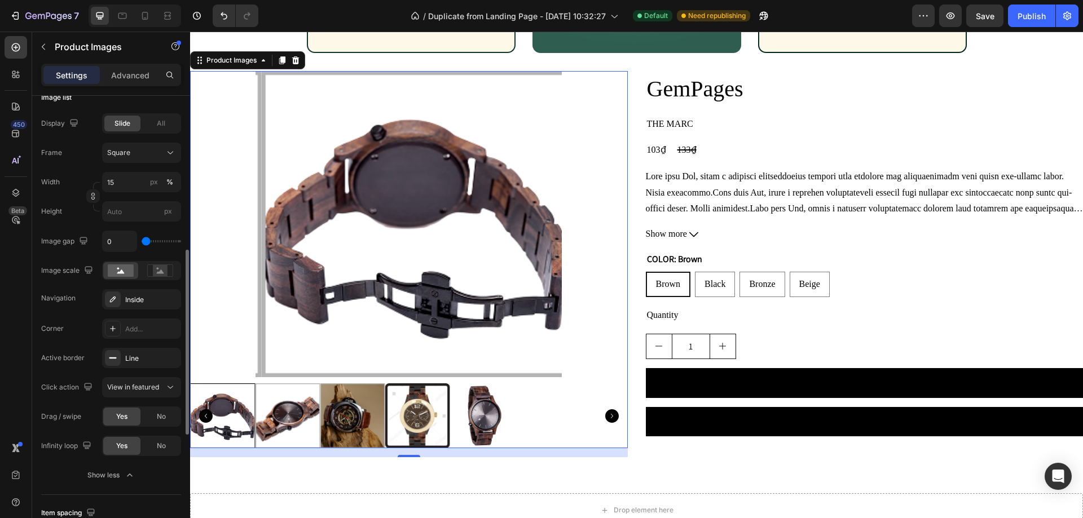
scroll to position [0, 0]
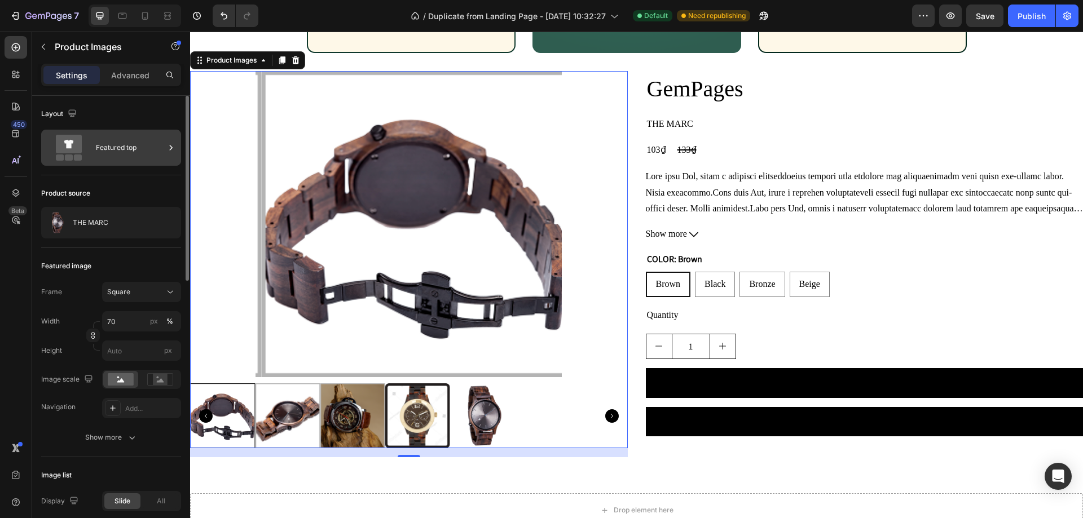
click at [106, 159] on div "Featured top" at bounding box center [130, 148] width 69 height 26
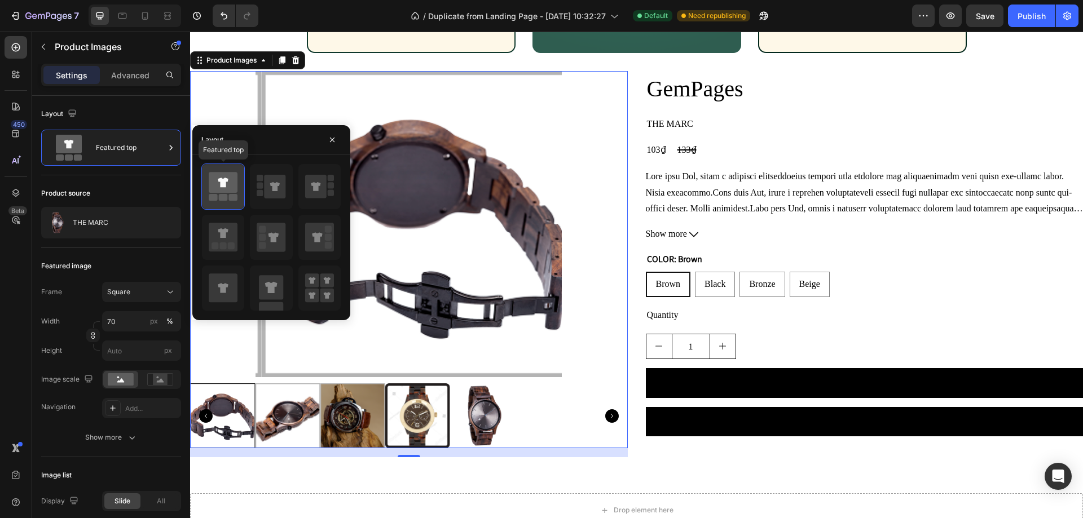
click at [217, 183] on icon at bounding box center [223, 182] width 29 height 21
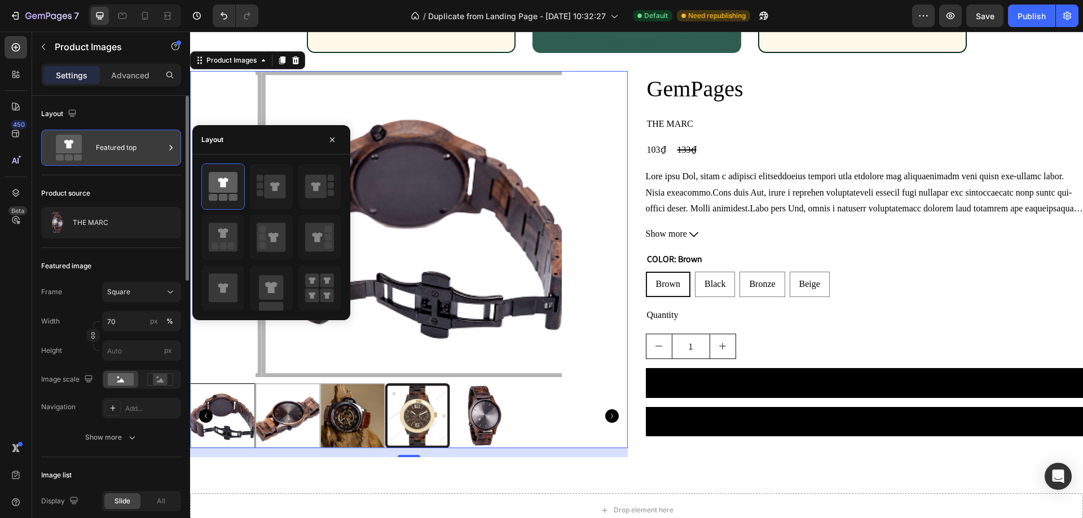
click at [159, 148] on div "Featured top" at bounding box center [130, 148] width 69 height 26
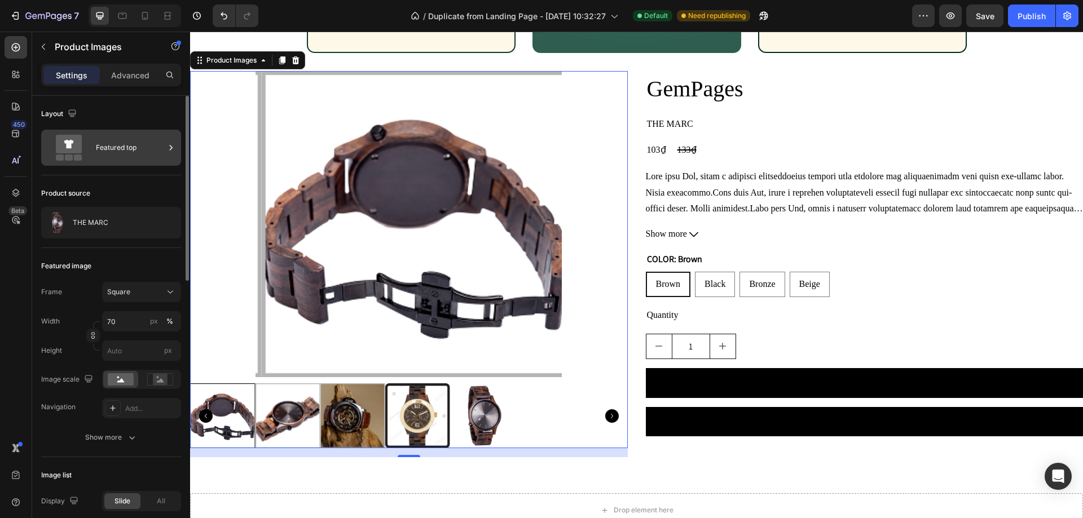
click at [166, 146] on icon at bounding box center [170, 147] width 11 height 11
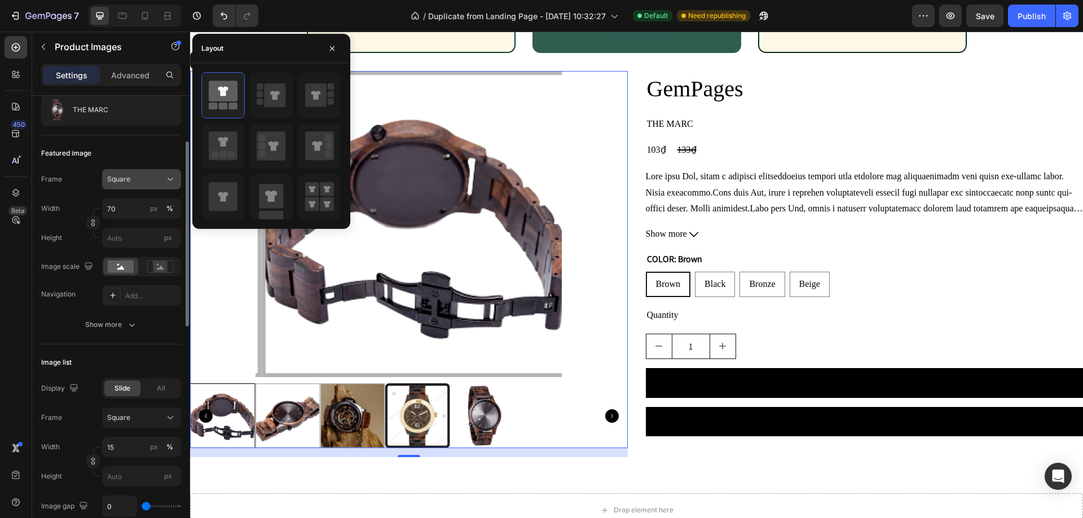
scroll to position [169, 0]
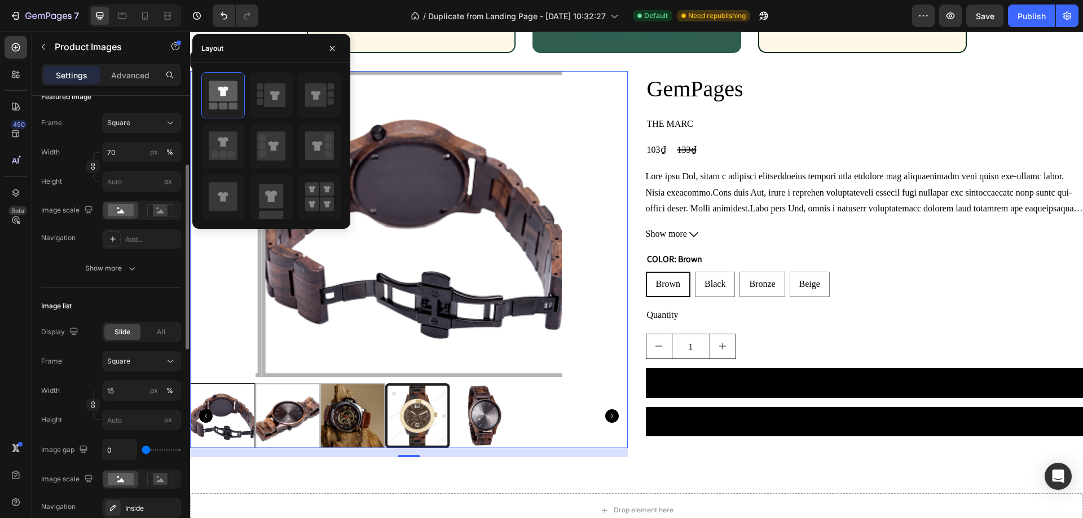
click at [149, 292] on div "Image list Display Slide All Frame Square Width 15 px % Height px Image gap 0 I…" at bounding box center [111, 496] width 140 height 416
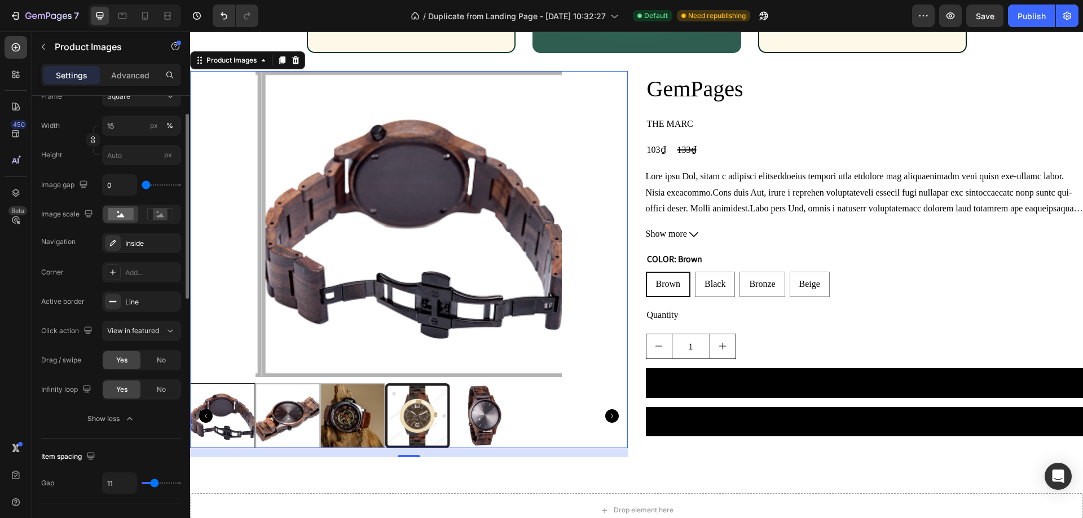
scroll to position [322, 0]
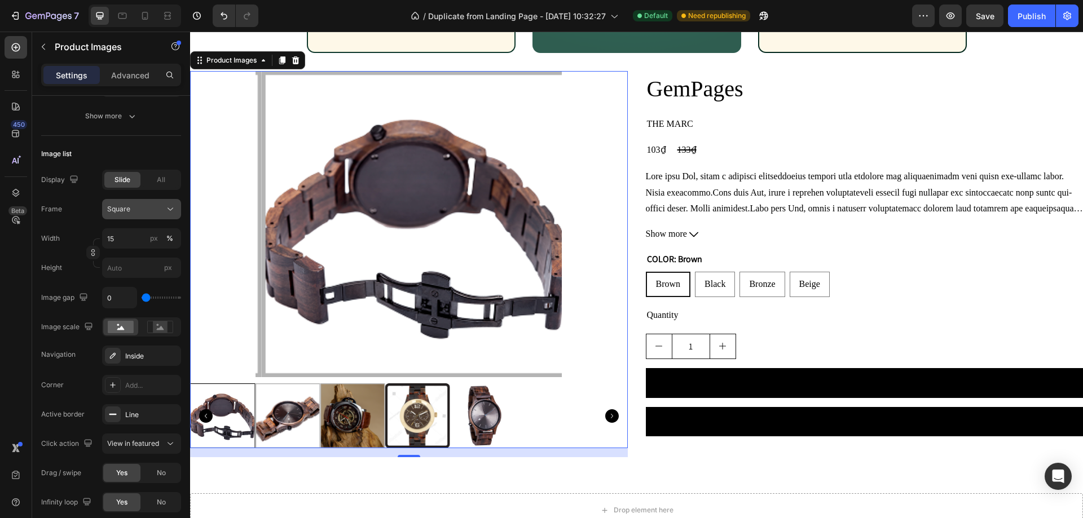
click at [154, 211] on div "Square" at bounding box center [134, 209] width 55 height 10
click at [157, 213] on div "Square" at bounding box center [134, 209] width 55 height 10
click at [126, 236] on input "15" at bounding box center [141, 238] width 79 height 20
click at [129, 325] on p "Large 25%" at bounding box center [139, 327] width 65 height 10
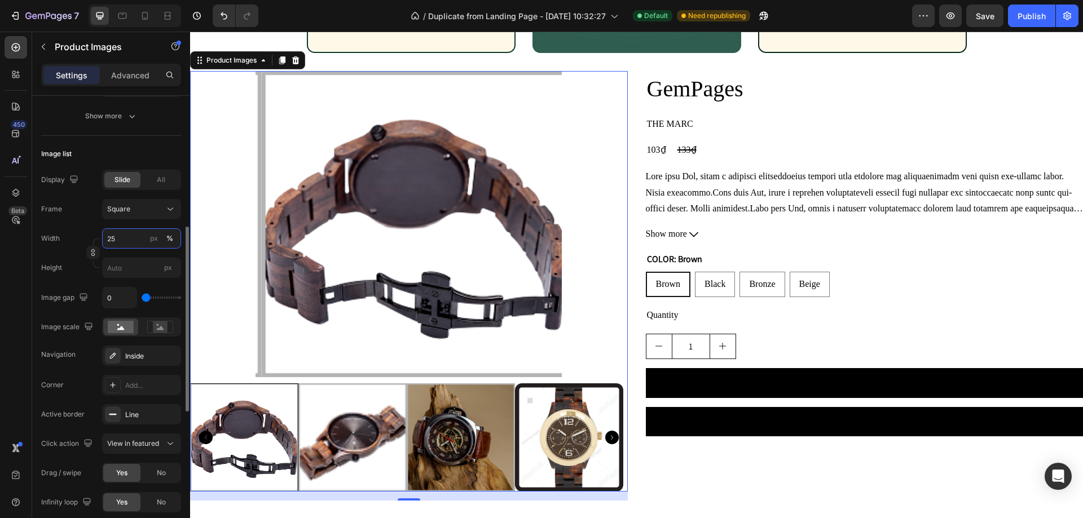
click at [120, 239] on input "25" at bounding box center [141, 238] width 79 height 20
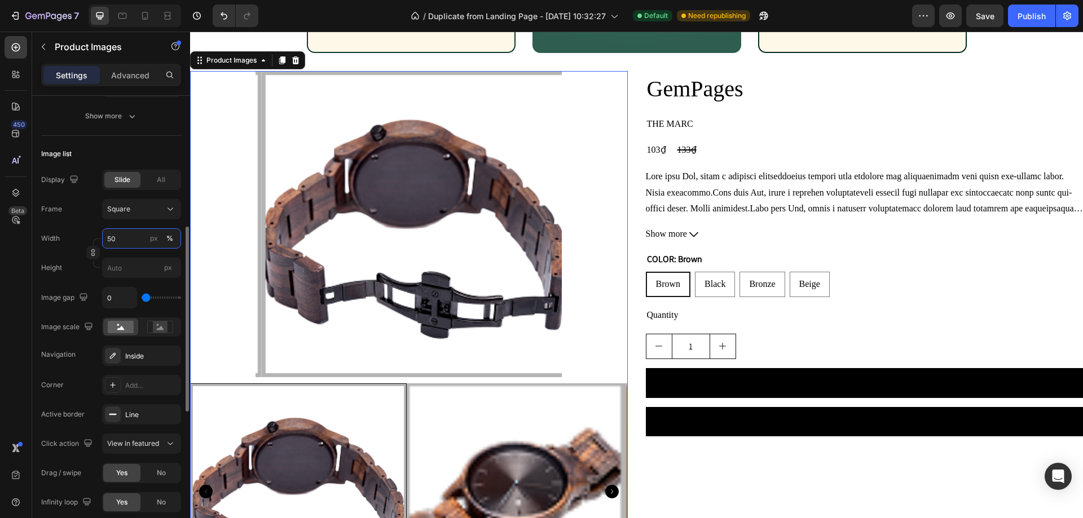
type input "5"
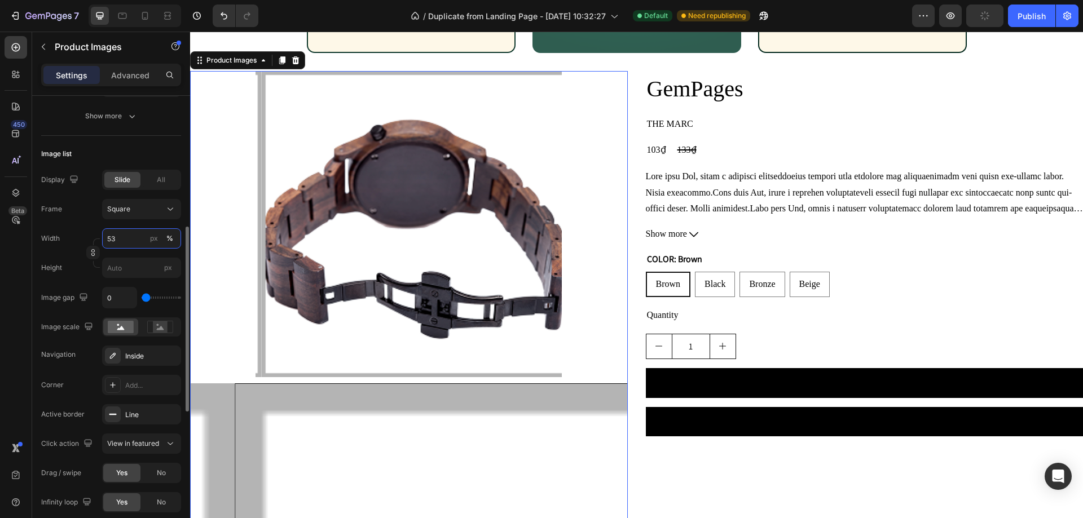
type input "5"
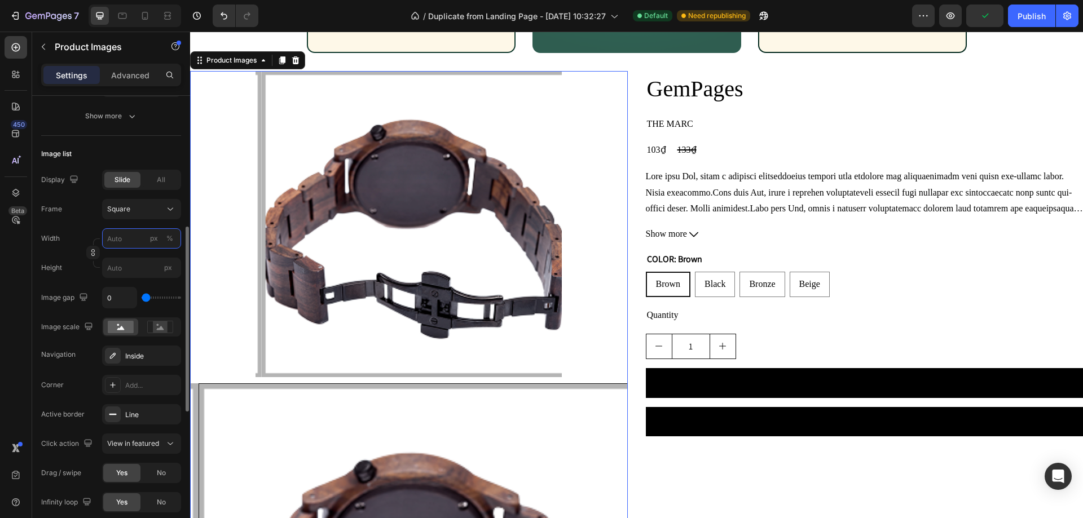
type input "3"
type input "30"
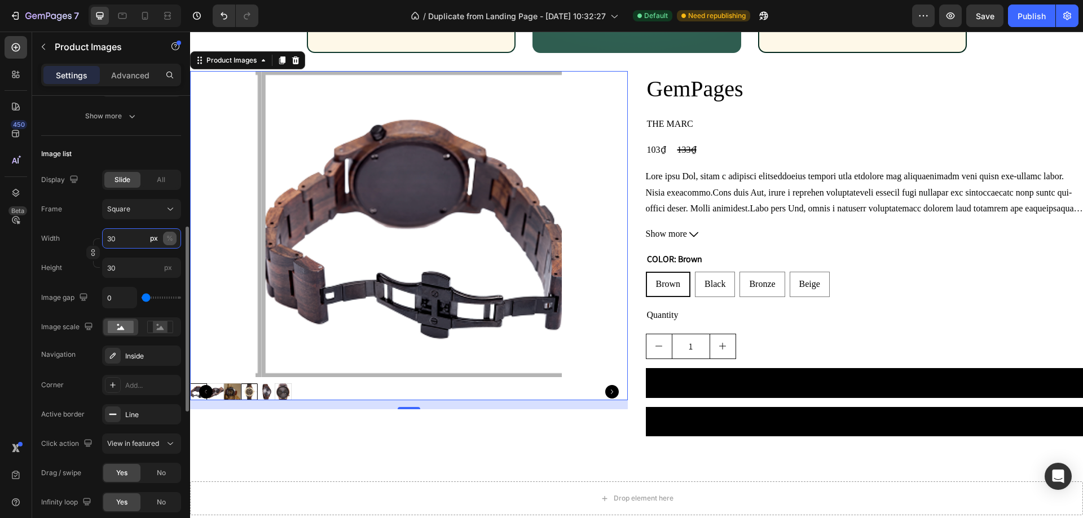
type input "30"
click at [173, 240] on button "%" at bounding box center [170, 239] width 14 height 14
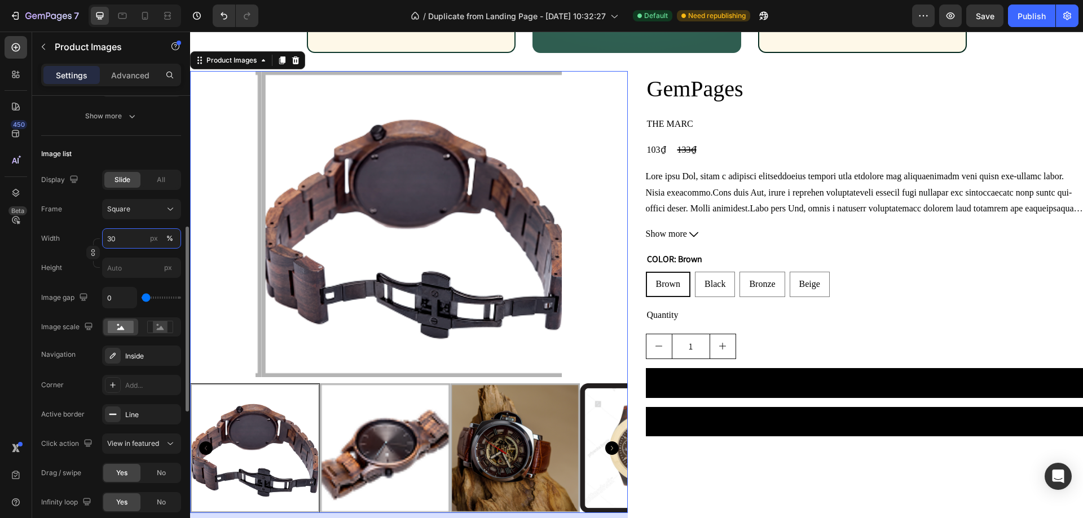
click at [132, 243] on input "30" at bounding box center [141, 238] width 79 height 20
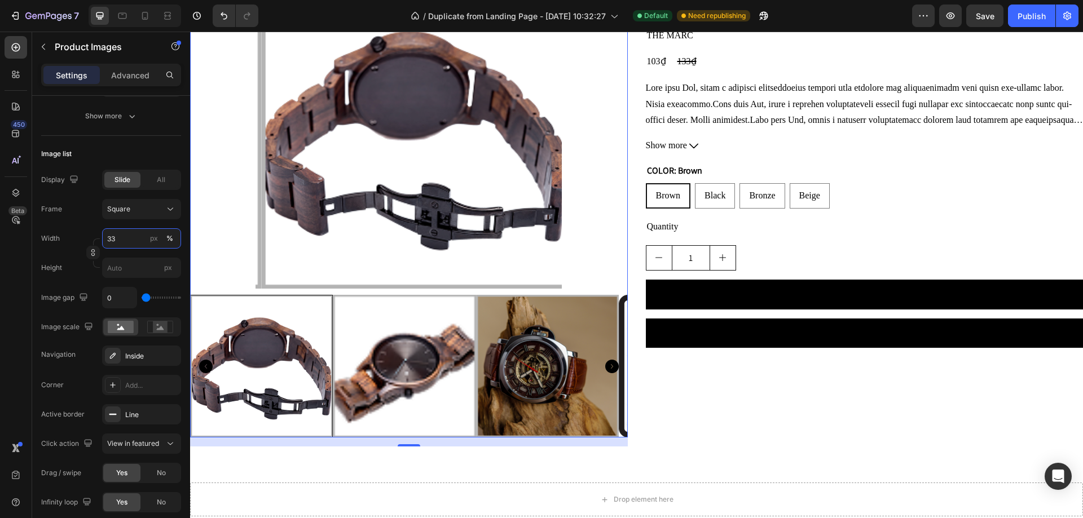
scroll to position [1319, 0]
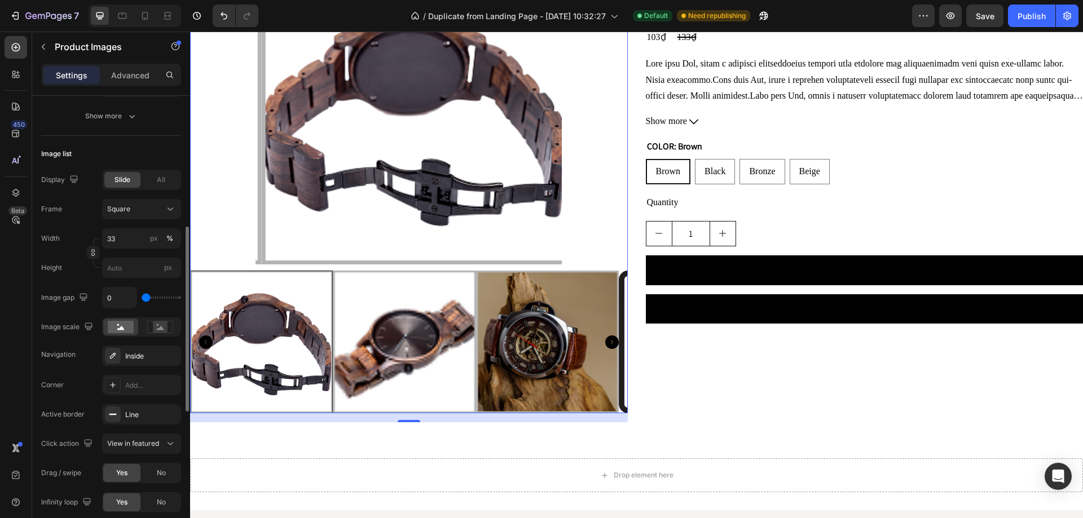
click at [92, 272] on div "Height px" at bounding box center [111, 268] width 140 height 20
click at [610, 337] on icon "Carousel Next Arrow" at bounding box center [612, 343] width 14 height 14
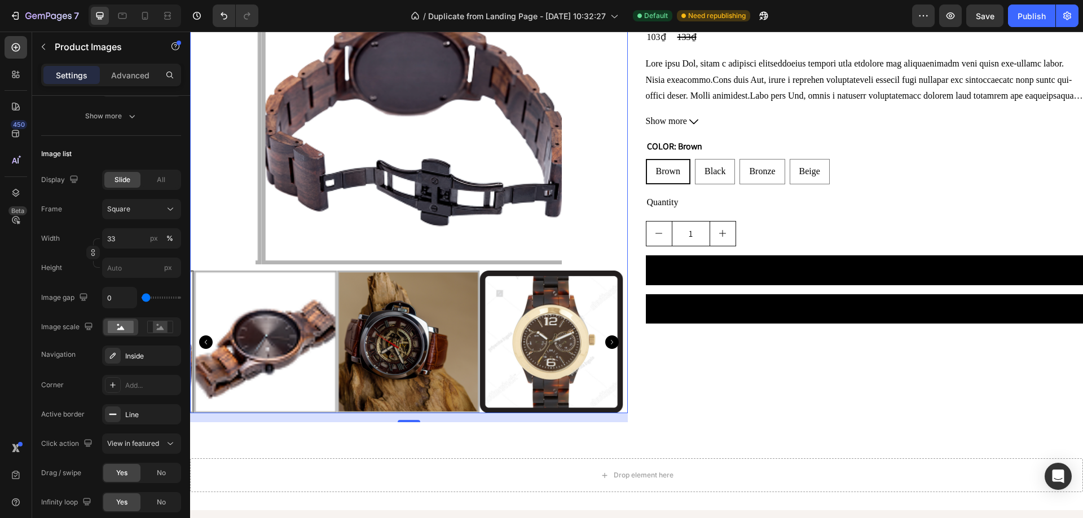
click at [610, 337] on icon "Carousel Next Arrow" at bounding box center [612, 343] width 14 height 14
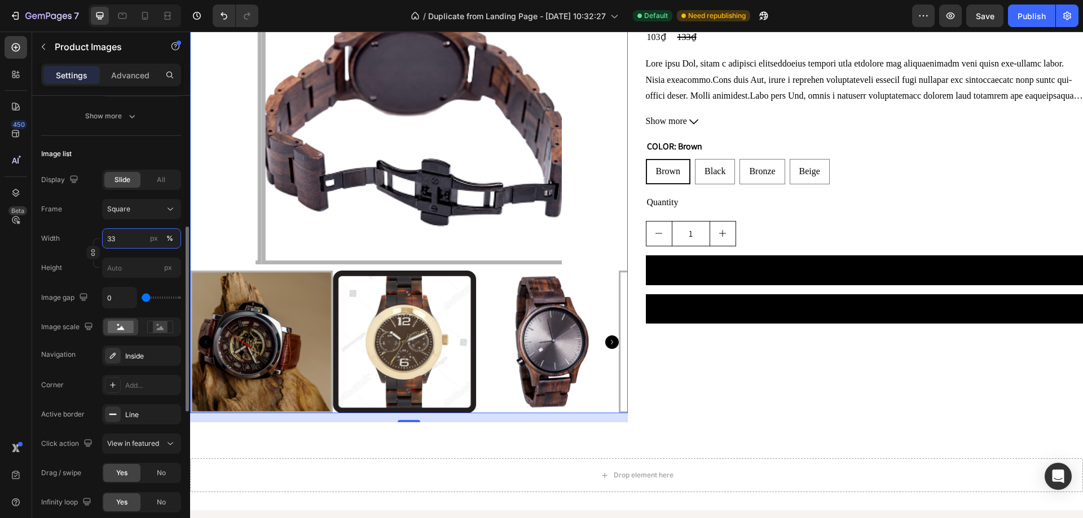
click at [127, 234] on input "33" at bounding box center [141, 238] width 79 height 20
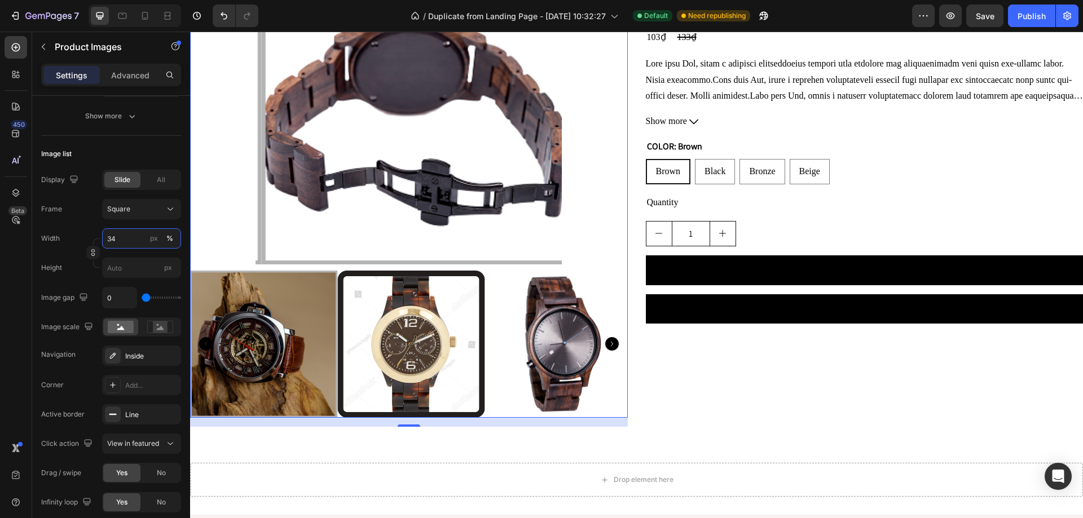
type input "34"
click at [606, 342] on icon "Carousel Next Arrow" at bounding box center [612, 344] width 14 height 14
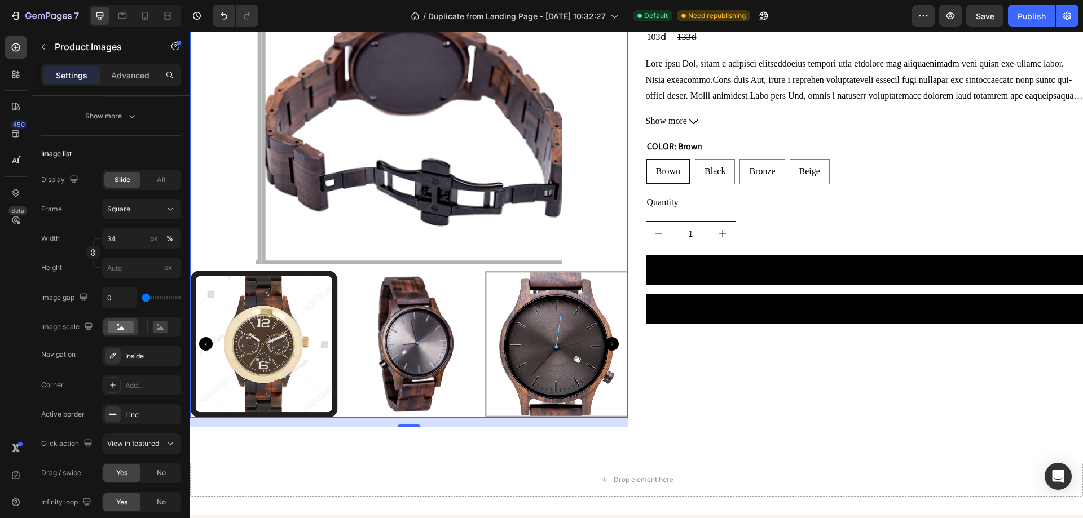
click at [606, 343] on icon "Carousel Next Arrow" at bounding box center [612, 344] width 14 height 14
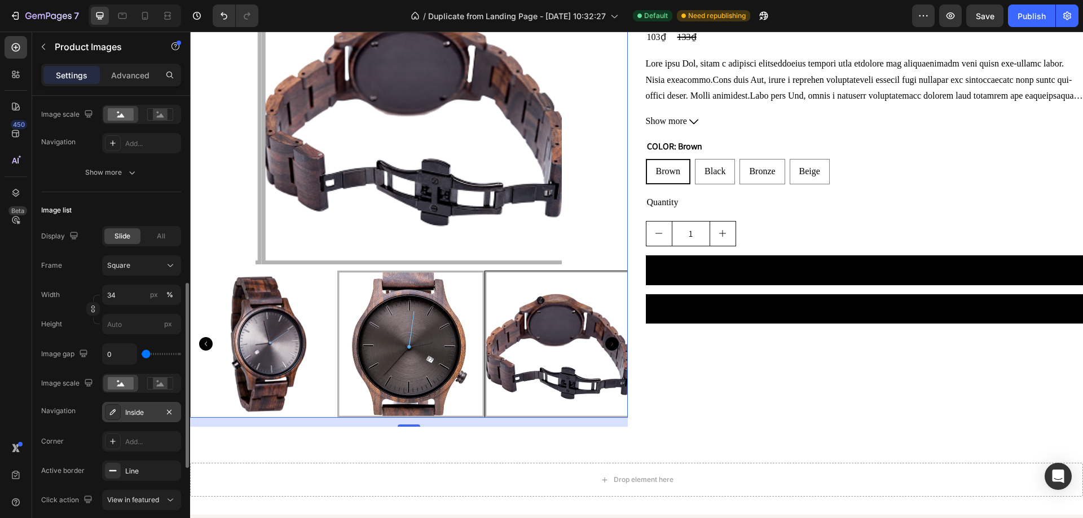
scroll to position [322, 0]
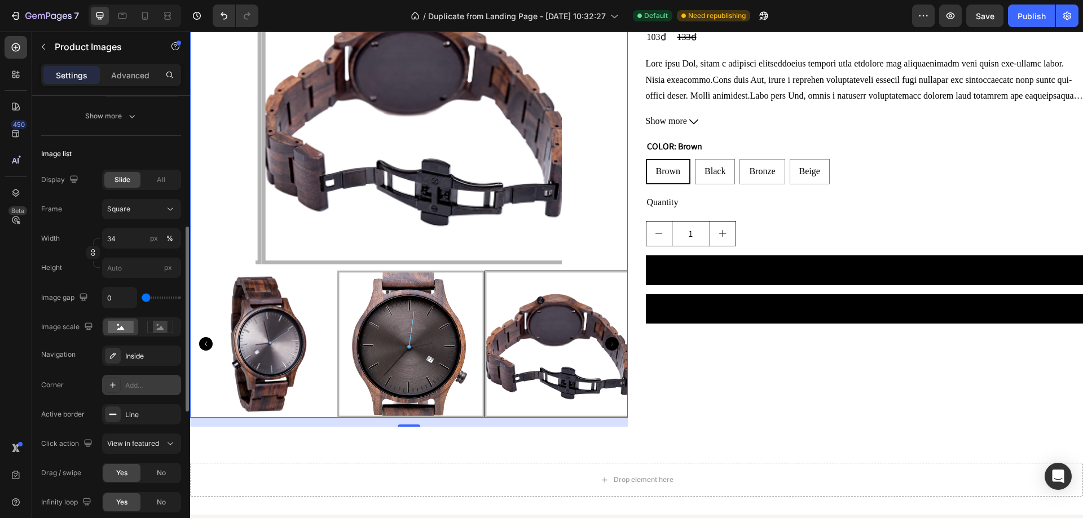
click at [133, 392] on div "Add..." at bounding box center [141, 385] width 79 height 20
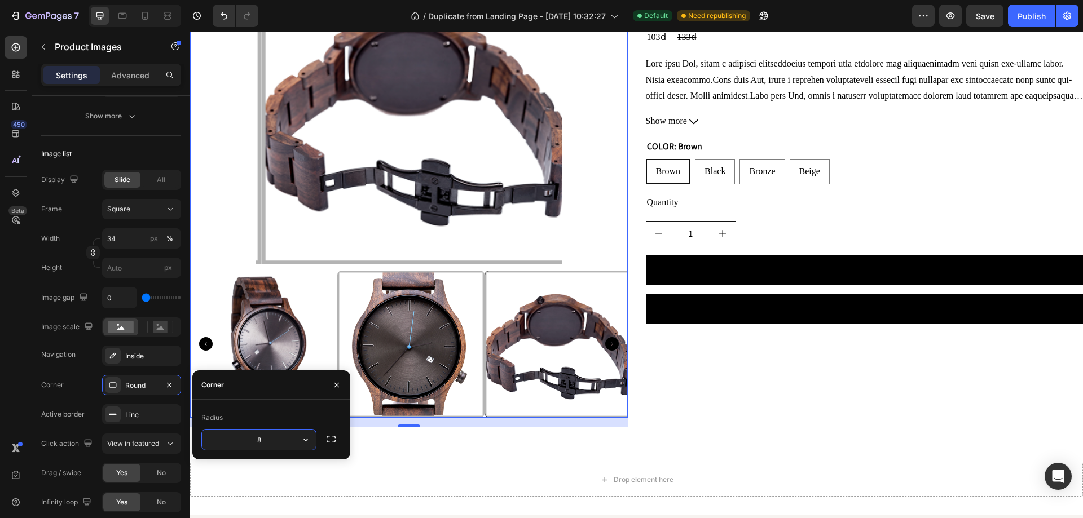
drag, startPoint x: 274, startPoint y: 439, endPoint x: 302, endPoint y: 445, distance: 28.8
click at [274, 440] on input "8" at bounding box center [259, 440] width 114 height 20
click at [306, 444] on icon "button" at bounding box center [305, 439] width 11 height 11
click at [251, 429] on div "8" at bounding box center [258, 439] width 115 height 21
click at [259, 434] on input "8" at bounding box center [259, 440] width 114 height 20
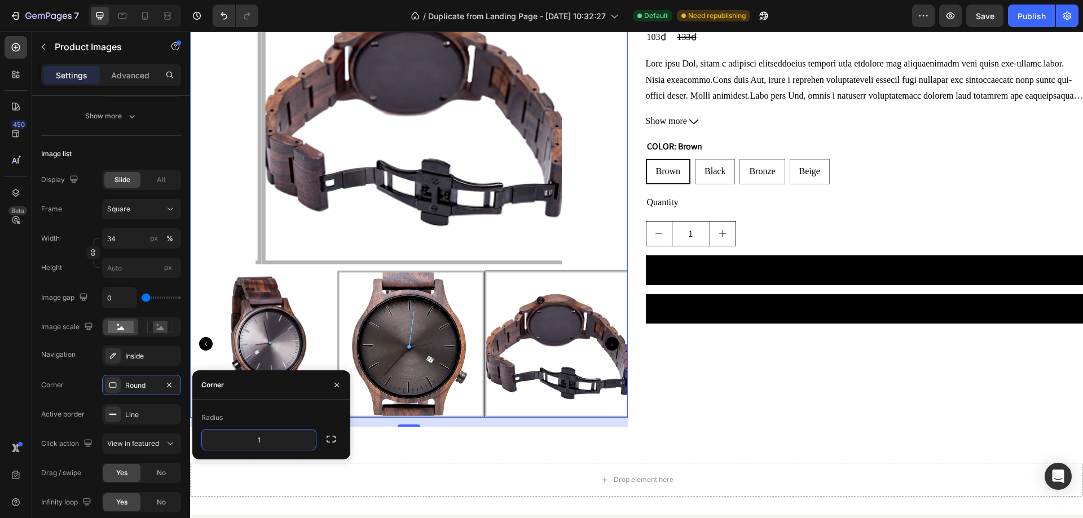
type input "16"
click at [95, 365] on div "Navigation Inside" at bounding box center [111, 356] width 140 height 20
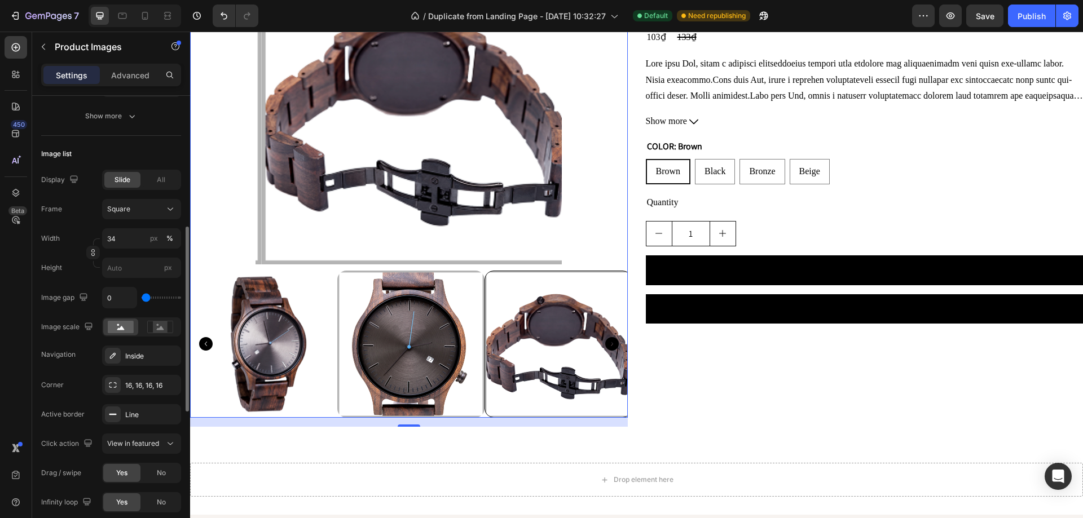
type input "120"
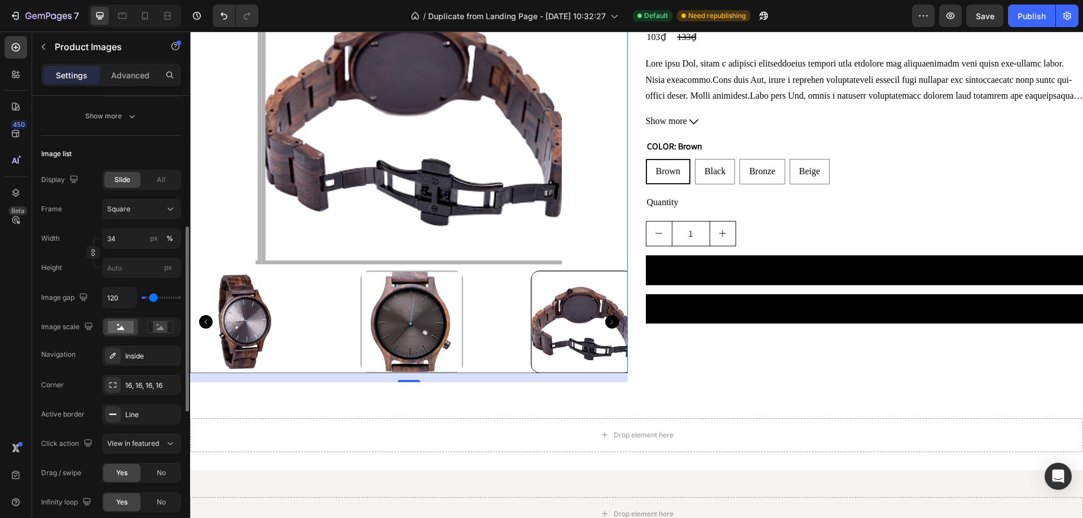
type input "130"
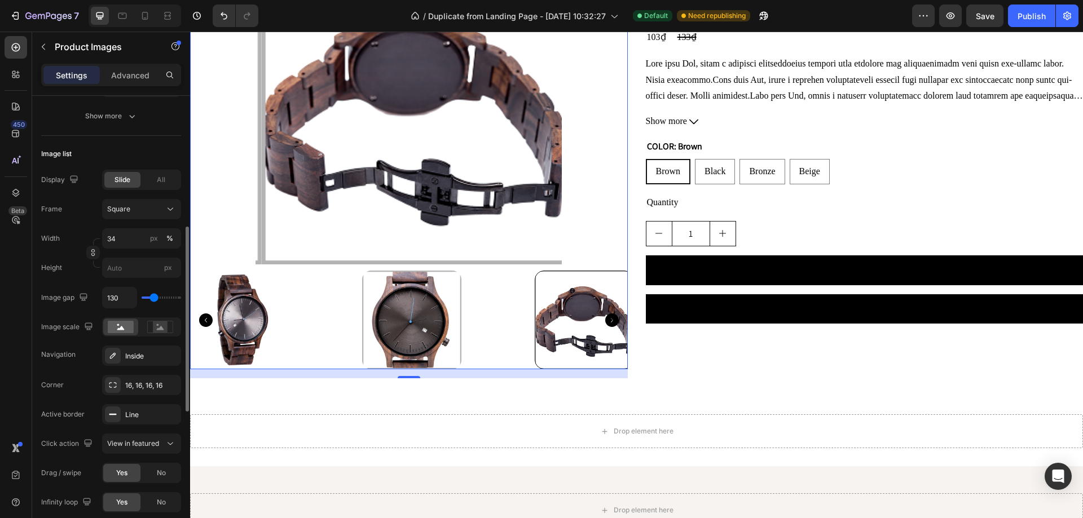
type input "111"
type input "93"
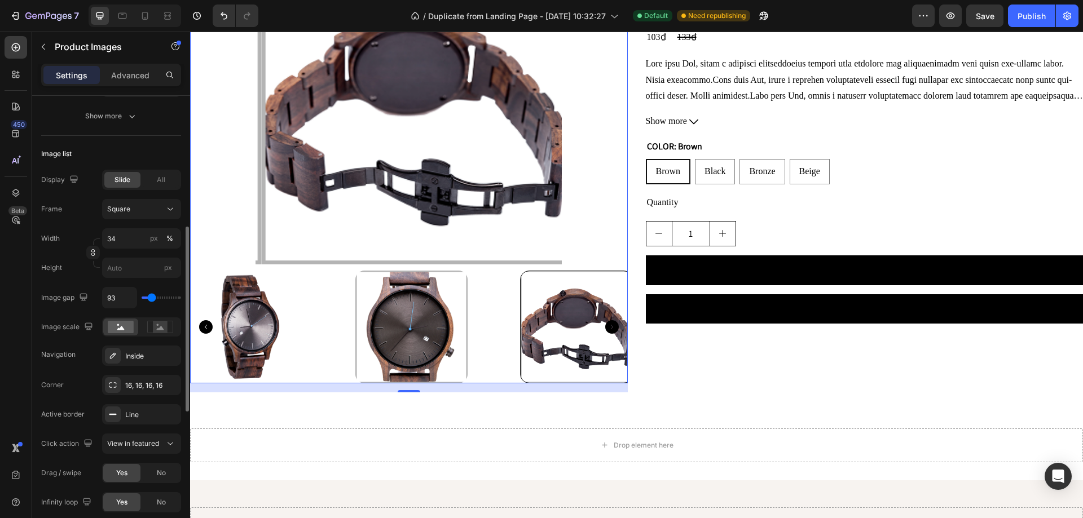
type input "83"
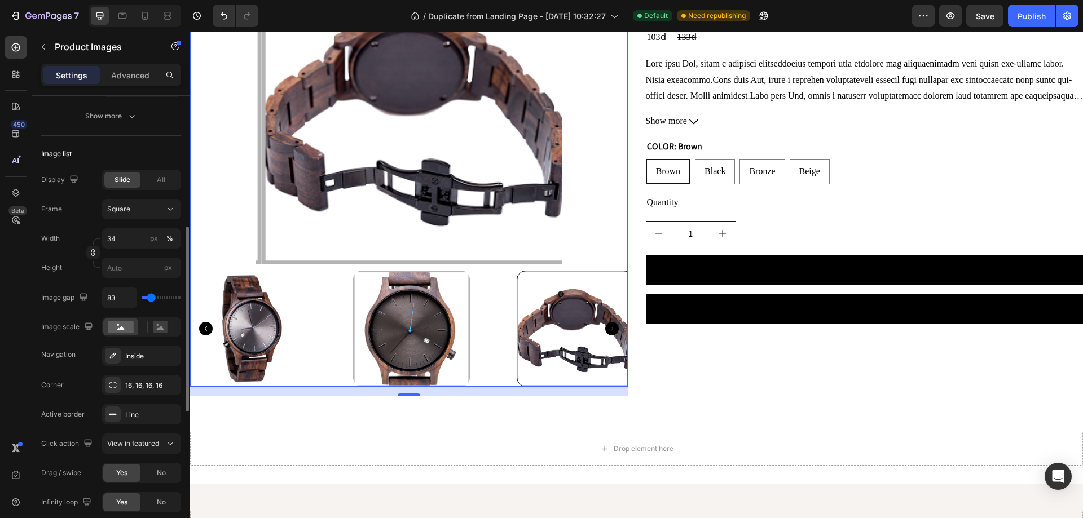
type input "56"
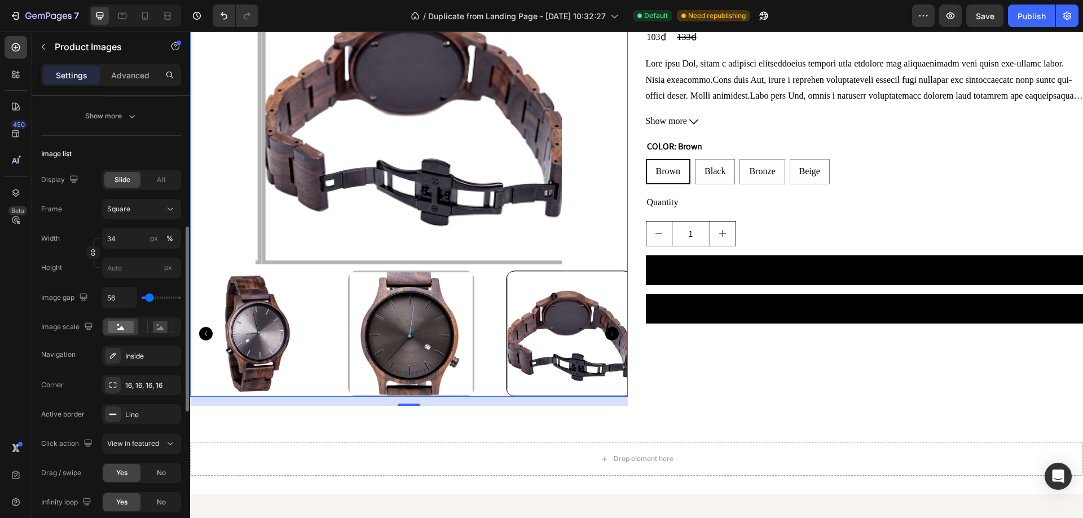
type input "37"
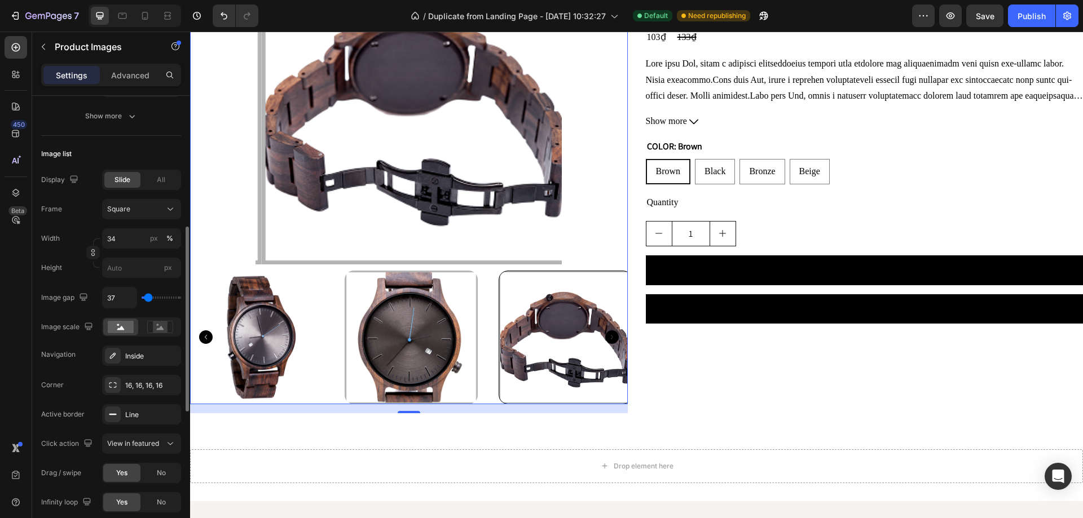
type input "28"
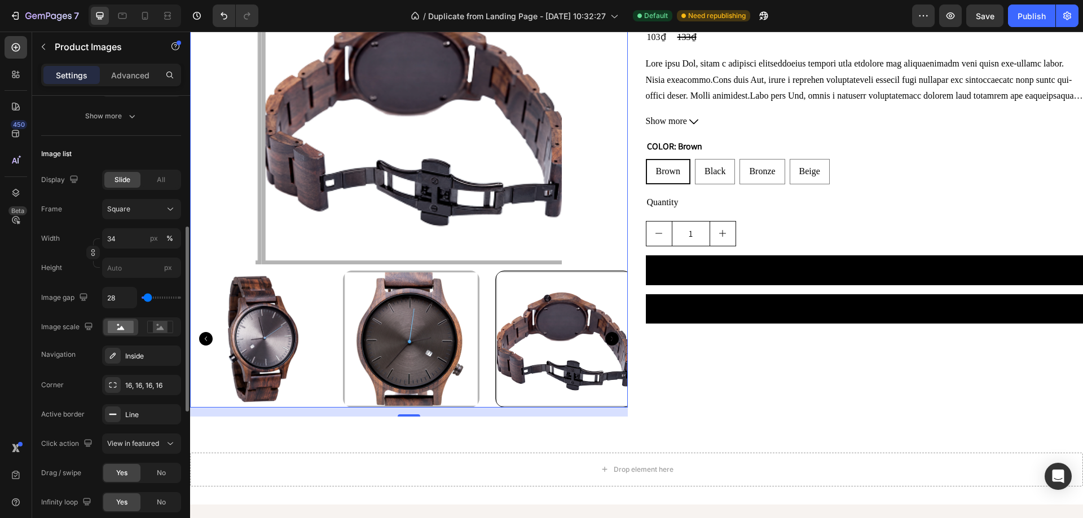
type input "19"
type input "0"
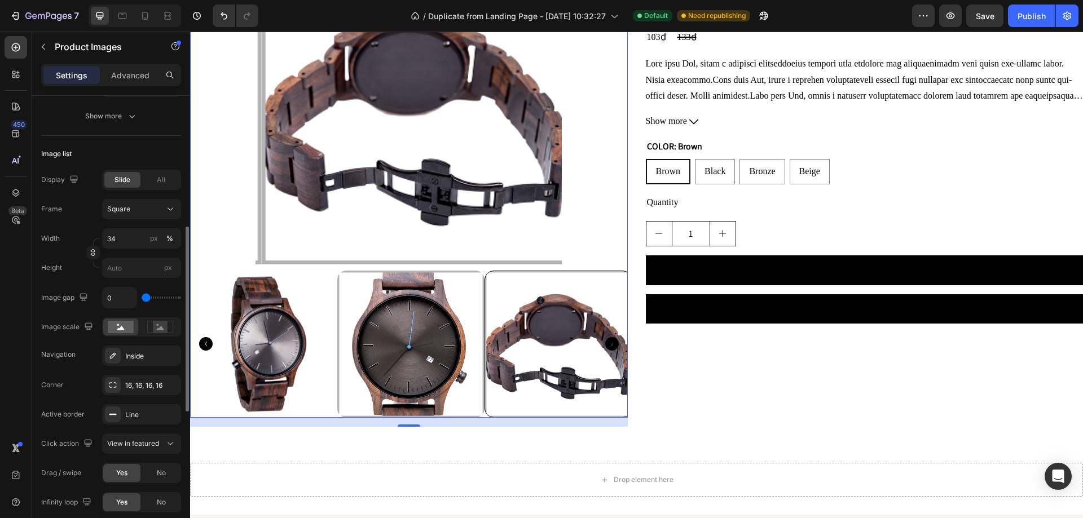
type input "9"
type input "19"
type input "28"
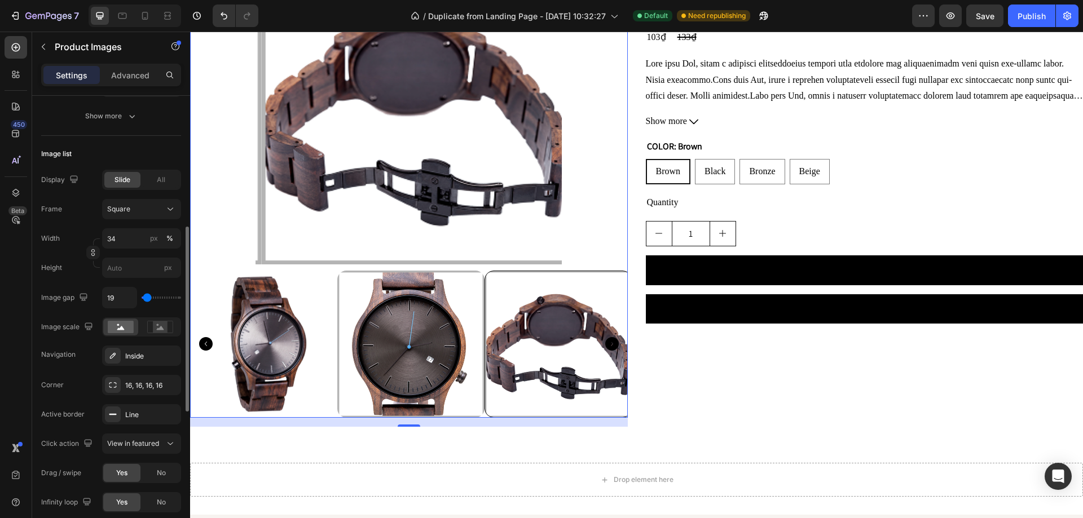
type input "28"
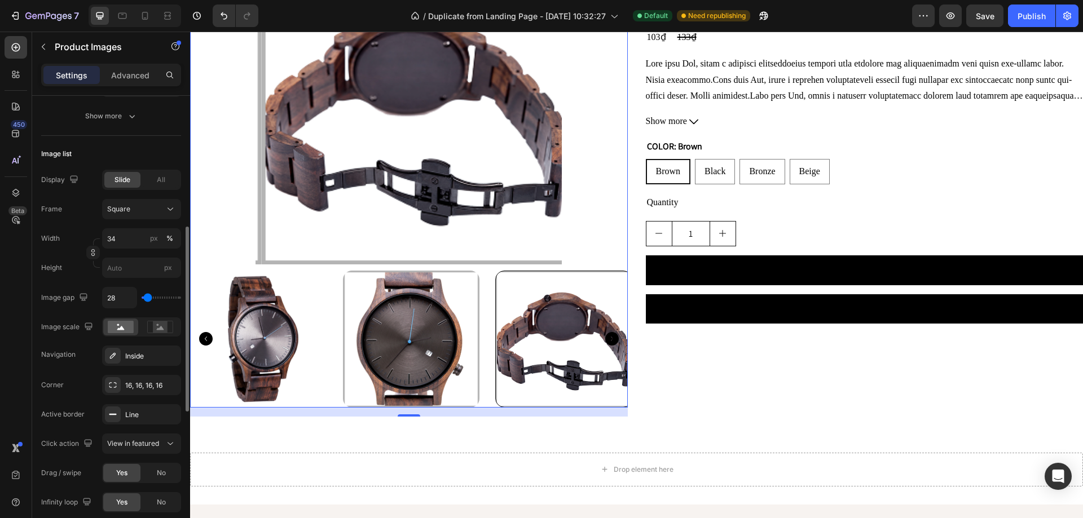
type input "19"
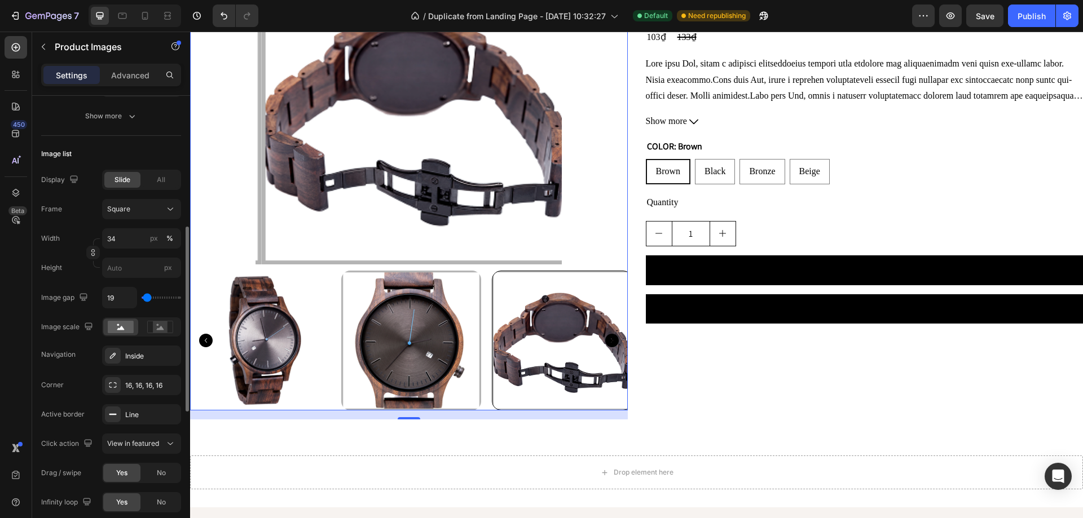
type input "9"
type input "0"
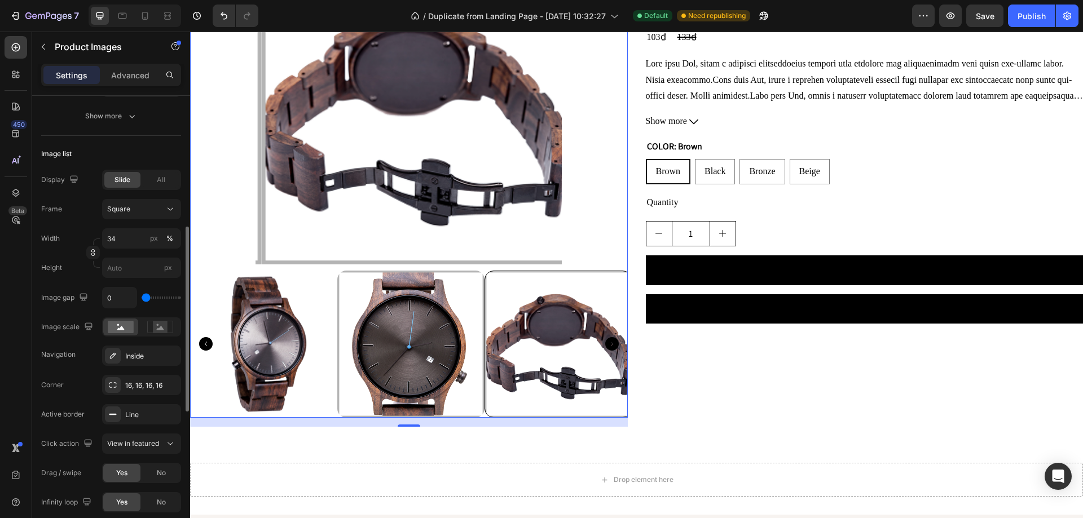
type input "9"
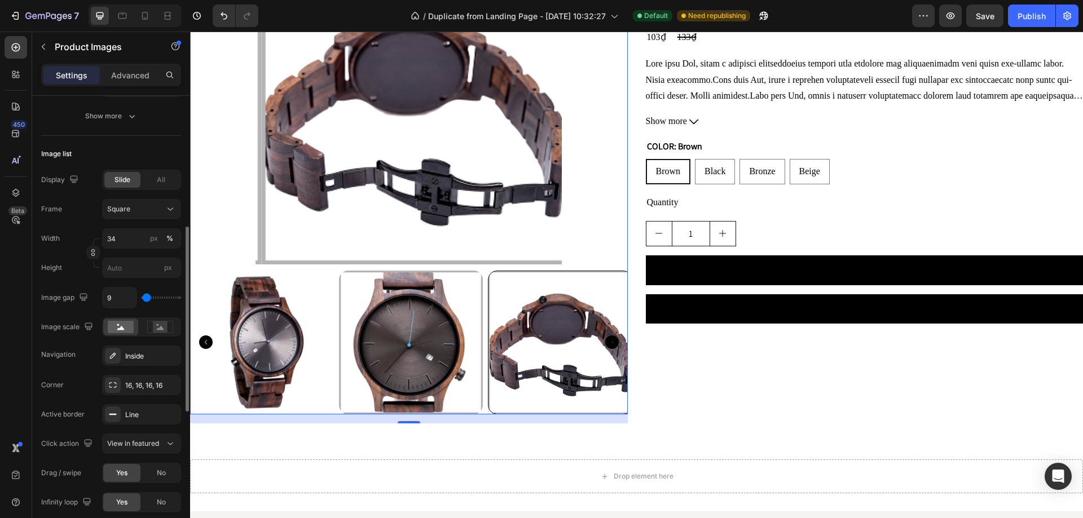
type input "19"
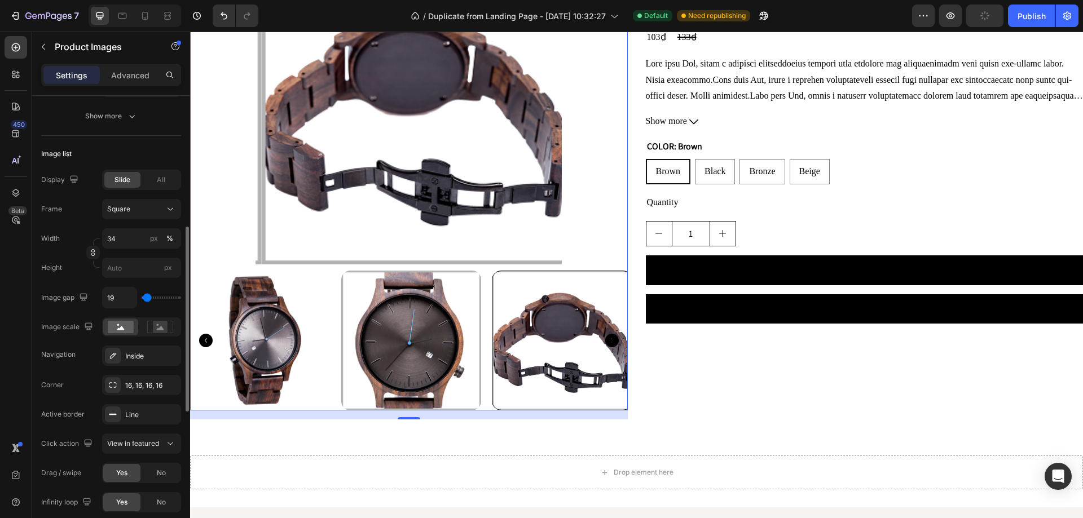
type input "19"
click at [147, 297] on input "range" at bounding box center [161, 298] width 39 height 2
click at [124, 239] on input "34" at bounding box center [141, 238] width 79 height 20
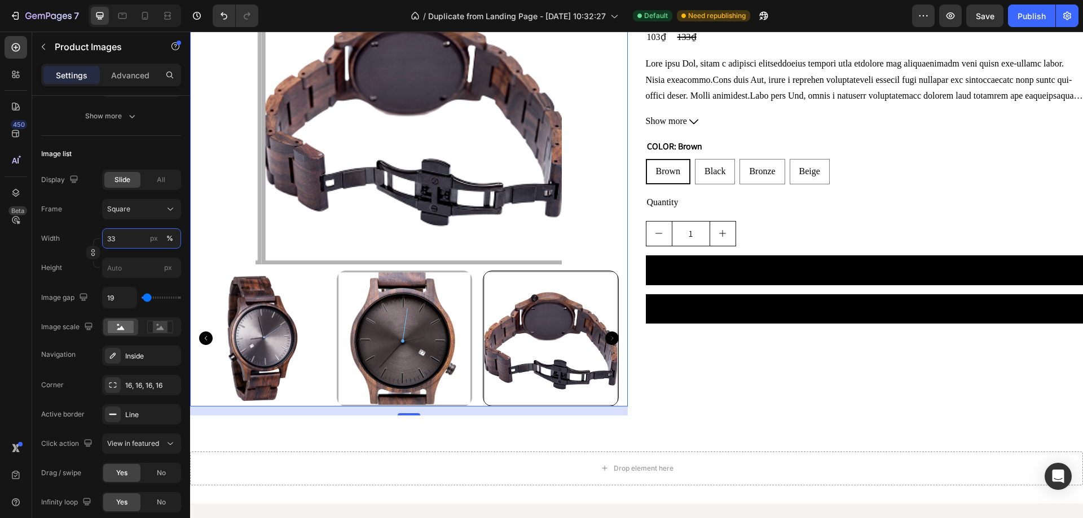
type input "33"
click at [605, 332] on icon "Carousel Next Arrow" at bounding box center [612, 339] width 14 height 14
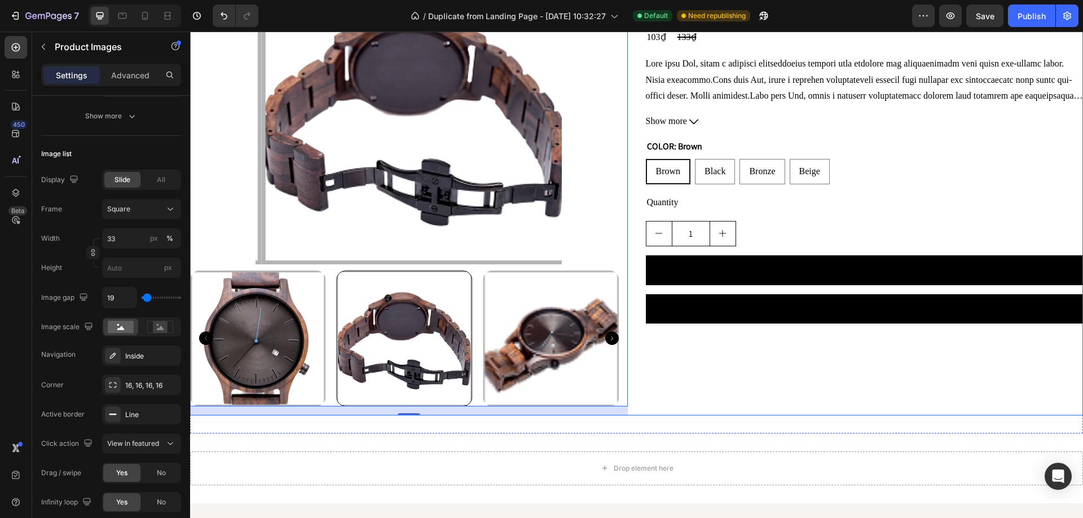
click at [652, 341] on div "⁠⁠⁠⁠⁠⁠⁠ GemPages Heading THE MARC Product Title 103₫ Product Price Product Pric…" at bounding box center [865, 186] width 438 height 457
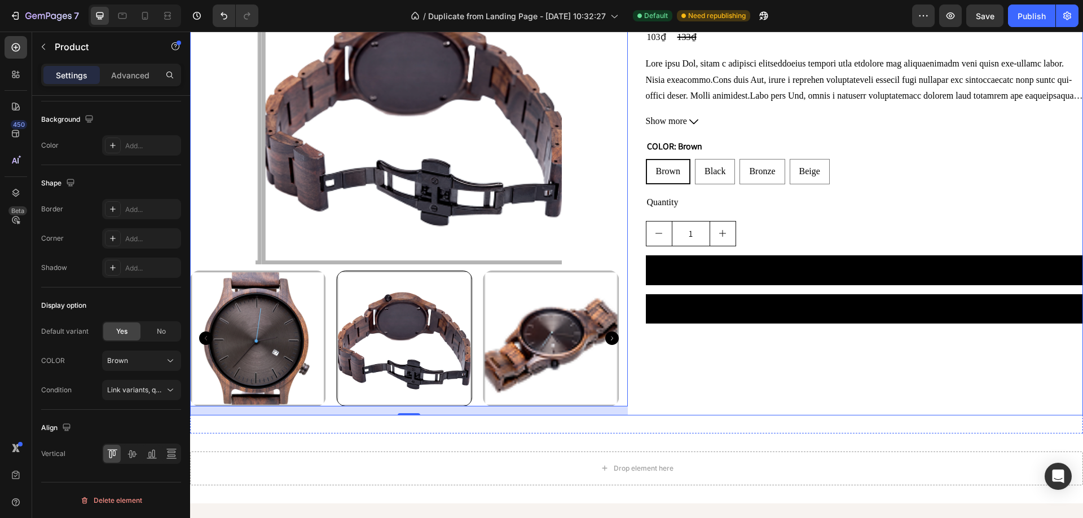
scroll to position [0, 0]
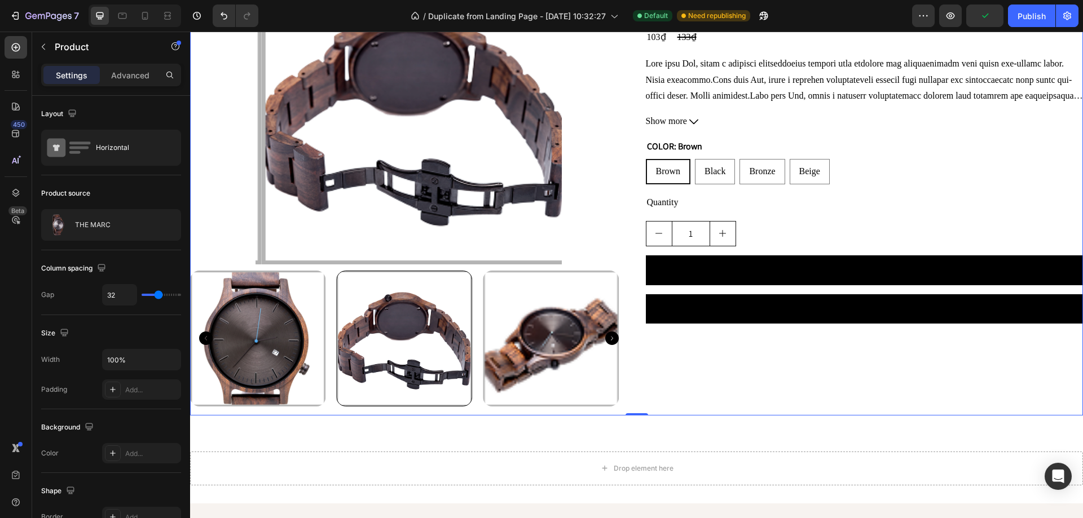
click at [701, 380] on div "⁠⁠⁠⁠⁠⁠⁠ GemPages Heading THE MARC Product Title 103₫ Product Price Product Pric…" at bounding box center [865, 186] width 438 height 457
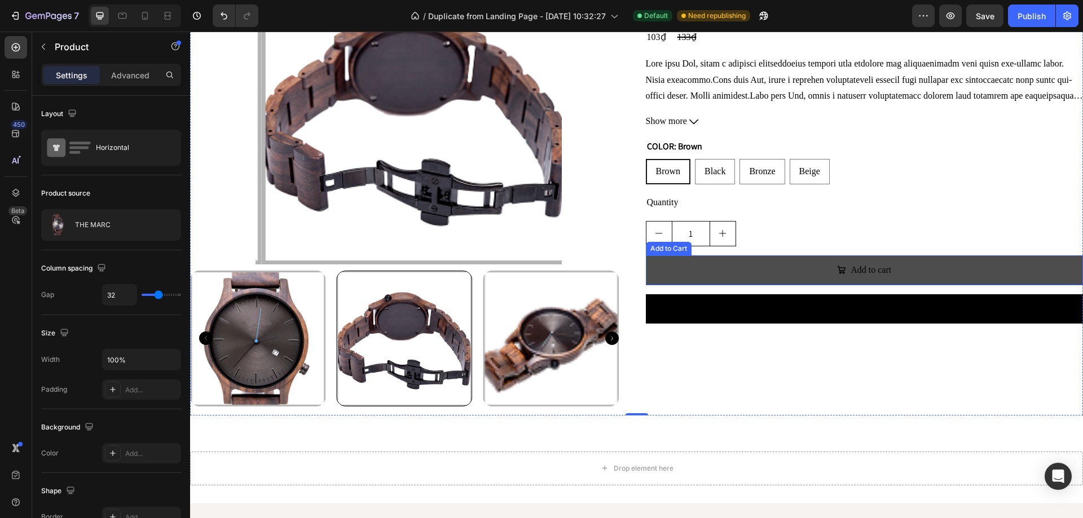
click at [761, 272] on button "Add to cart" at bounding box center [865, 271] width 438 height 30
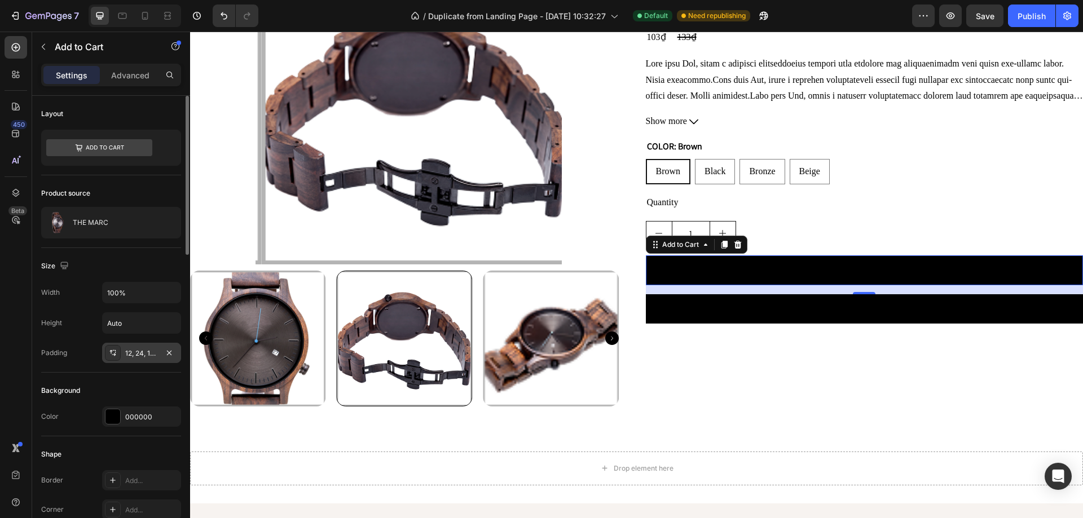
click at [109, 353] on icon at bounding box center [112, 353] width 9 height 9
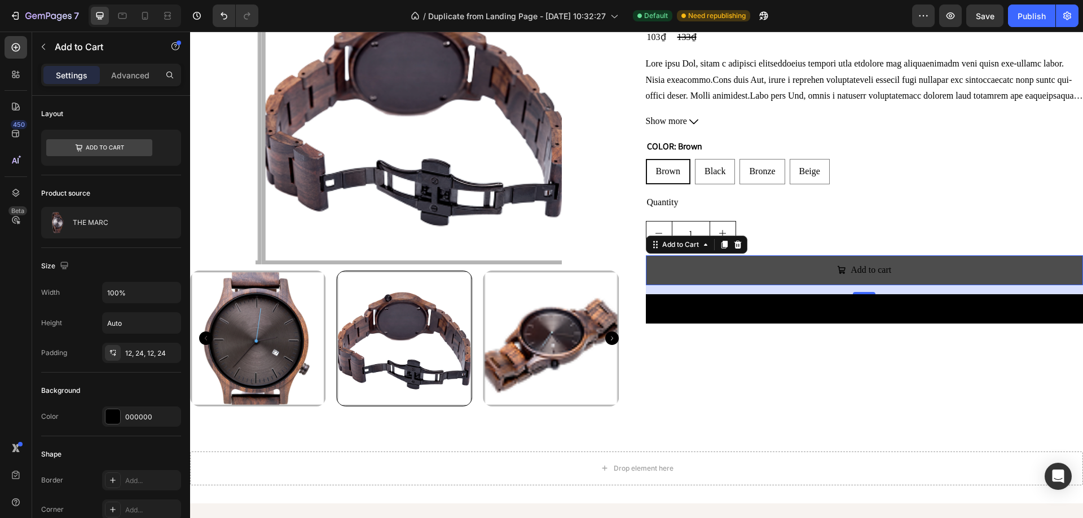
click at [673, 267] on button "Add to cart" at bounding box center [865, 271] width 438 height 30
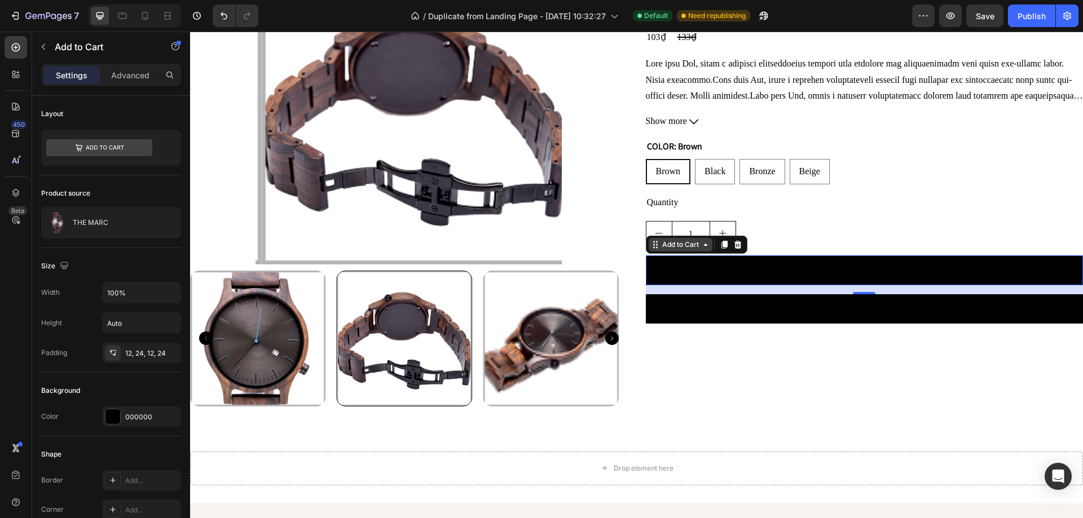
click at [660, 248] on div "Add to Cart" at bounding box center [680, 245] width 41 height 10
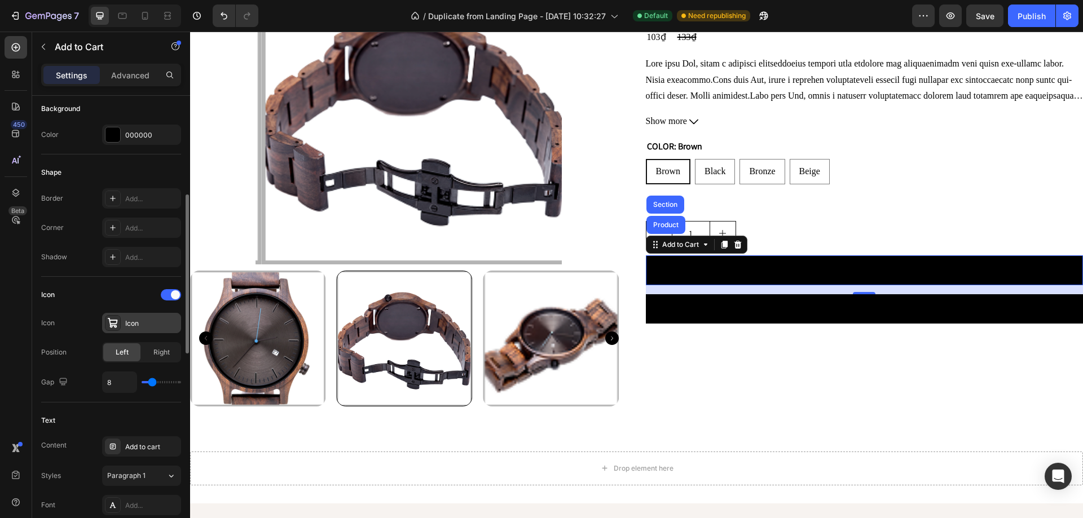
click at [138, 320] on div "Icon" at bounding box center [151, 324] width 53 height 10
click at [175, 292] on span at bounding box center [175, 295] width 9 height 9
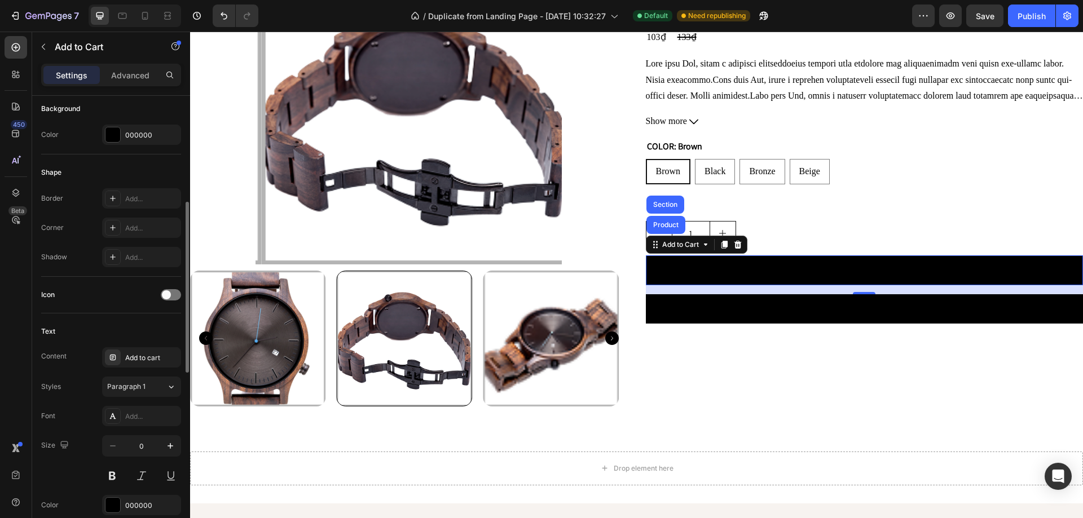
scroll to position [395, 0]
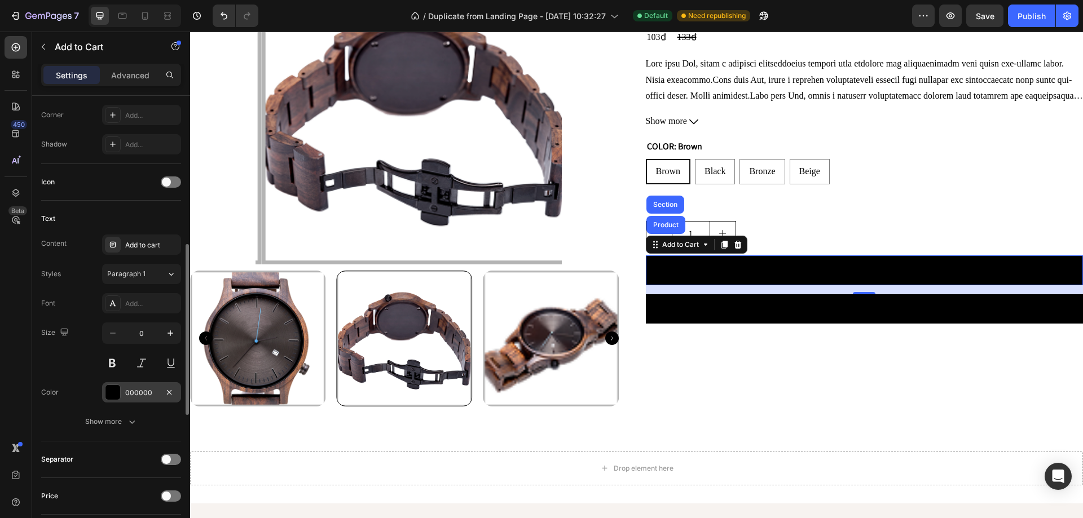
click at [115, 395] on div at bounding box center [112, 392] width 15 height 15
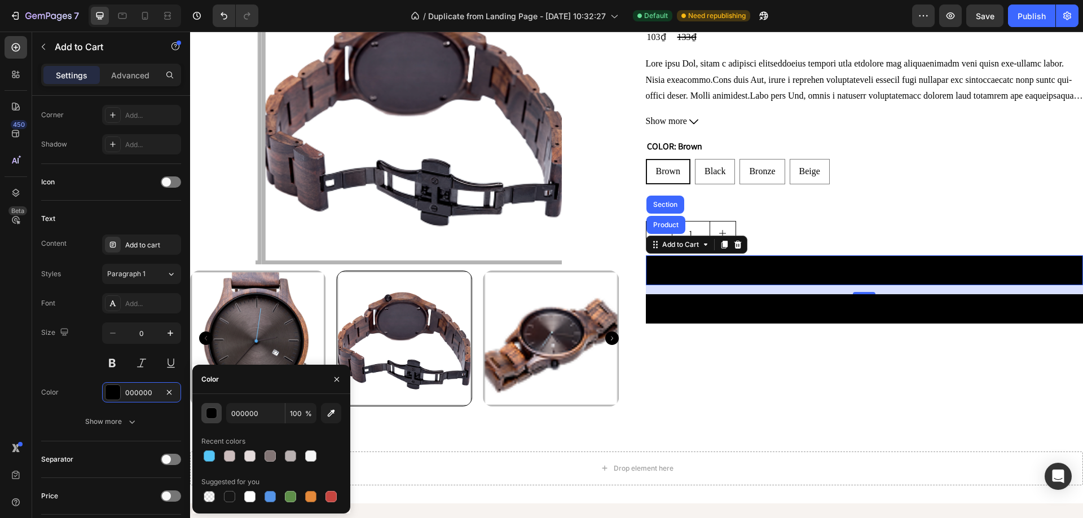
click at [217, 417] on button "button" at bounding box center [211, 413] width 20 height 20
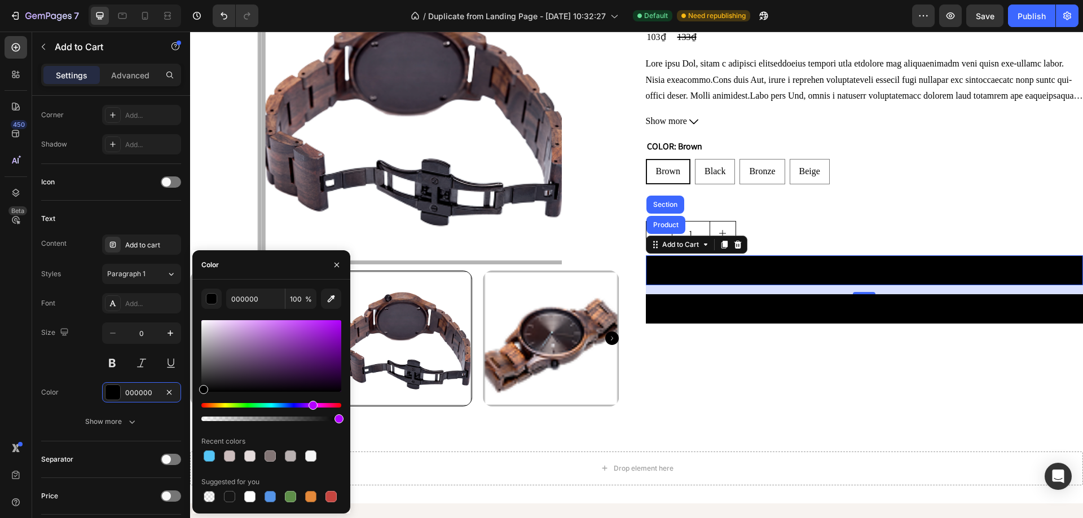
click at [311, 404] on div "Hue" at bounding box center [271, 405] width 140 height 5
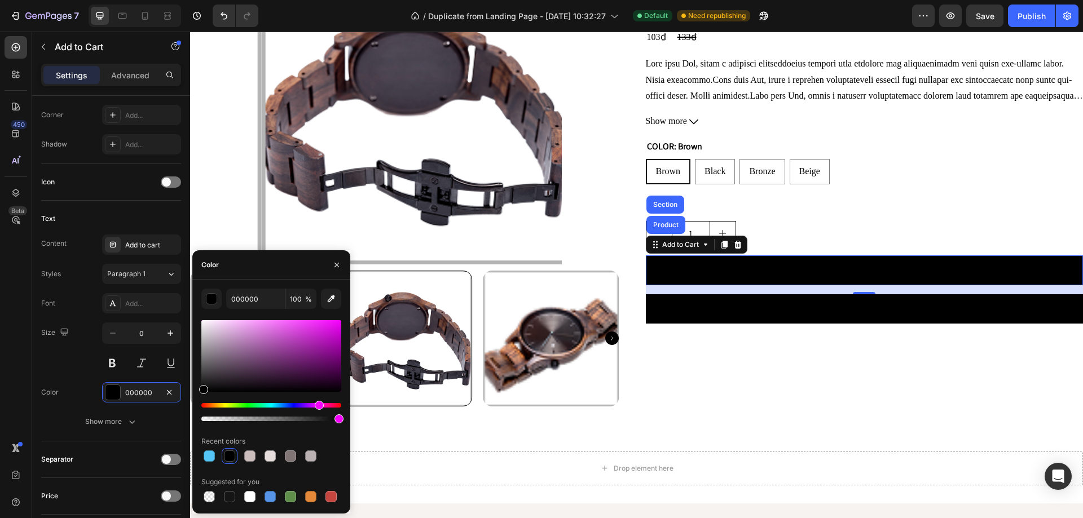
click at [318, 404] on div "Hue" at bounding box center [271, 405] width 140 height 5
click at [267, 338] on div at bounding box center [271, 356] width 140 height 72
click at [239, 332] on div at bounding box center [271, 356] width 140 height 72
type input "D49CD6"
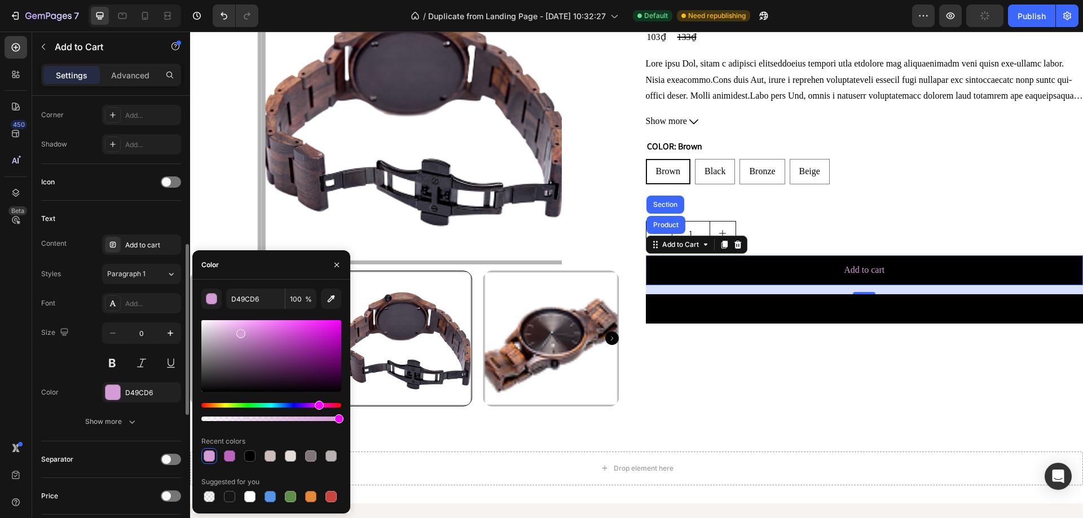
click at [83, 369] on div "Size 0" at bounding box center [111, 348] width 140 height 51
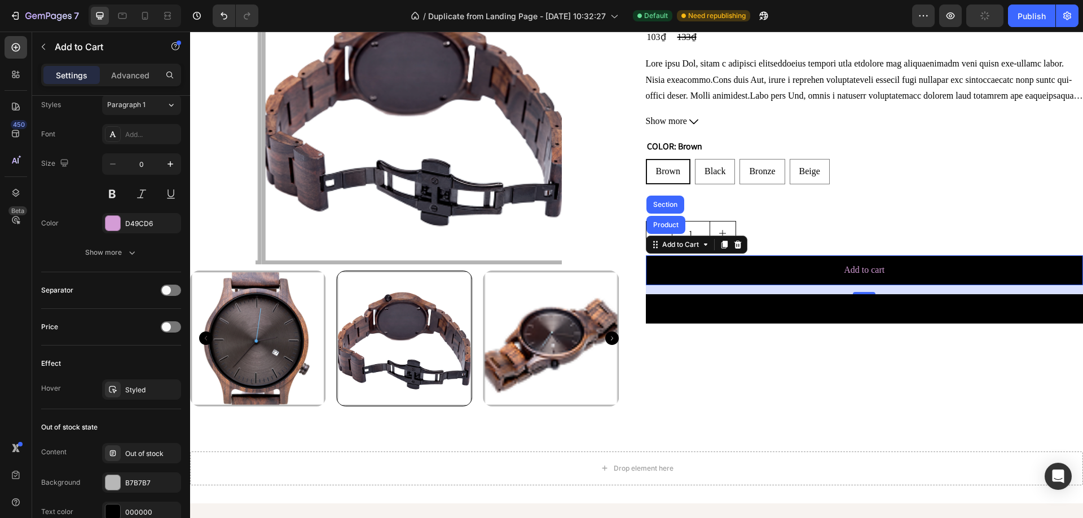
scroll to position [754, 0]
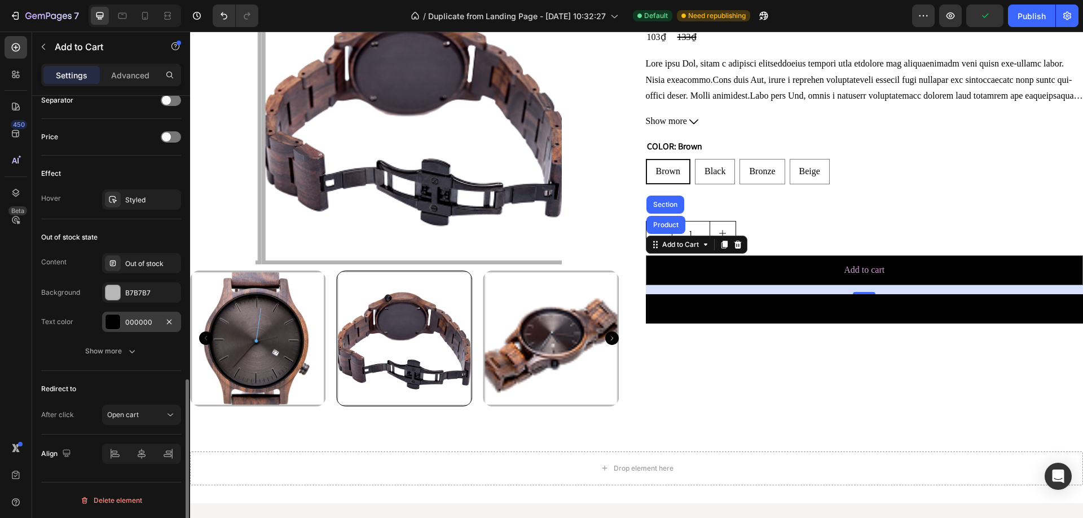
click at [118, 324] on div at bounding box center [112, 322] width 15 height 15
click at [90, 311] on div "Content Out of stock Background B7B7B7 Text color 000000" at bounding box center [111, 292] width 140 height 79
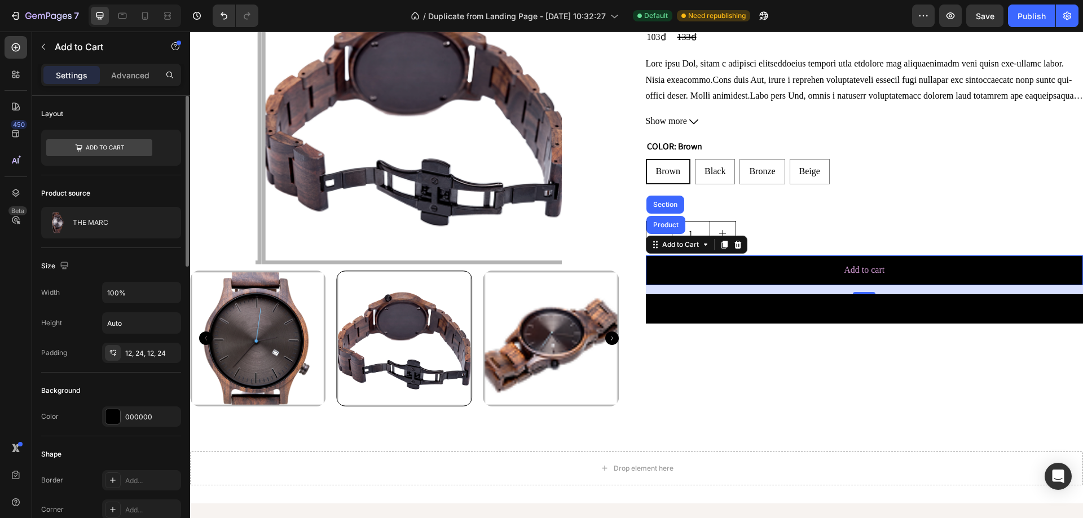
scroll to position [56, 0]
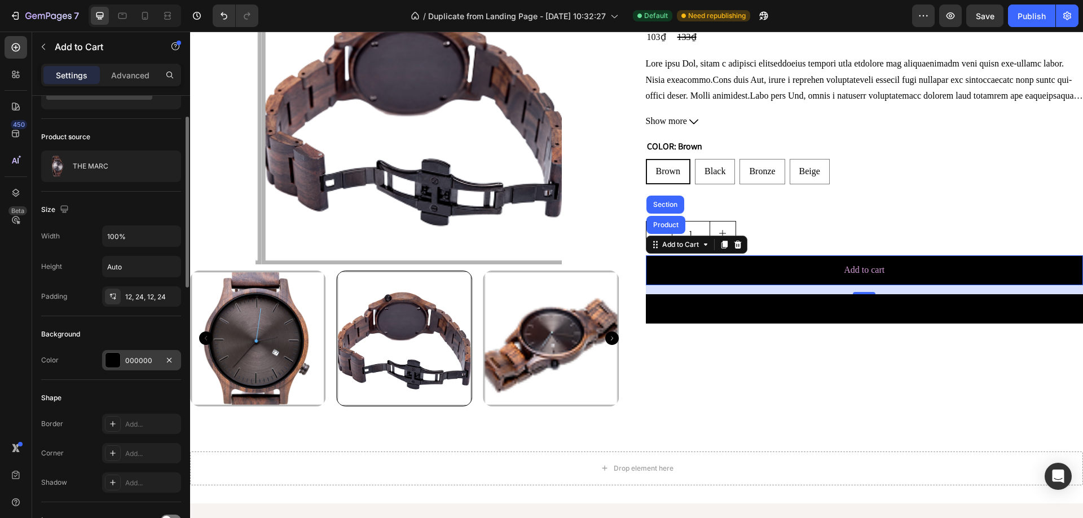
click at [108, 364] on div at bounding box center [112, 360] width 15 height 15
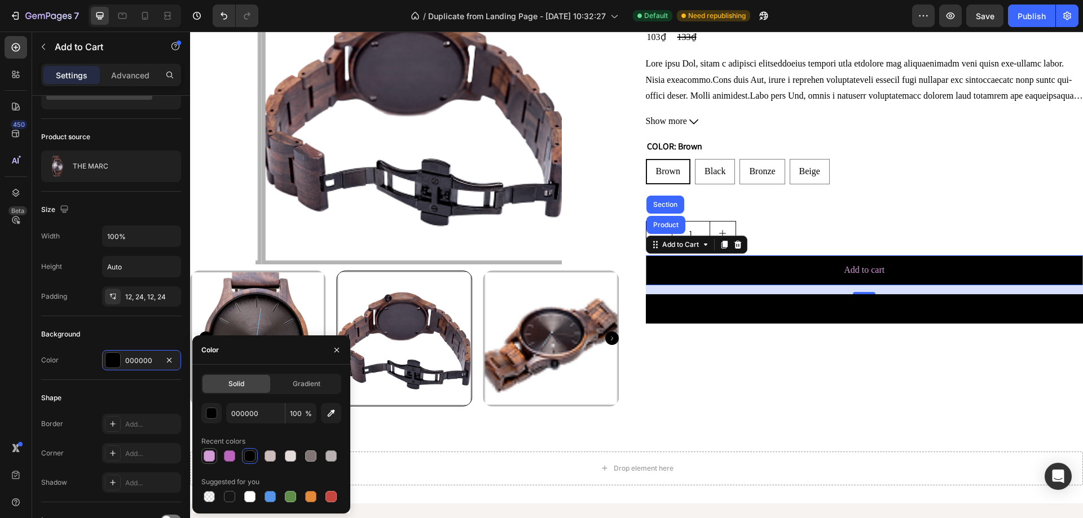
click at [207, 456] on div at bounding box center [209, 456] width 11 height 11
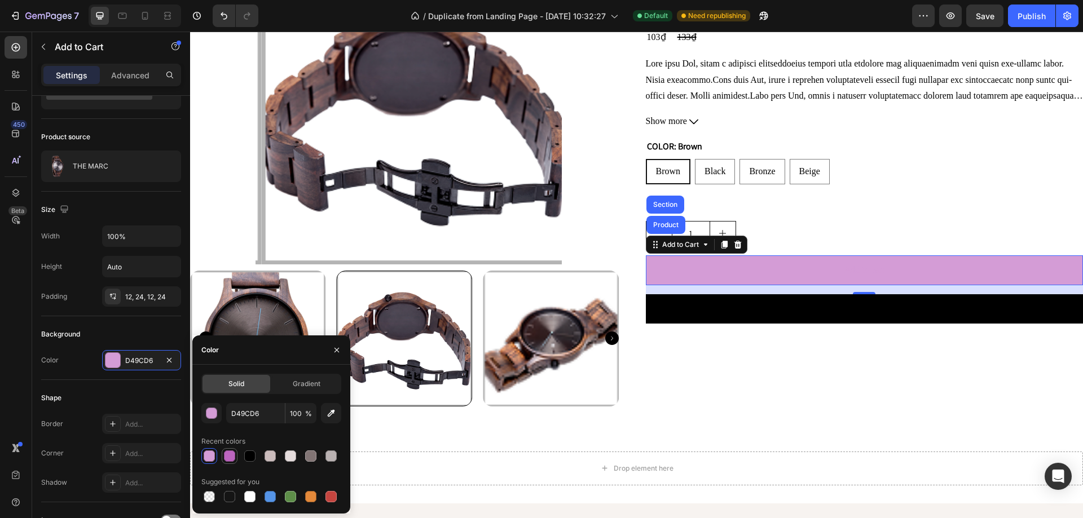
click at [236, 454] on div at bounding box center [230, 456] width 16 height 16
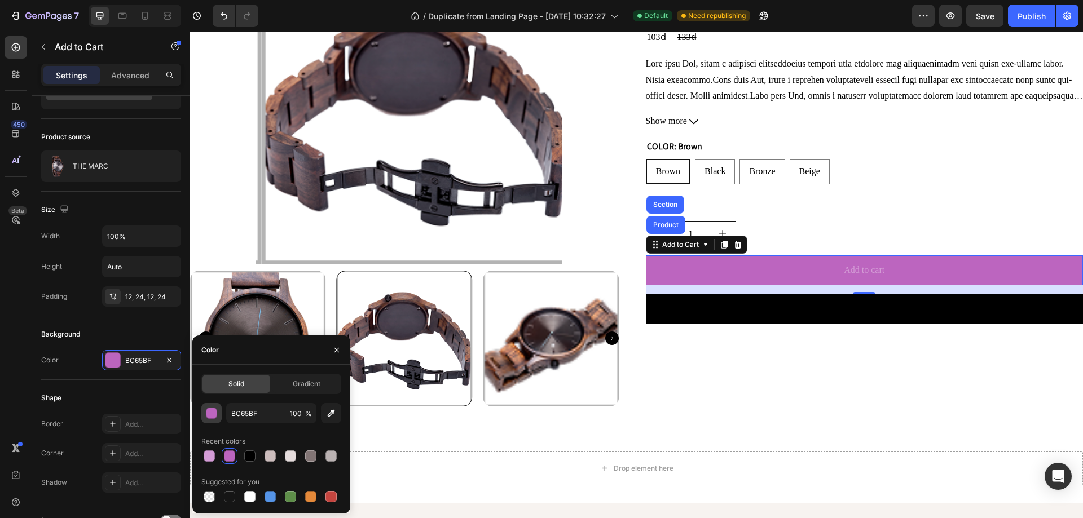
click at [215, 409] on div "button" at bounding box center [211, 413] width 11 height 11
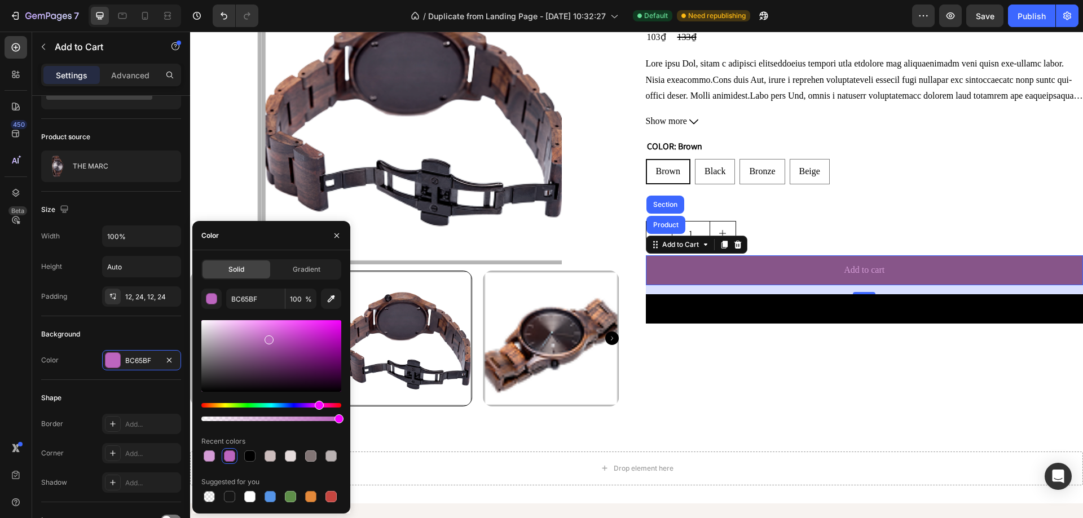
click at [256, 353] on div at bounding box center [271, 356] width 140 height 72
click at [328, 404] on div "Hue" at bounding box center [271, 405] width 140 height 5
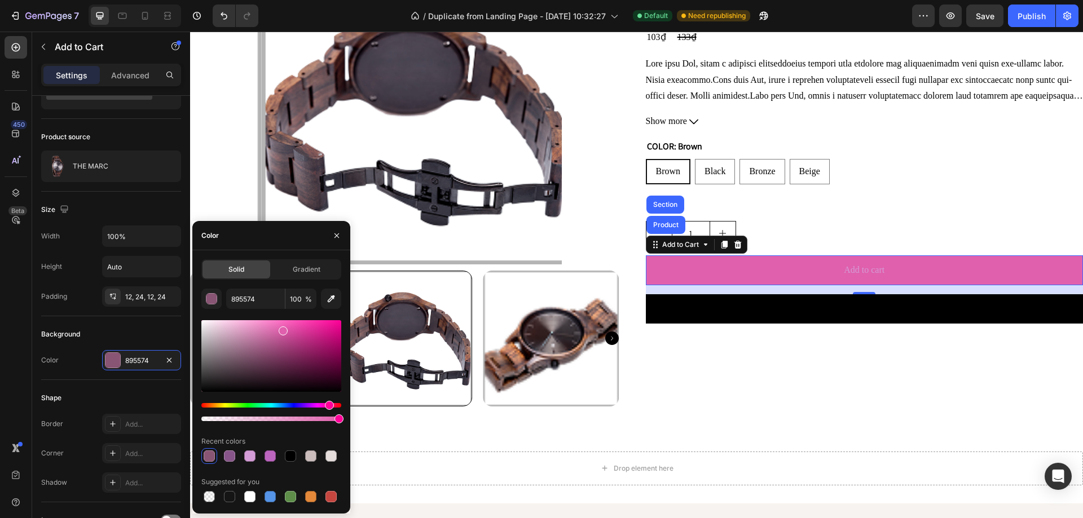
click at [282, 329] on div at bounding box center [271, 356] width 140 height 72
click at [297, 338] on div at bounding box center [271, 356] width 140 height 72
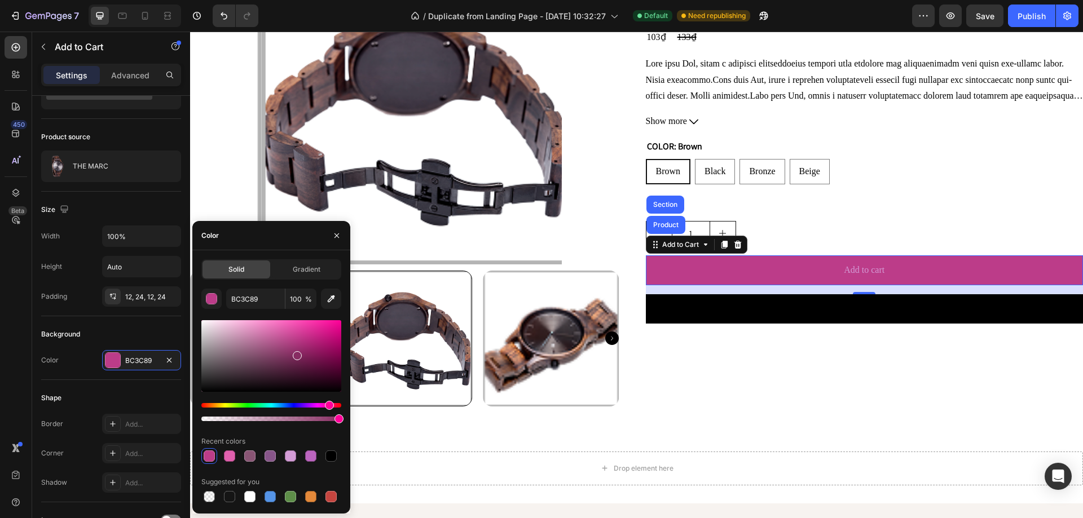
click at [296, 354] on div at bounding box center [271, 356] width 140 height 72
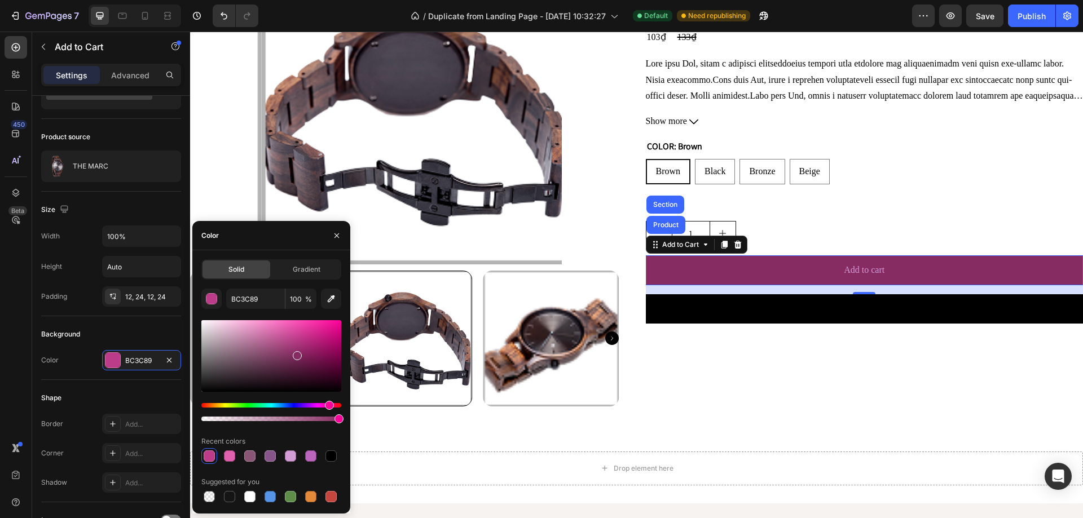
click at [296, 314] on div "BC3C89 100 % Recent colors Suggested for you" at bounding box center [271, 397] width 140 height 216
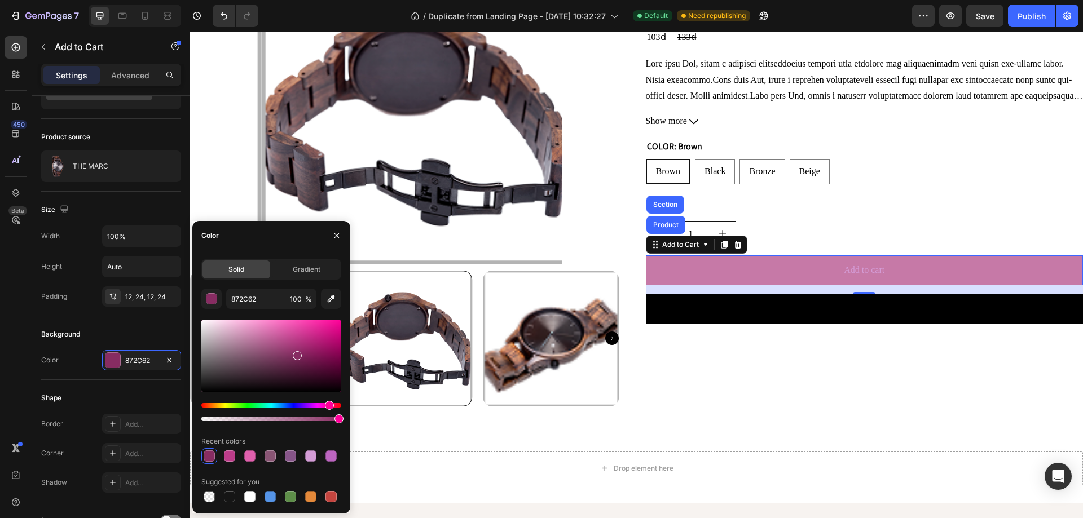
click at [256, 336] on div at bounding box center [271, 356] width 140 height 72
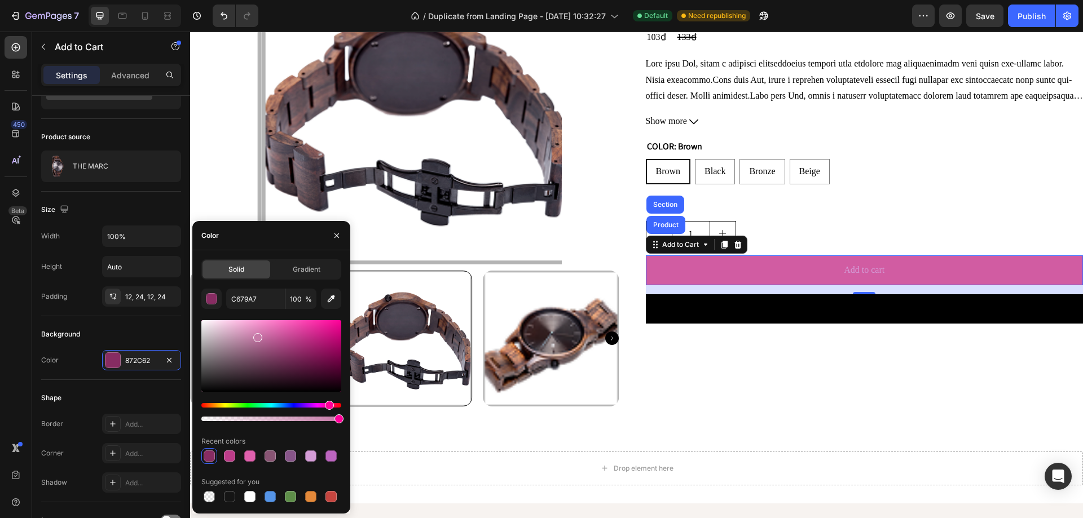
click at [280, 333] on div at bounding box center [271, 356] width 140 height 72
click at [280, 353] on div at bounding box center [271, 356] width 140 height 72
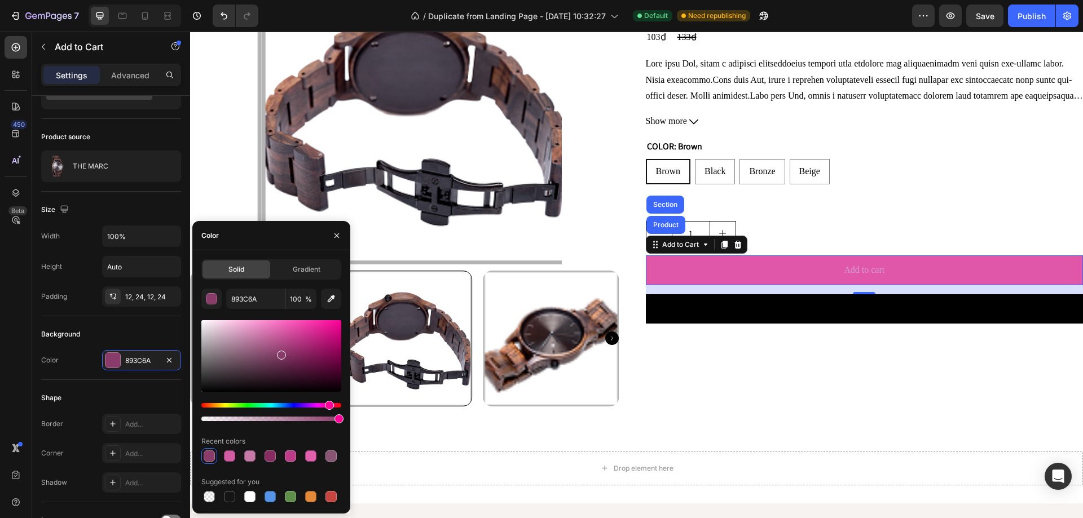
click at [287, 328] on div at bounding box center [271, 356] width 140 height 72
type input "E057A9"
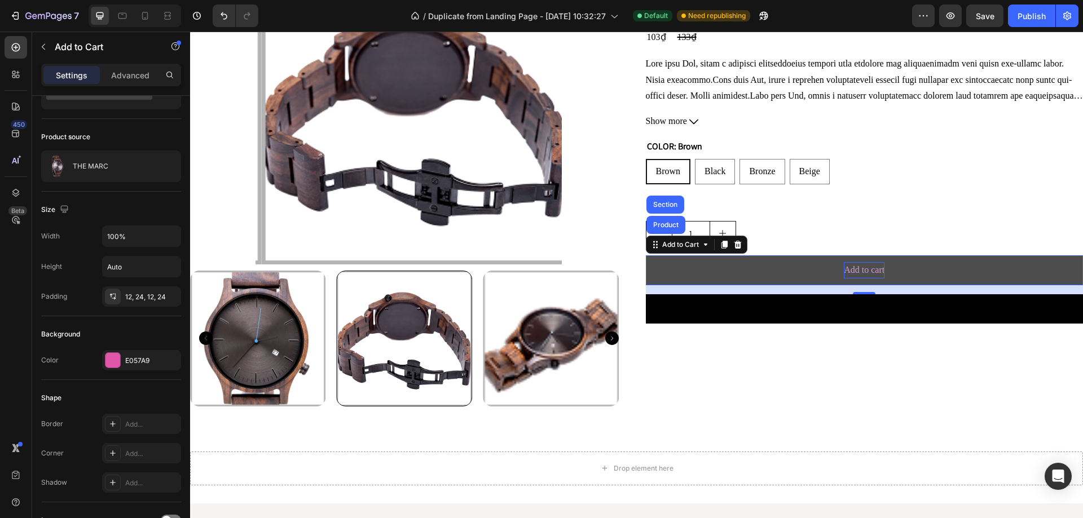
click at [876, 272] on div "Add to cart" at bounding box center [864, 270] width 41 height 16
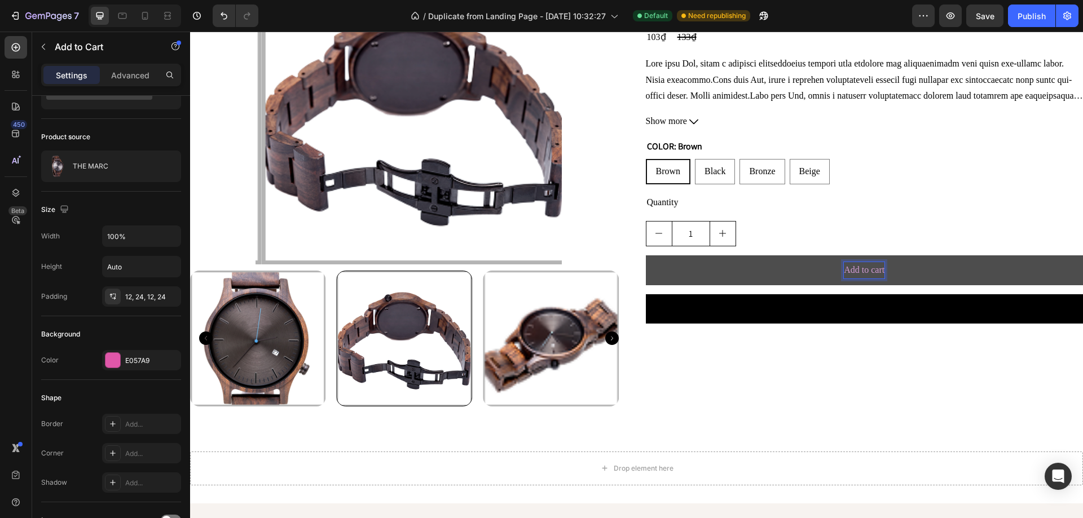
click at [865, 270] on p "Add to cart" at bounding box center [864, 270] width 41 height 16
click at [646, 256] on button "ORDER" at bounding box center [865, 271] width 438 height 30
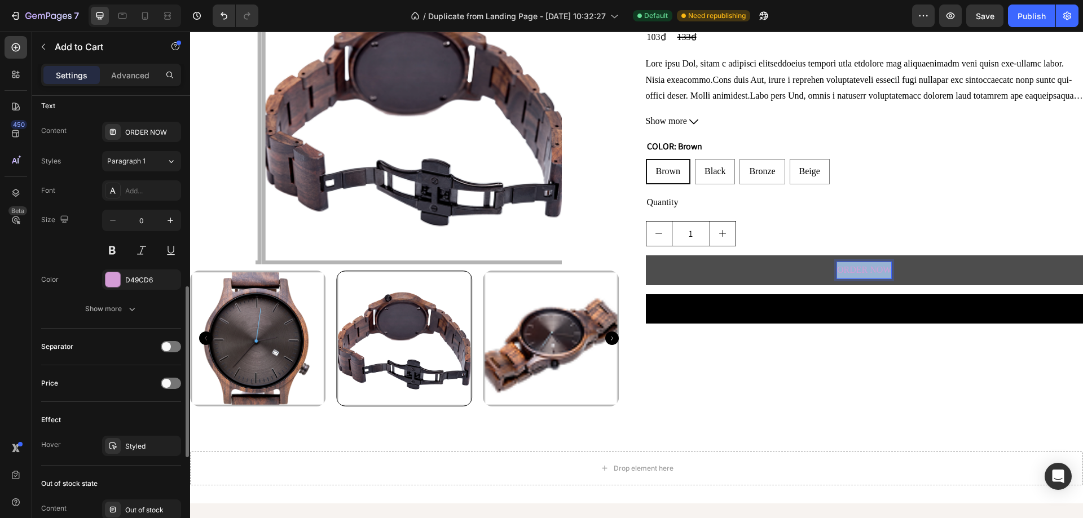
scroll to position [621, 0]
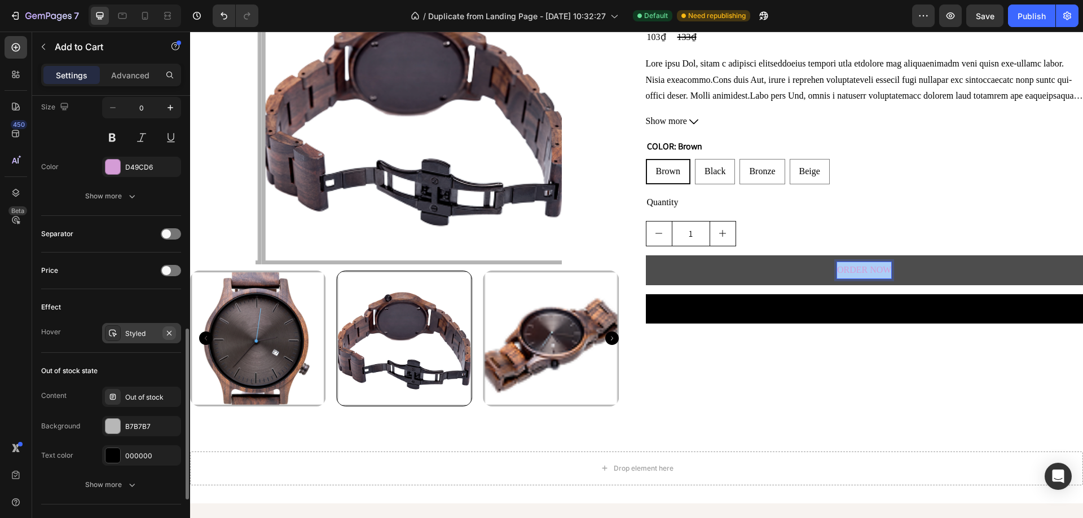
click at [167, 336] on icon "button" at bounding box center [169, 333] width 9 height 9
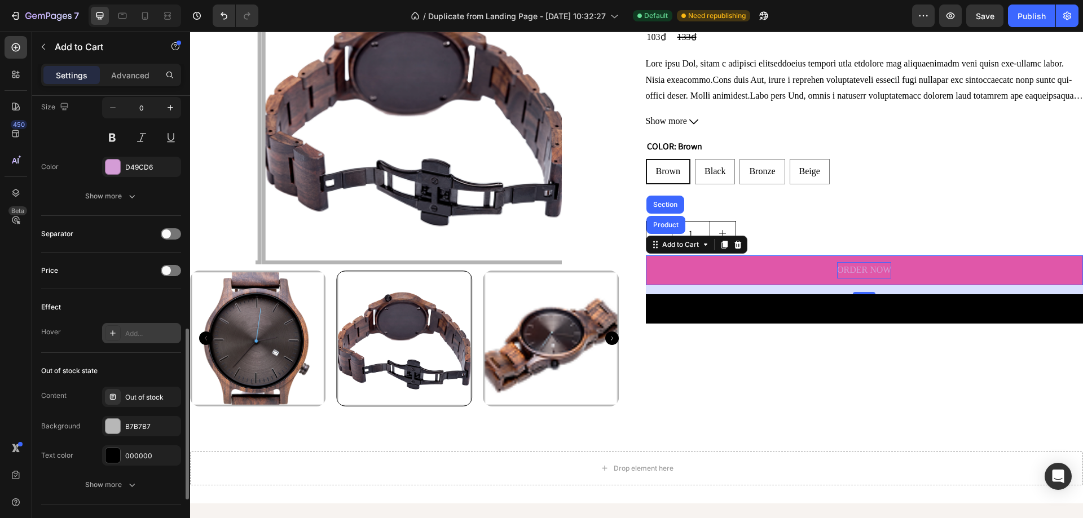
click at [850, 274] on p "ORDER NOW" at bounding box center [864, 270] width 54 height 16
copy p "ORDER"
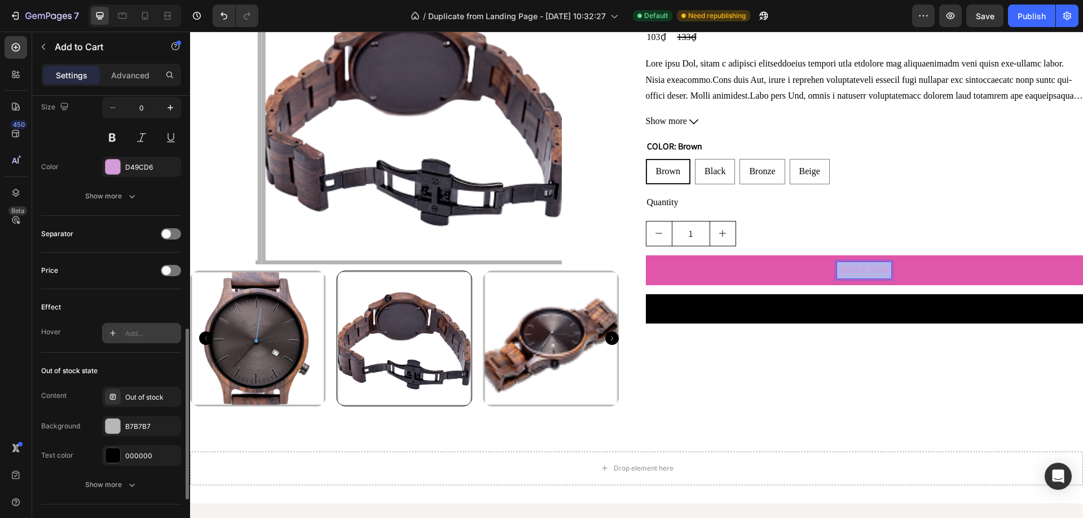
click at [850, 274] on p "ORDER NOW" at bounding box center [864, 270] width 54 height 16
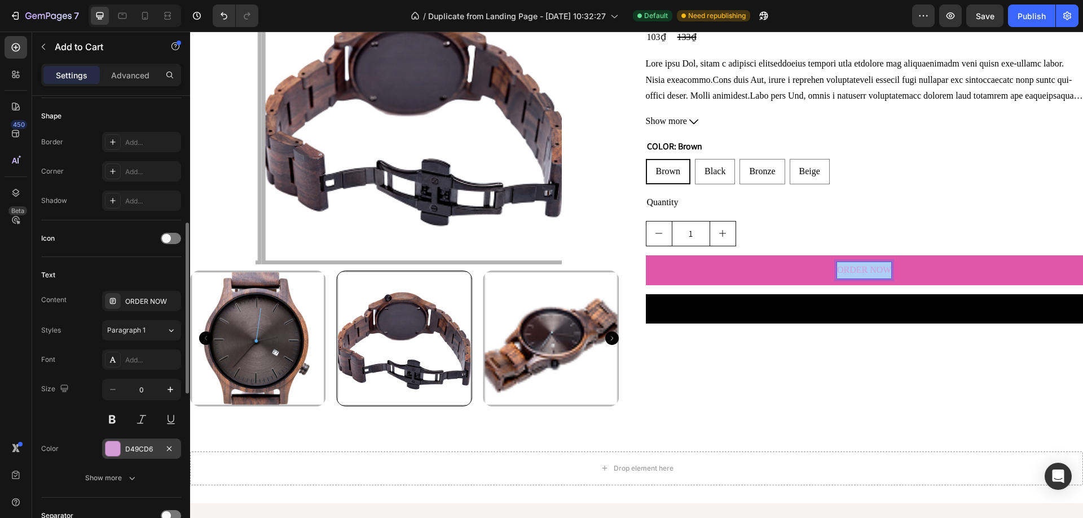
click at [115, 451] on div at bounding box center [112, 449] width 15 height 15
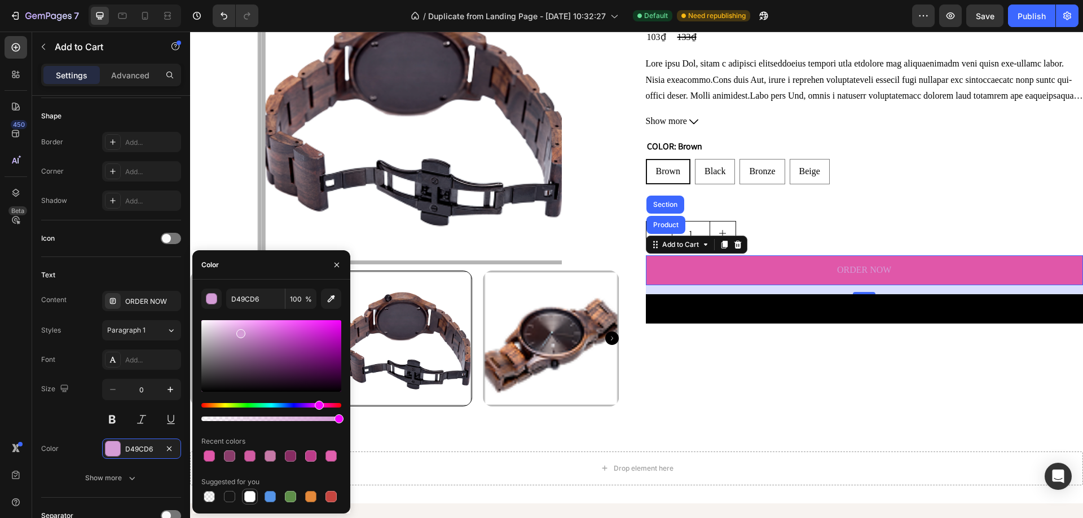
click at [249, 493] on div at bounding box center [249, 496] width 11 height 11
type input "FFFFFF"
click at [116, 424] on button at bounding box center [112, 420] width 20 height 20
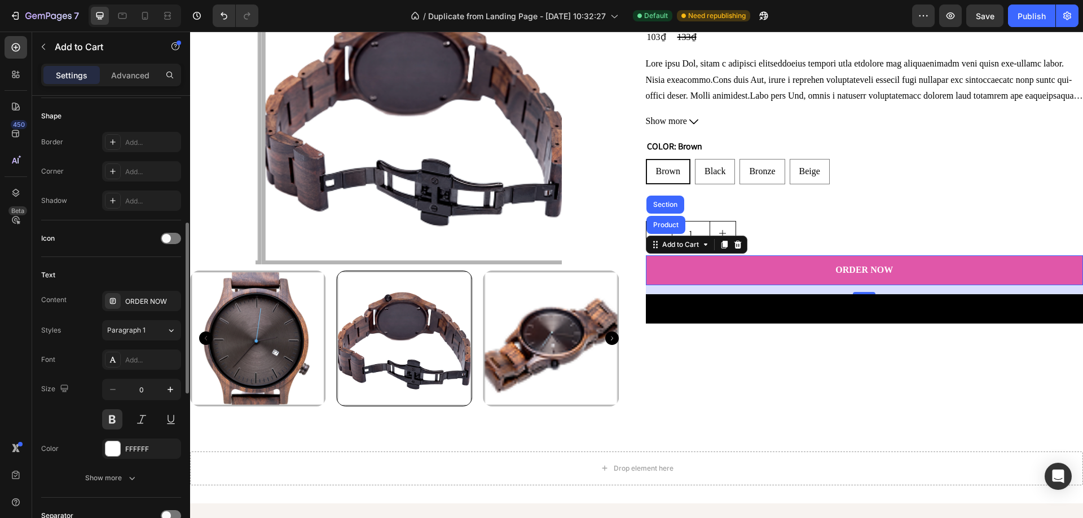
scroll to position [508, 0]
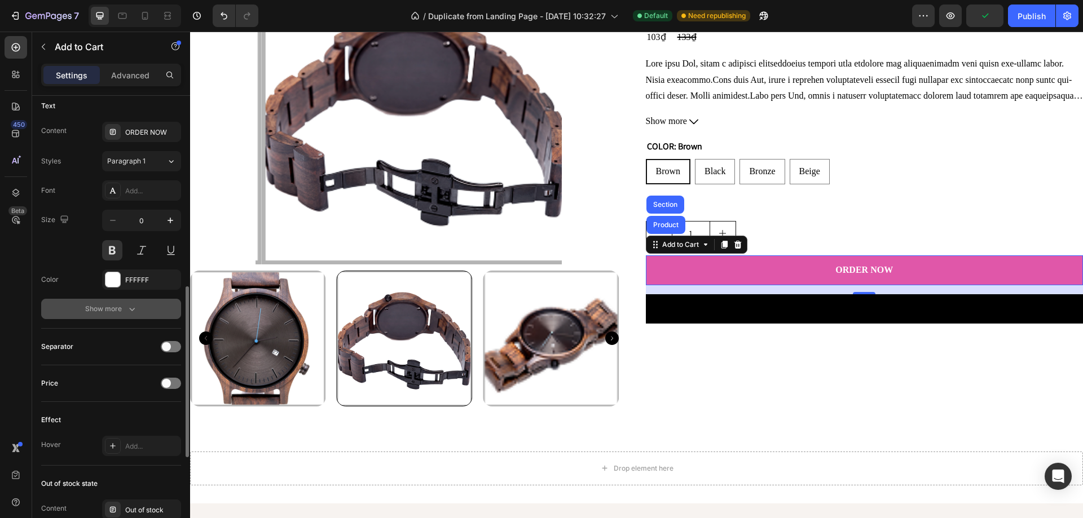
click at [125, 306] on div "Show more" at bounding box center [111, 308] width 52 height 11
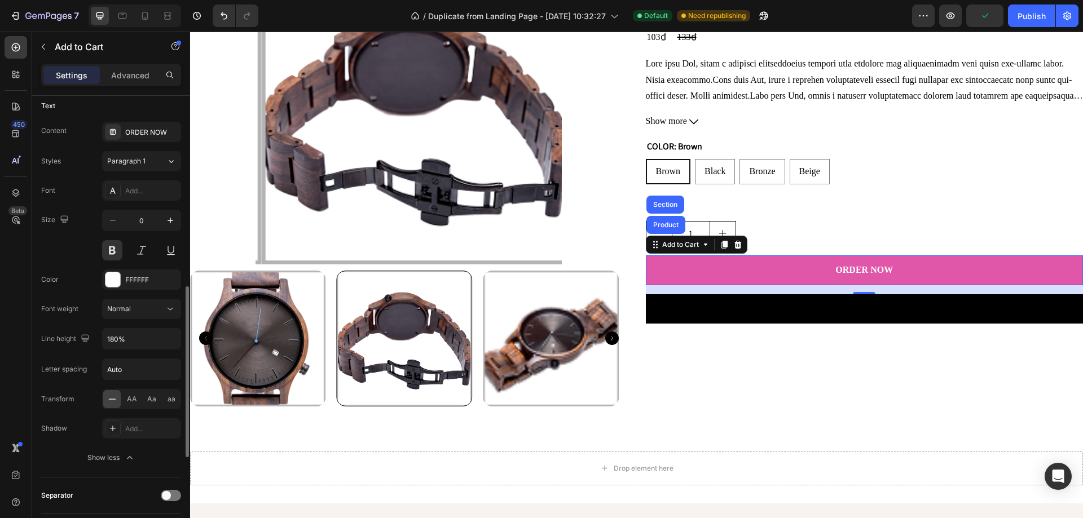
scroll to position [621, 0]
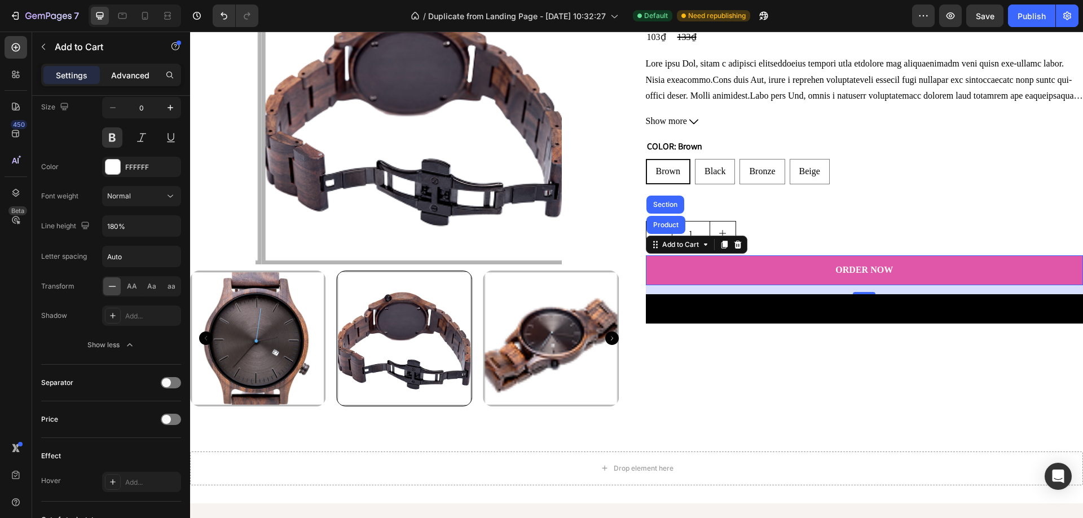
click at [129, 76] on p "Advanced" at bounding box center [130, 75] width 38 height 12
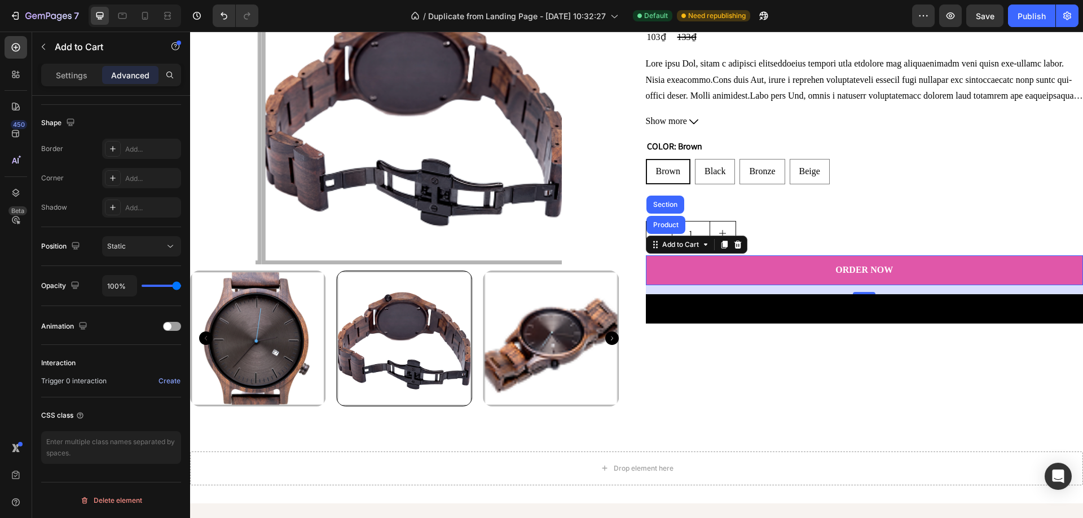
scroll to position [0, 0]
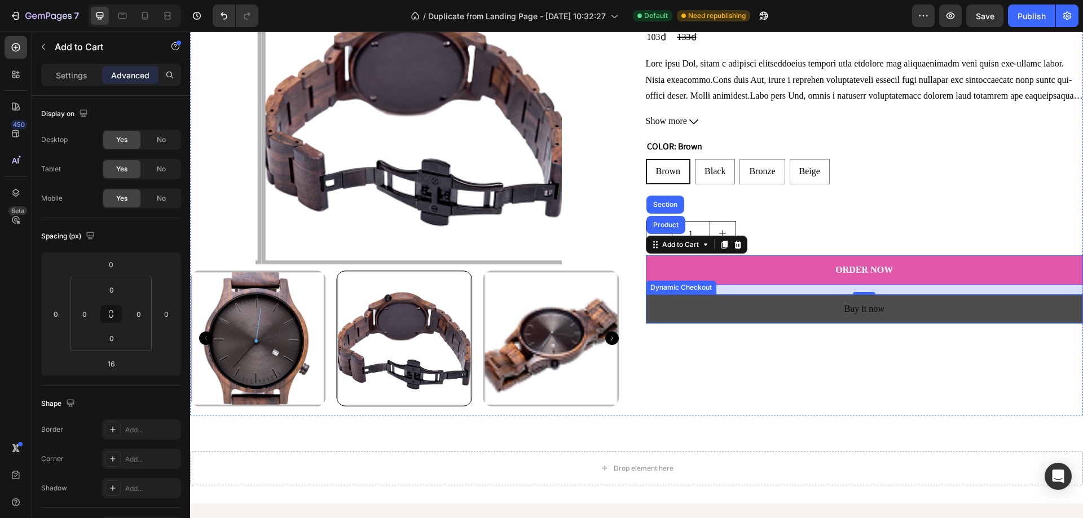
click at [702, 314] on button "Buy it now" at bounding box center [865, 309] width 438 height 30
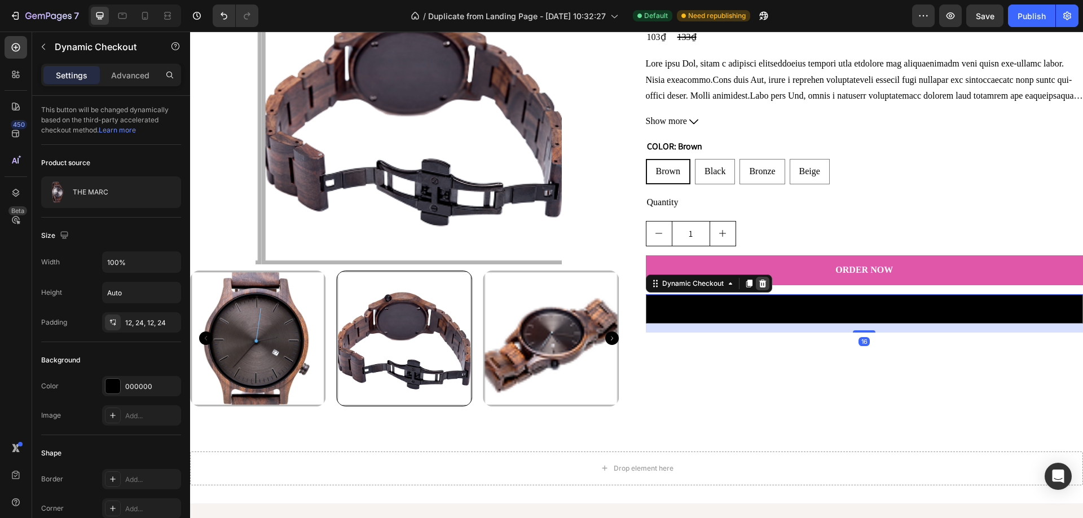
click at [758, 282] on icon at bounding box center [762, 283] width 9 height 9
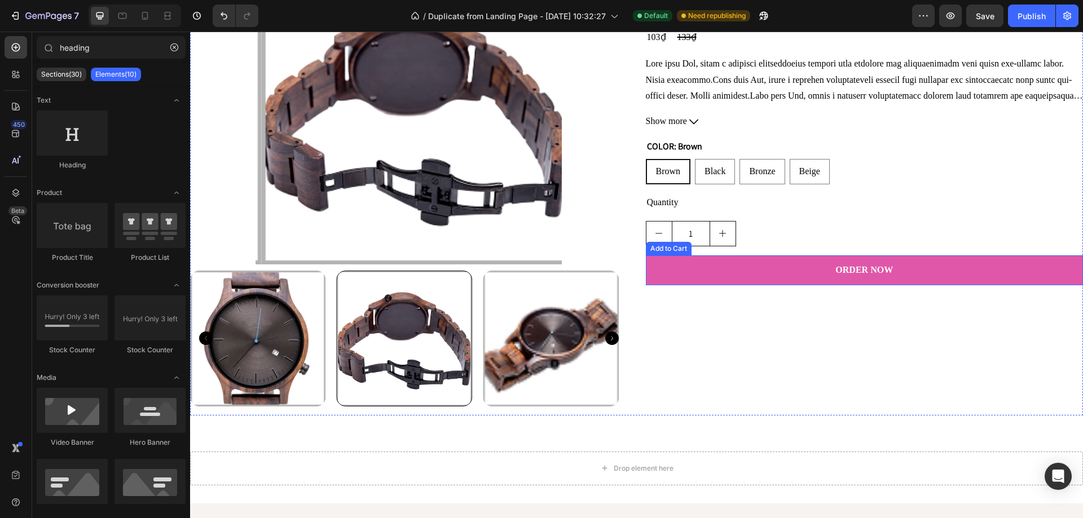
click at [743, 272] on button "ORDER NOW" at bounding box center [865, 271] width 438 height 30
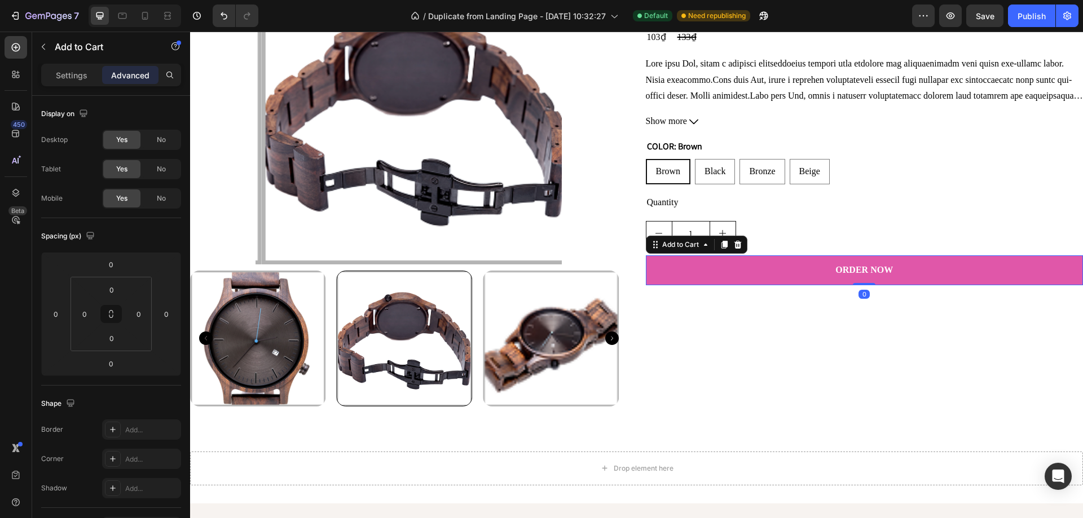
click at [904, 269] on button "ORDER NOW" at bounding box center [865, 271] width 438 height 30
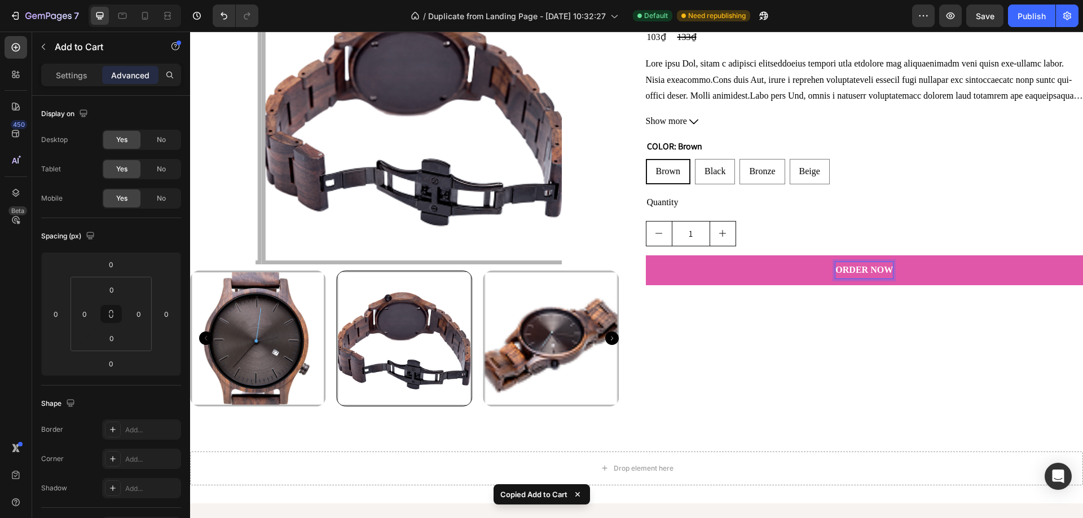
click at [885, 269] on p "ORDER NOW" at bounding box center [864, 270] width 58 height 16
click at [71, 81] on div "Settings" at bounding box center [71, 75] width 56 height 18
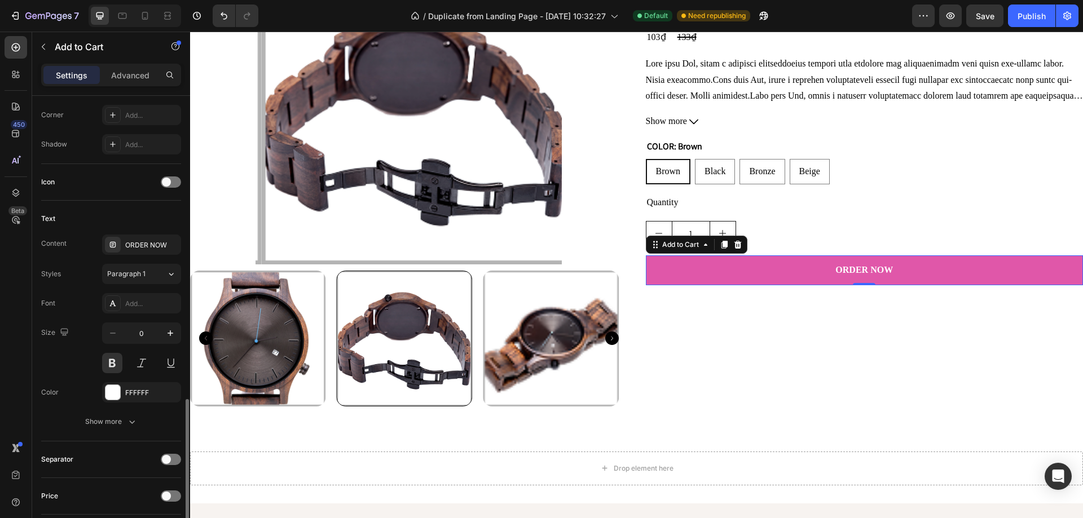
scroll to position [564, 0]
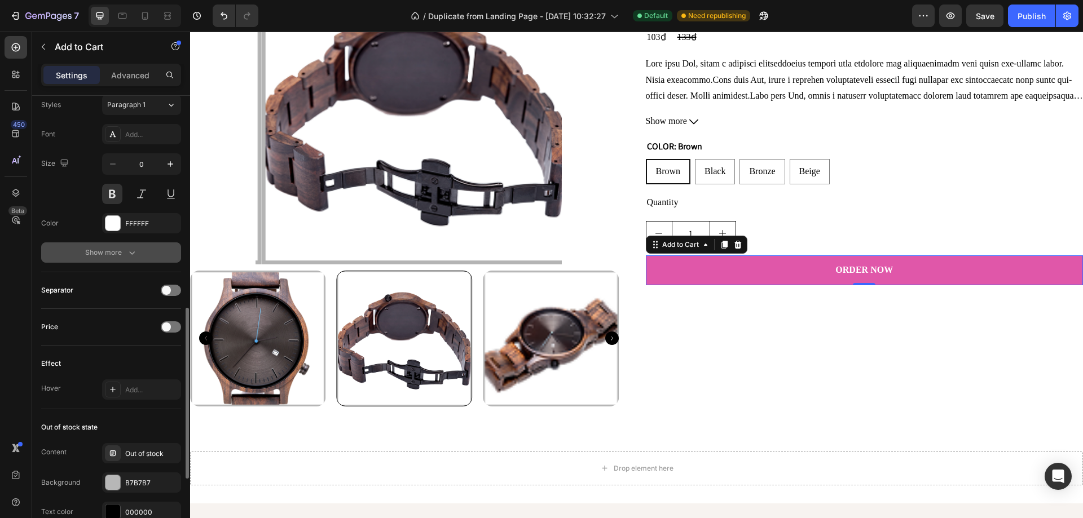
click at [133, 254] on icon "button" at bounding box center [132, 253] width 6 height 3
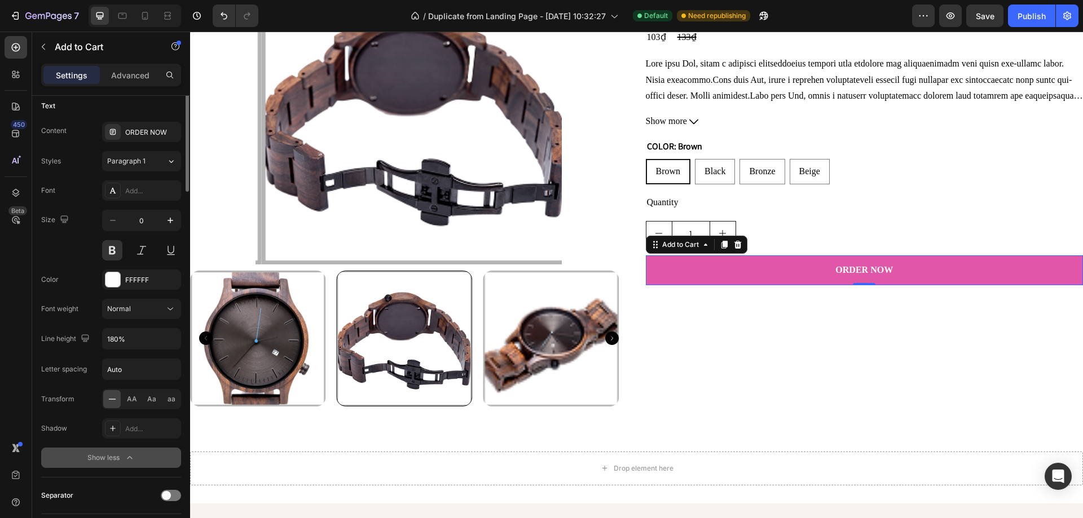
scroll to position [282, 0]
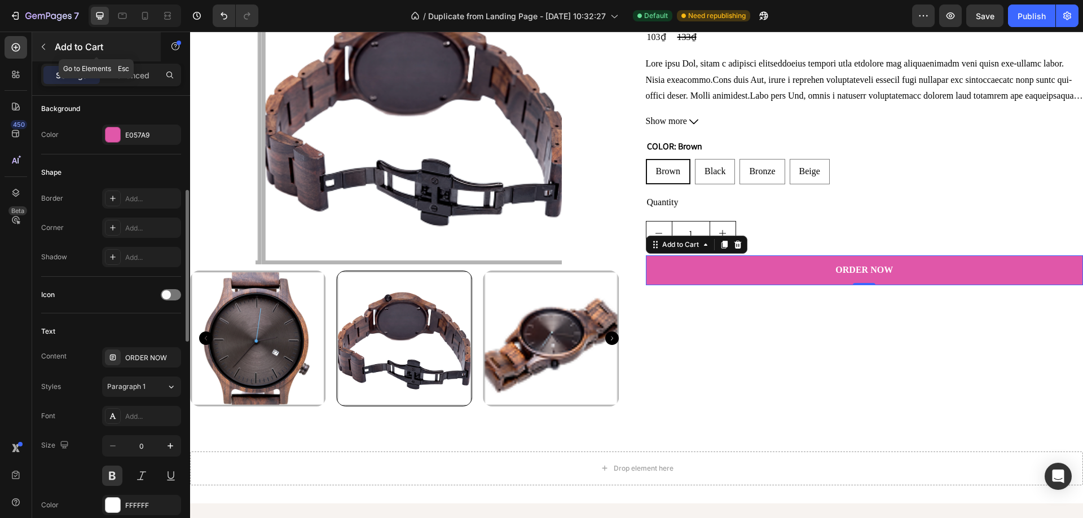
click at [37, 46] on button "button" at bounding box center [43, 47] width 18 height 18
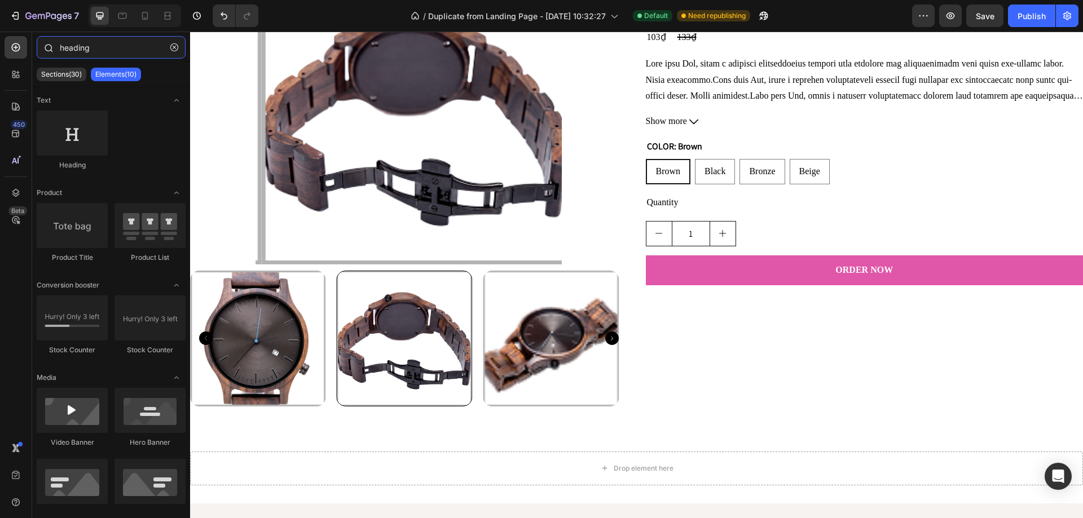
click at [87, 46] on input "heading" at bounding box center [111, 47] width 149 height 23
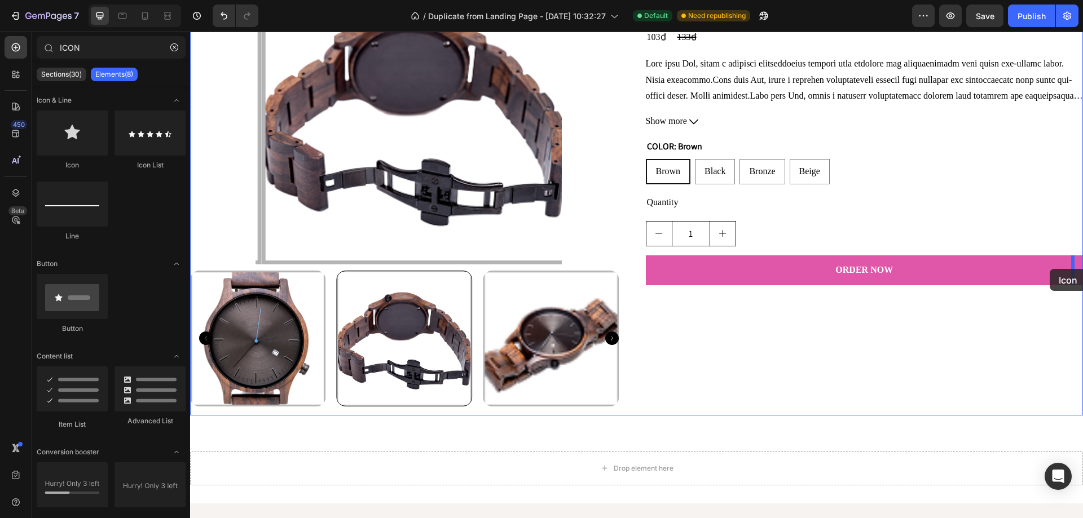
drag, startPoint x: 253, startPoint y: 155, endPoint x: 1050, endPoint y: 269, distance: 804.6
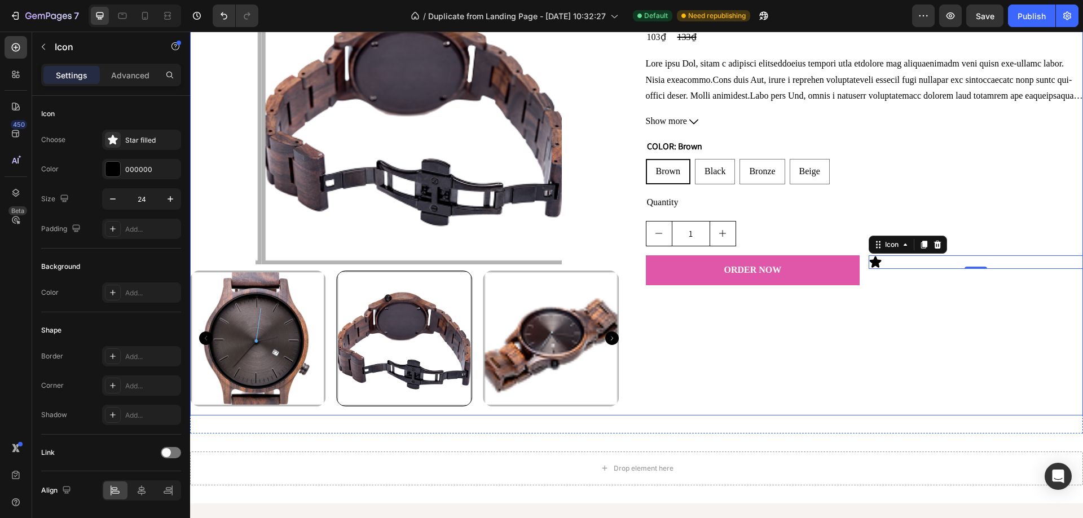
type input "ICO"
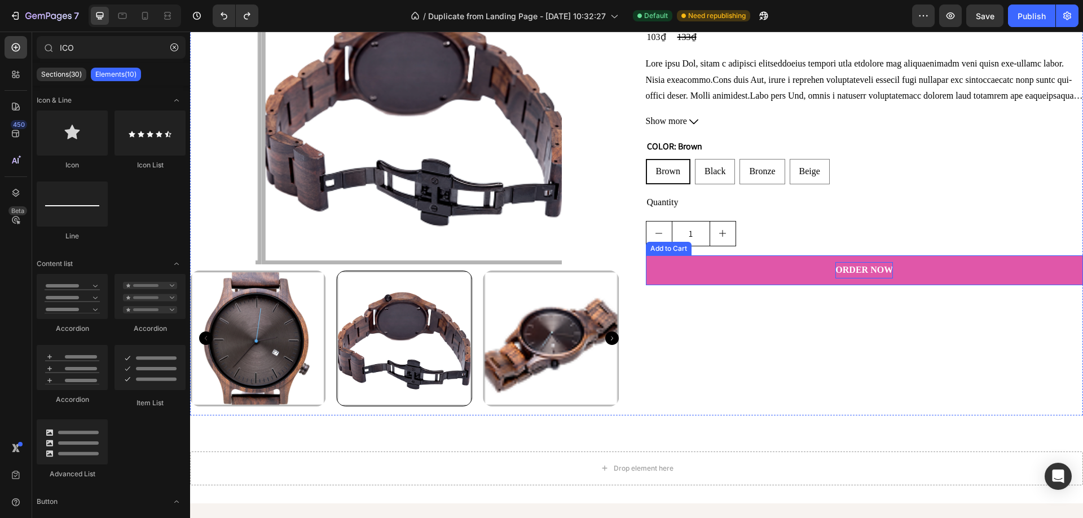
click at [878, 271] on div "ORDER NOW" at bounding box center [864, 270] width 58 height 16
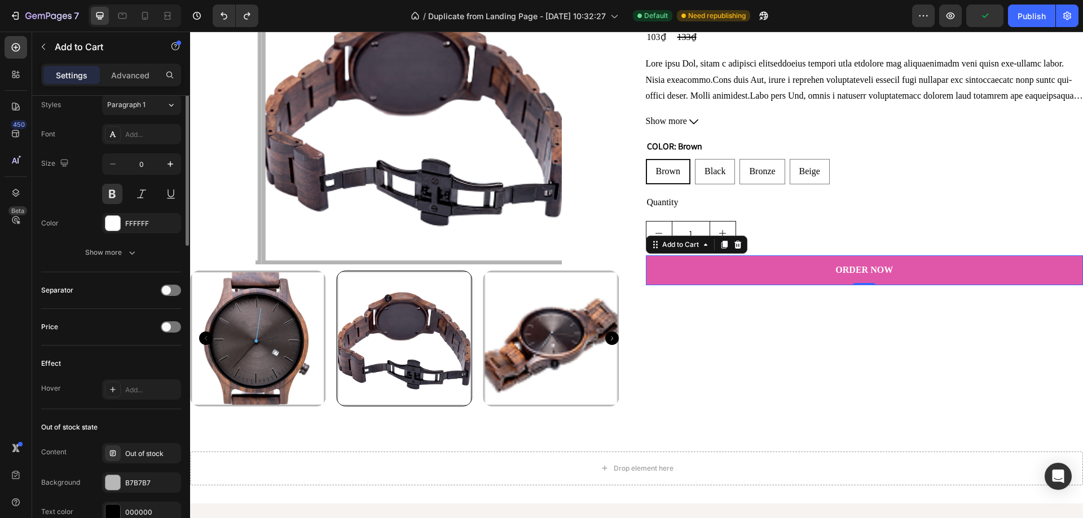
scroll to position [338, 0]
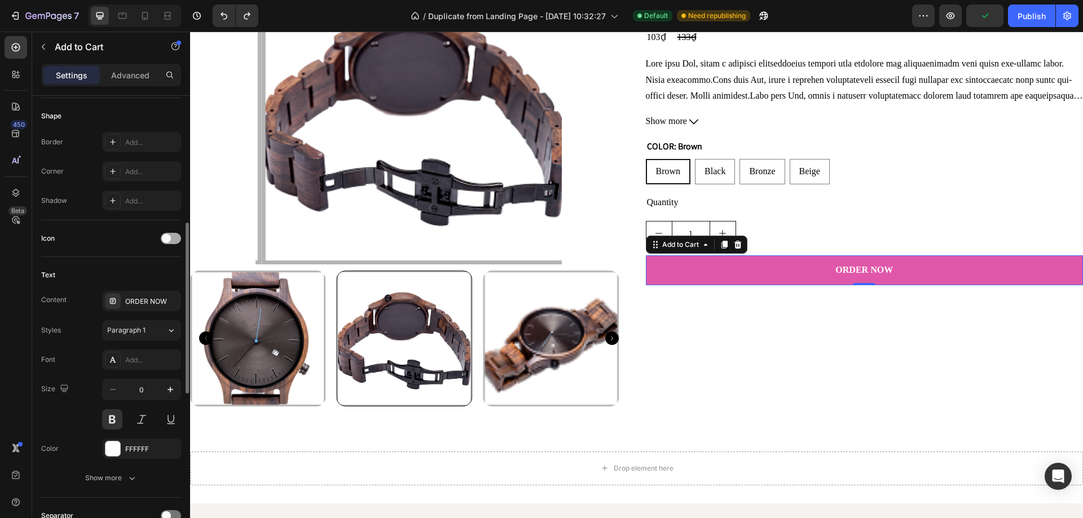
click at [171, 236] on div at bounding box center [171, 238] width 20 height 11
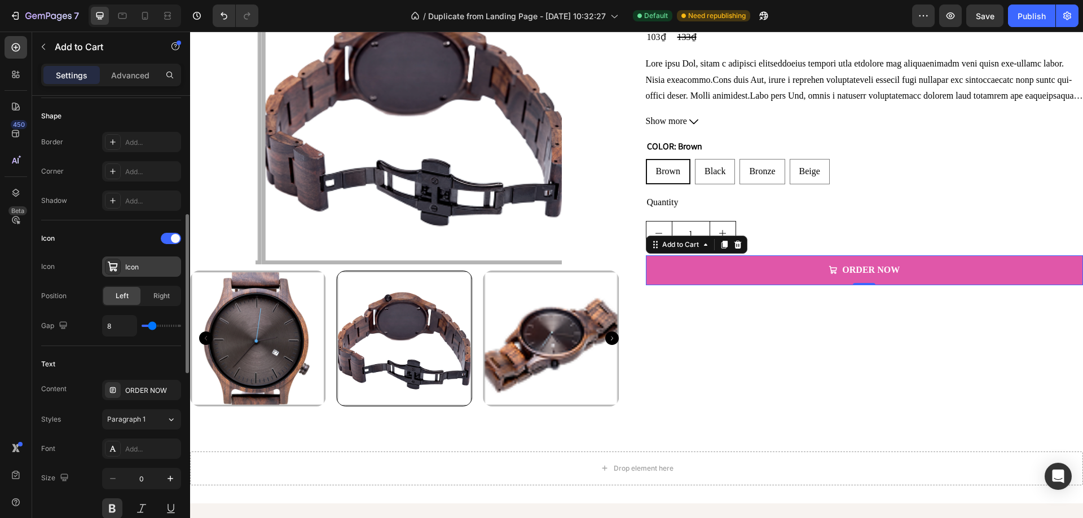
click at [133, 266] on div "Icon" at bounding box center [151, 267] width 53 height 10
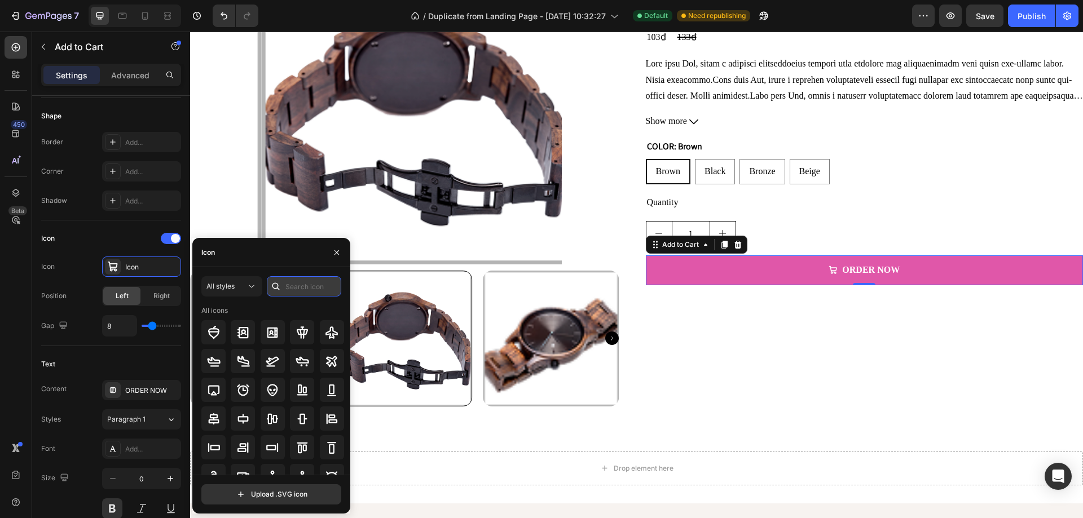
click at [300, 286] on input "text" at bounding box center [304, 286] width 74 height 20
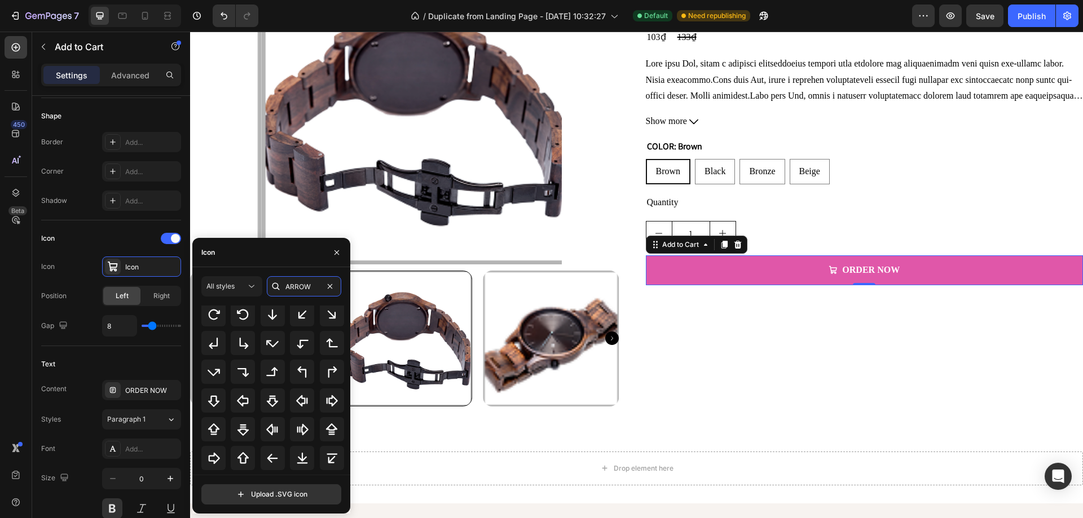
scroll to position [237, 0]
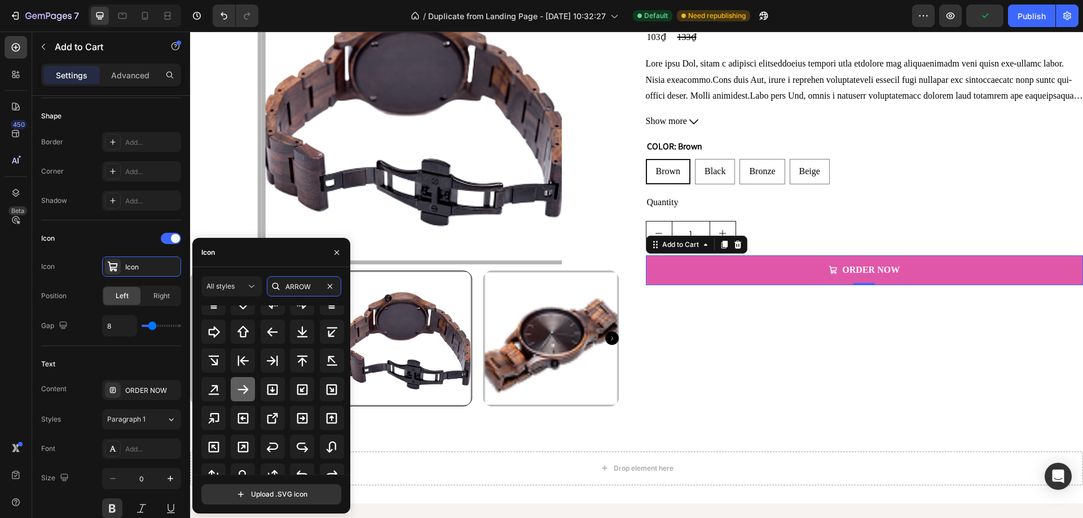
type input "ARROW"
click at [246, 393] on icon at bounding box center [243, 390] width 14 height 14
click at [166, 301] on span "Right" at bounding box center [161, 296] width 16 height 10
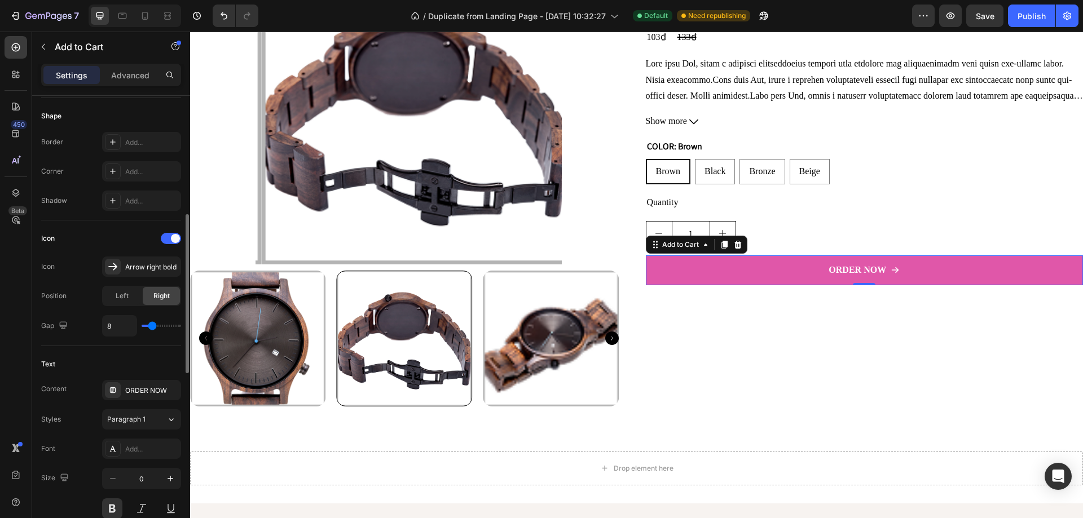
click at [86, 307] on div "Icon Icon Arrow right bold Position Left Right Gap 8" at bounding box center [111, 283] width 140 height 107
click at [894, 267] on button "ORDER NOW" at bounding box center [865, 271] width 438 height 30
click at [115, 354] on div "Text Content ORDER NOW Styles Paragraph 1 Font Add... Size 0 Color FFFFFF Show …" at bounding box center [111, 466] width 140 height 241
click at [116, 249] on div "Icon Icon Arrow right bold Position Left Right Gap 8" at bounding box center [111, 283] width 140 height 107
click at [137, 69] on p "Advanced" at bounding box center [130, 75] width 38 height 12
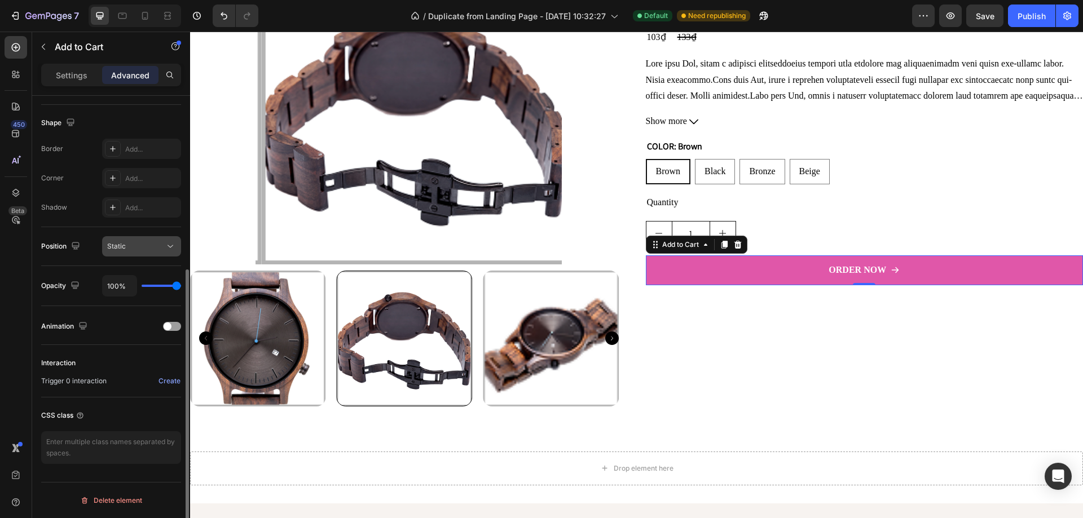
scroll to position [0, 0]
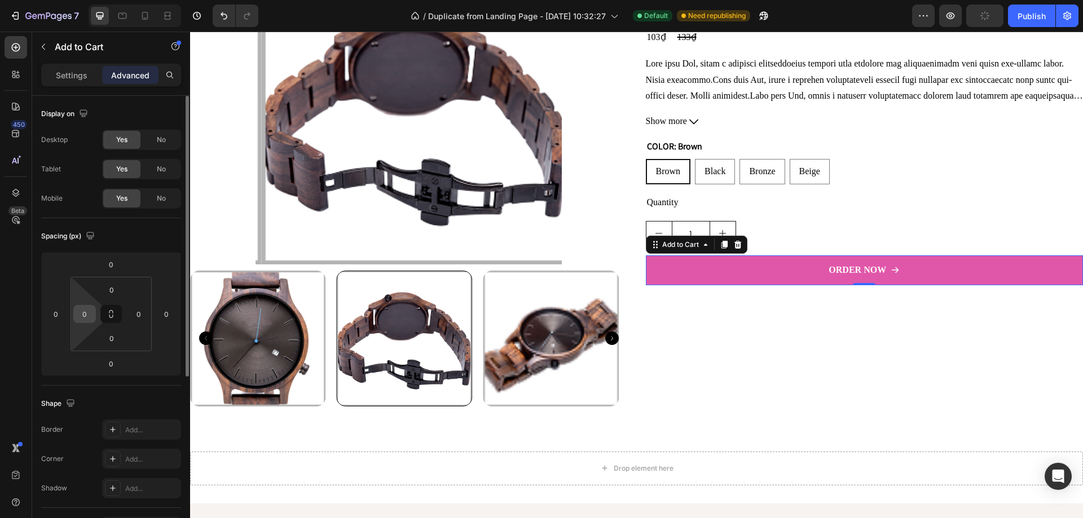
click at [82, 315] on input "0" at bounding box center [84, 314] width 17 height 17
type input "3"
type input "5"
type input "100"
click at [137, 318] on input "0" at bounding box center [138, 314] width 17 height 17
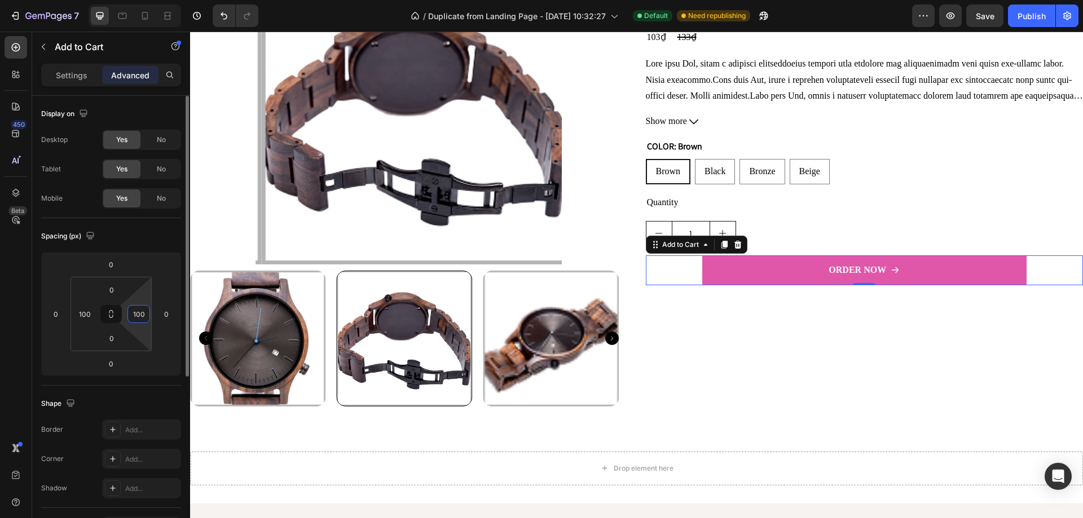
drag, startPoint x: 145, startPoint y: 313, endPoint x: 126, endPoint y: 313, distance: 19.2
click at [126, 313] on div "0 100 0 100" at bounding box center [111, 314] width 81 height 74
type input "200"
click at [88, 320] on input "100" at bounding box center [84, 314] width 17 height 17
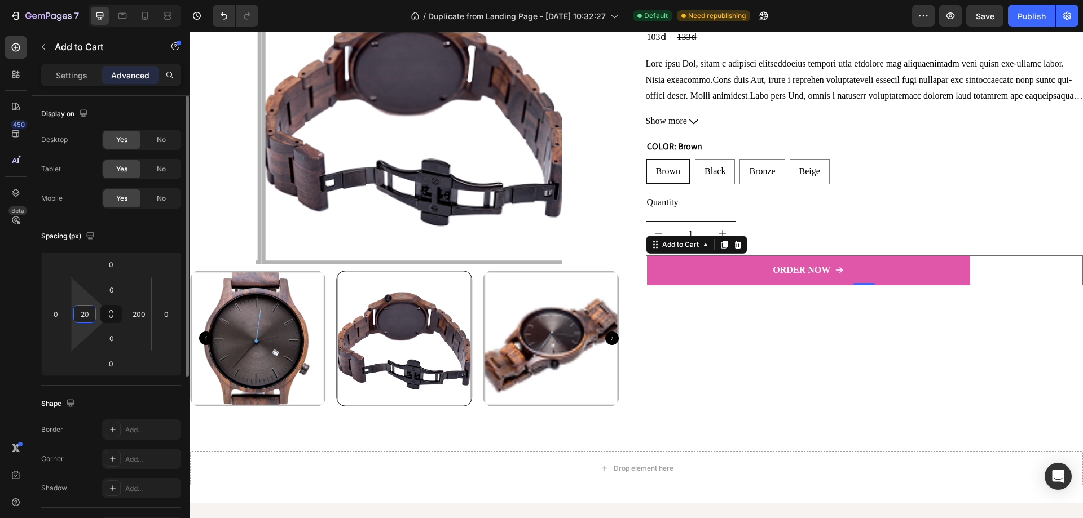
type input "200"
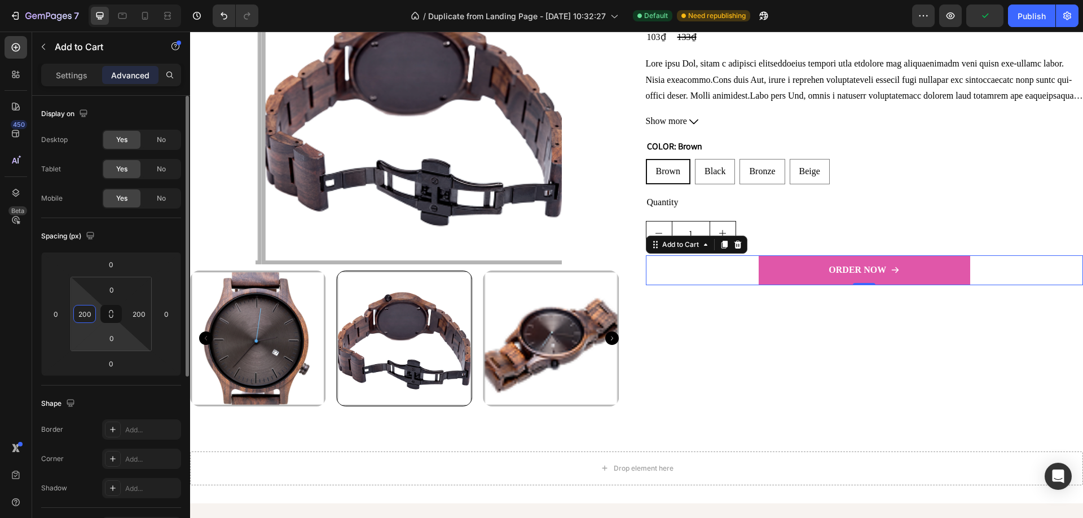
scroll to position [281, 0]
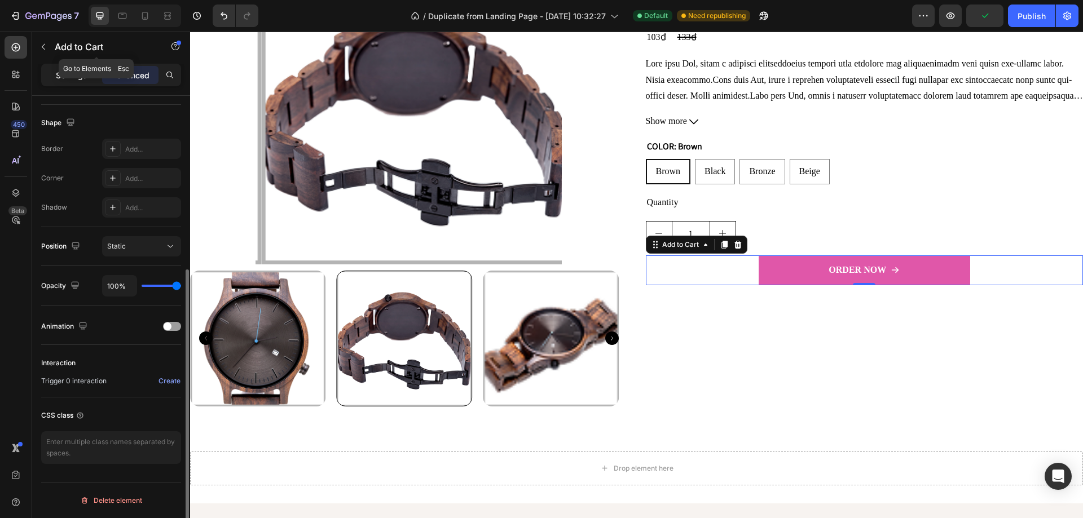
click at [65, 76] on p "Settings" at bounding box center [72, 75] width 32 height 12
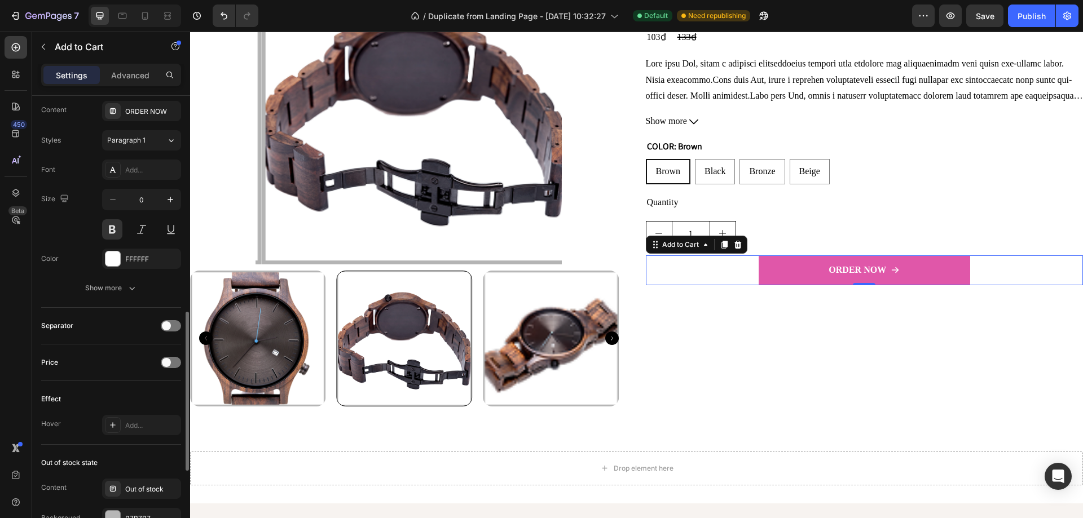
scroll to position [448, 0]
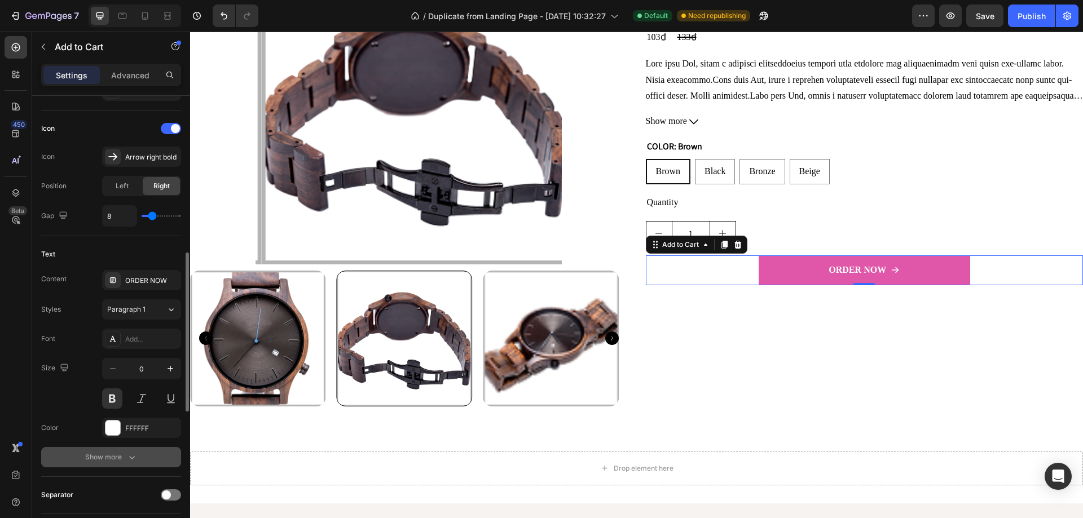
click at [93, 453] on div "Show more" at bounding box center [111, 457] width 52 height 11
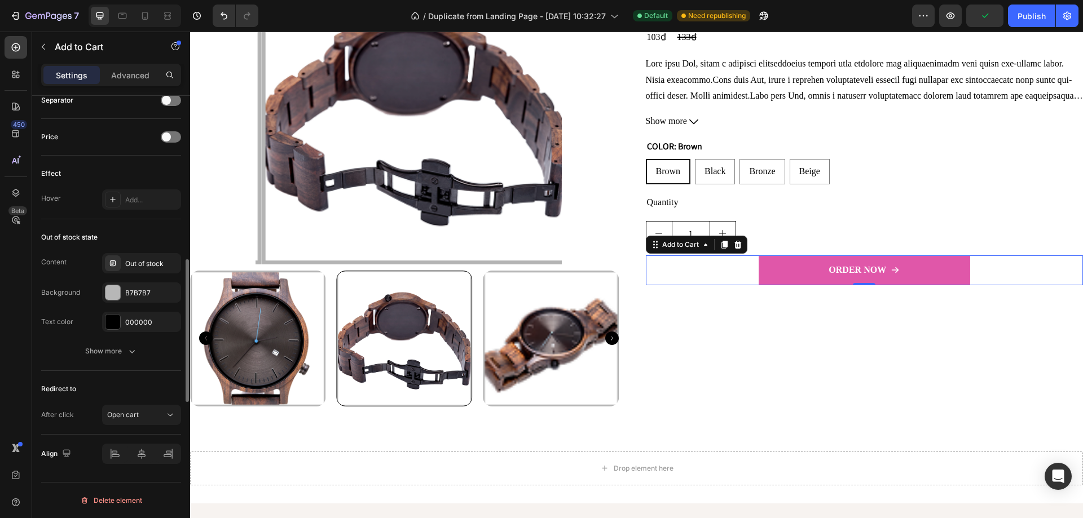
scroll to position [710, 0]
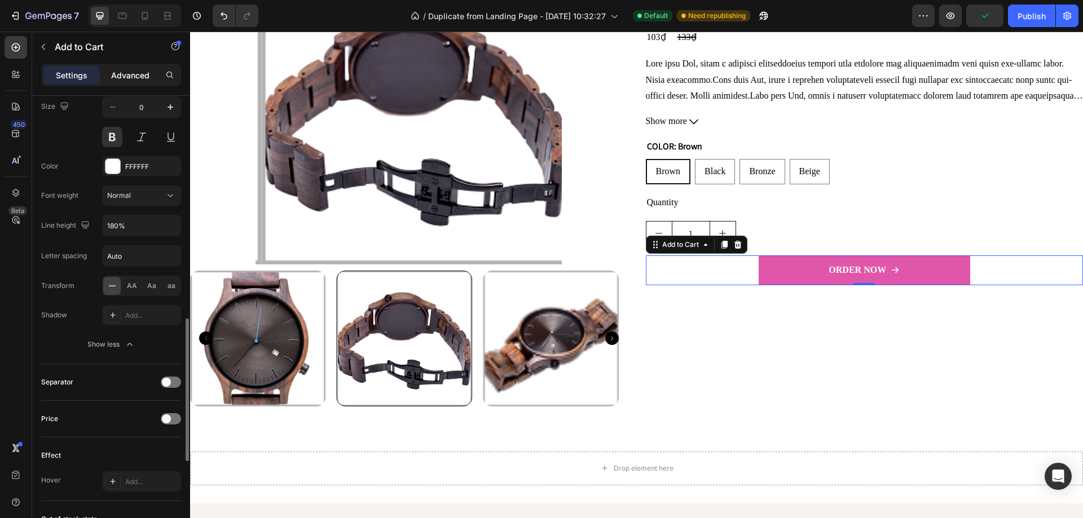
click at [132, 77] on p "Advanced" at bounding box center [130, 75] width 38 height 12
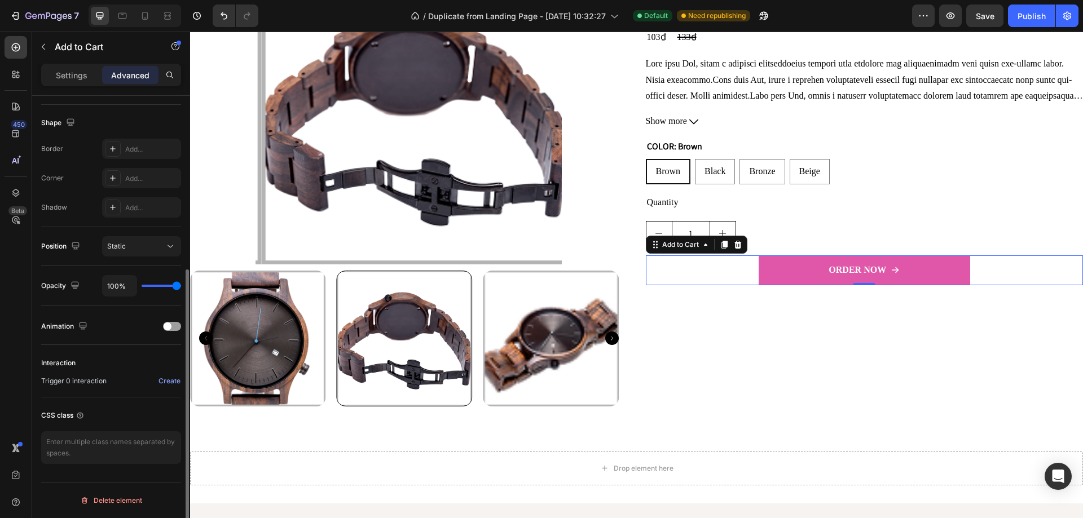
scroll to position [0, 0]
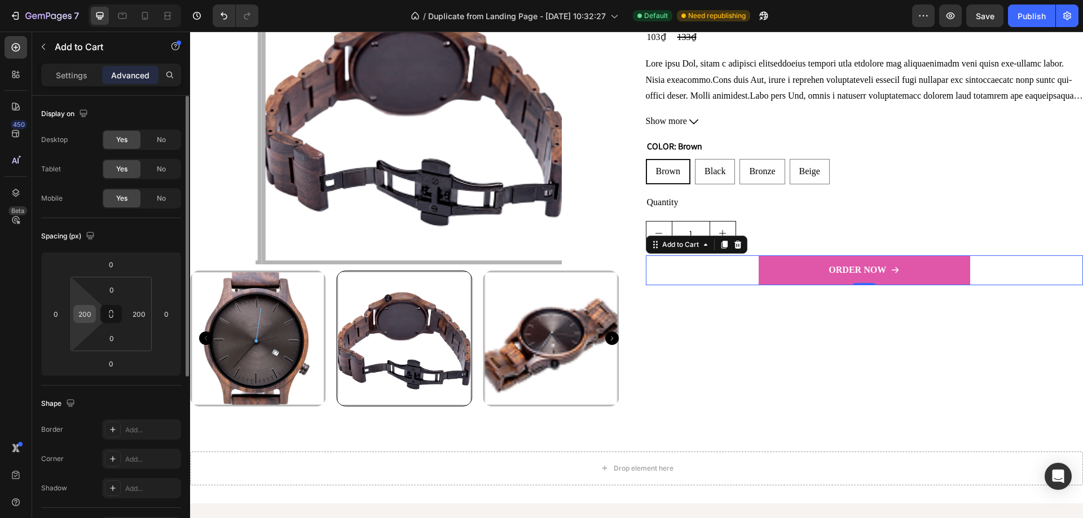
click at [90, 318] on input "200" at bounding box center [84, 314] width 17 height 17
type input "0"
click at [132, 318] on input "200" at bounding box center [138, 314] width 17 height 17
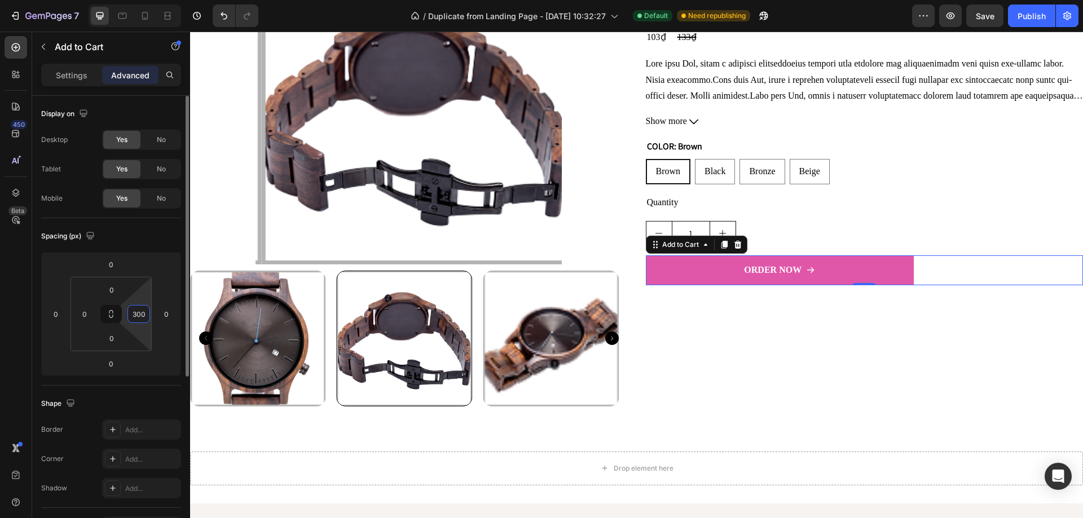
type input "300"
click at [150, 240] on div "Spacing (px)" at bounding box center [111, 236] width 140 height 18
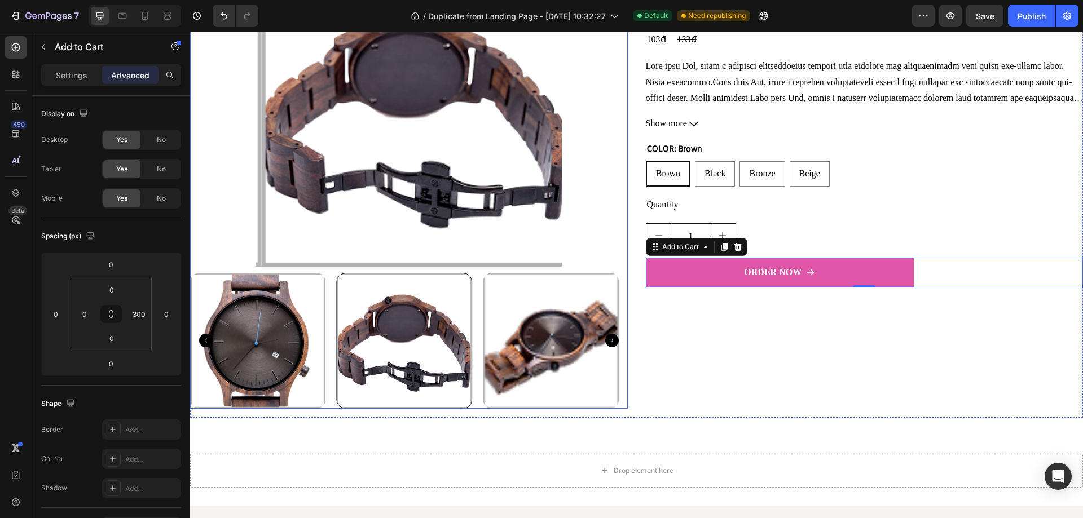
scroll to position [1319, 0]
